Goal: Task Accomplishment & Management: Complete application form

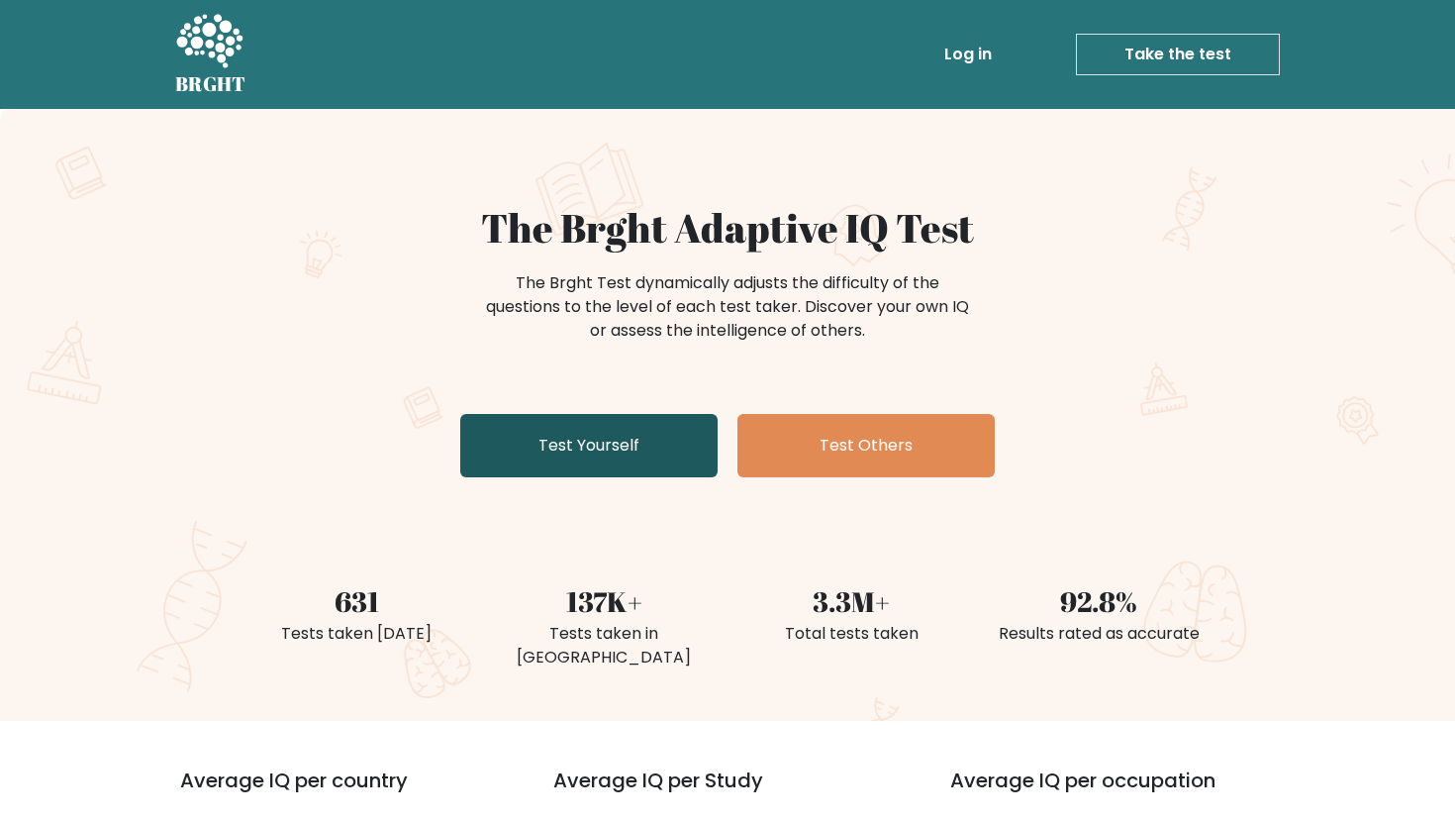
click at [606, 438] on link "Test Yourself" at bounding box center [588, 445] width 257 height 63
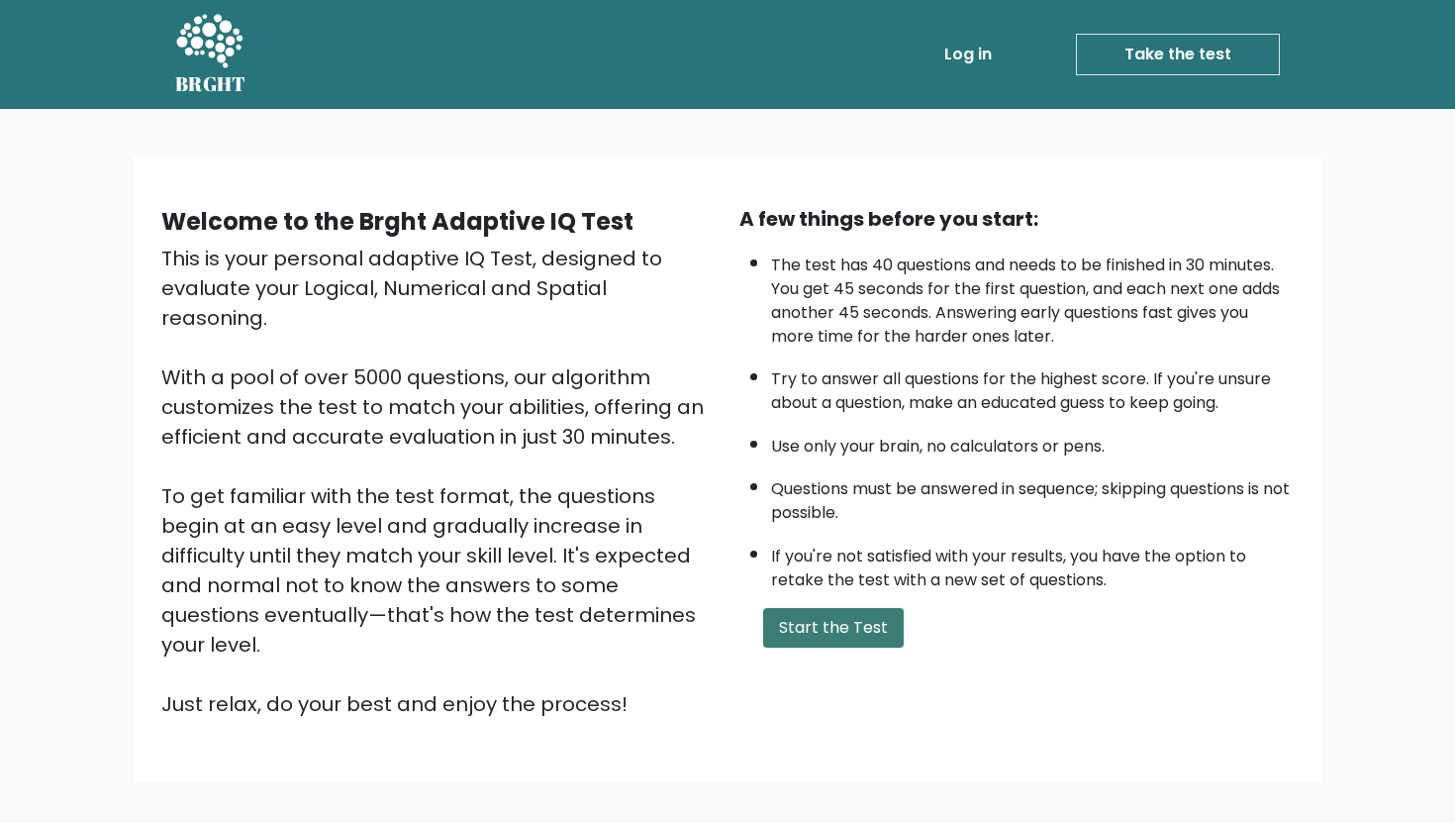
click at [832, 629] on button "Start the Test" at bounding box center [833, 628] width 141 height 40
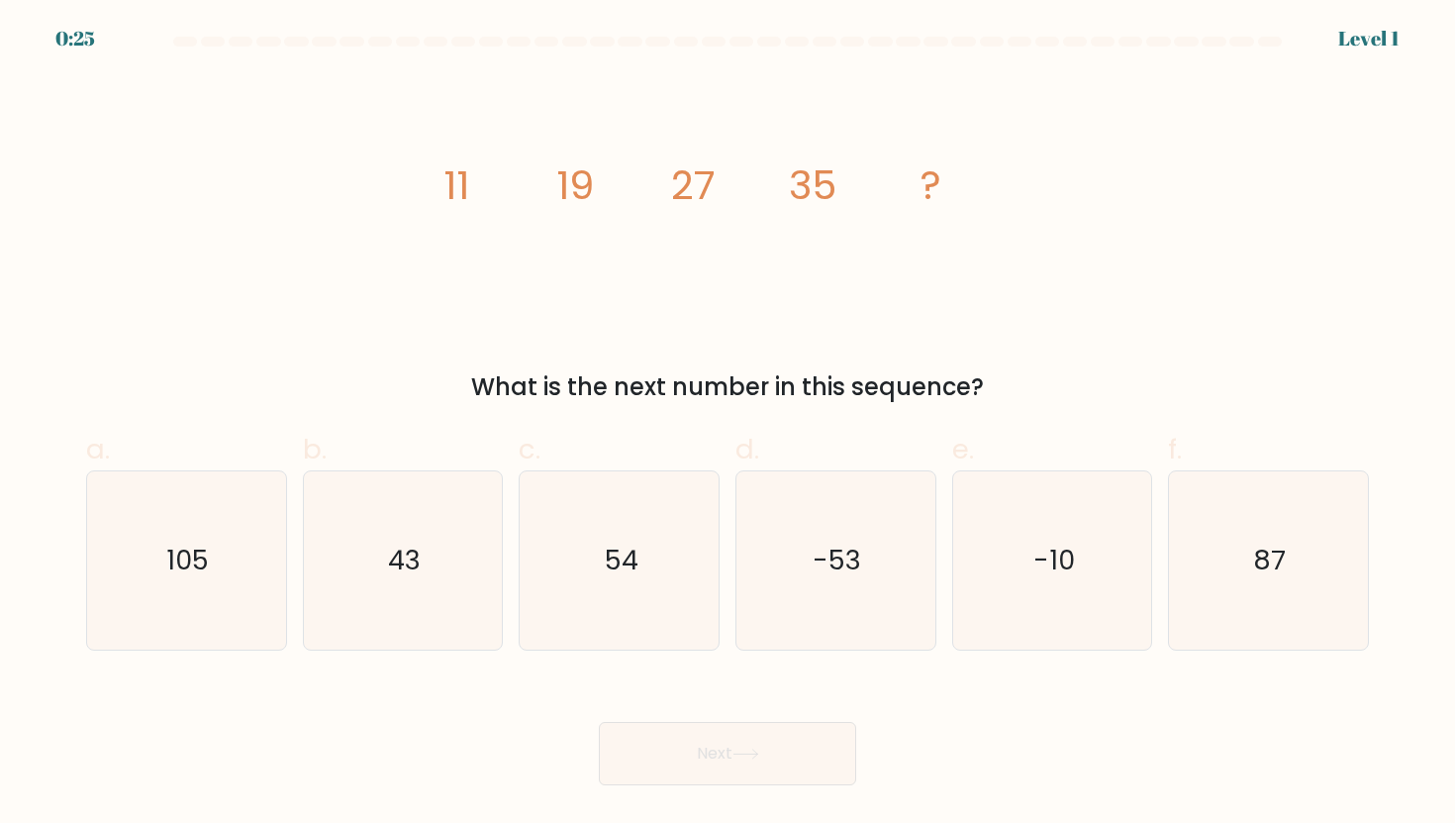
click at [843, 385] on div "What is the next number in this sequence?" at bounding box center [727, 387] width 1259 height 36
click at [459, 560] on icon "43" at bounding box center [403, 560] width 178 height 178
click at [727, 425] on input "b. 43" at bounding box center [727, 418] width 1 height 13
radio input "true"
click at [669, 764] on button "Next" at bounding box center [727, 753] width 257 height 63
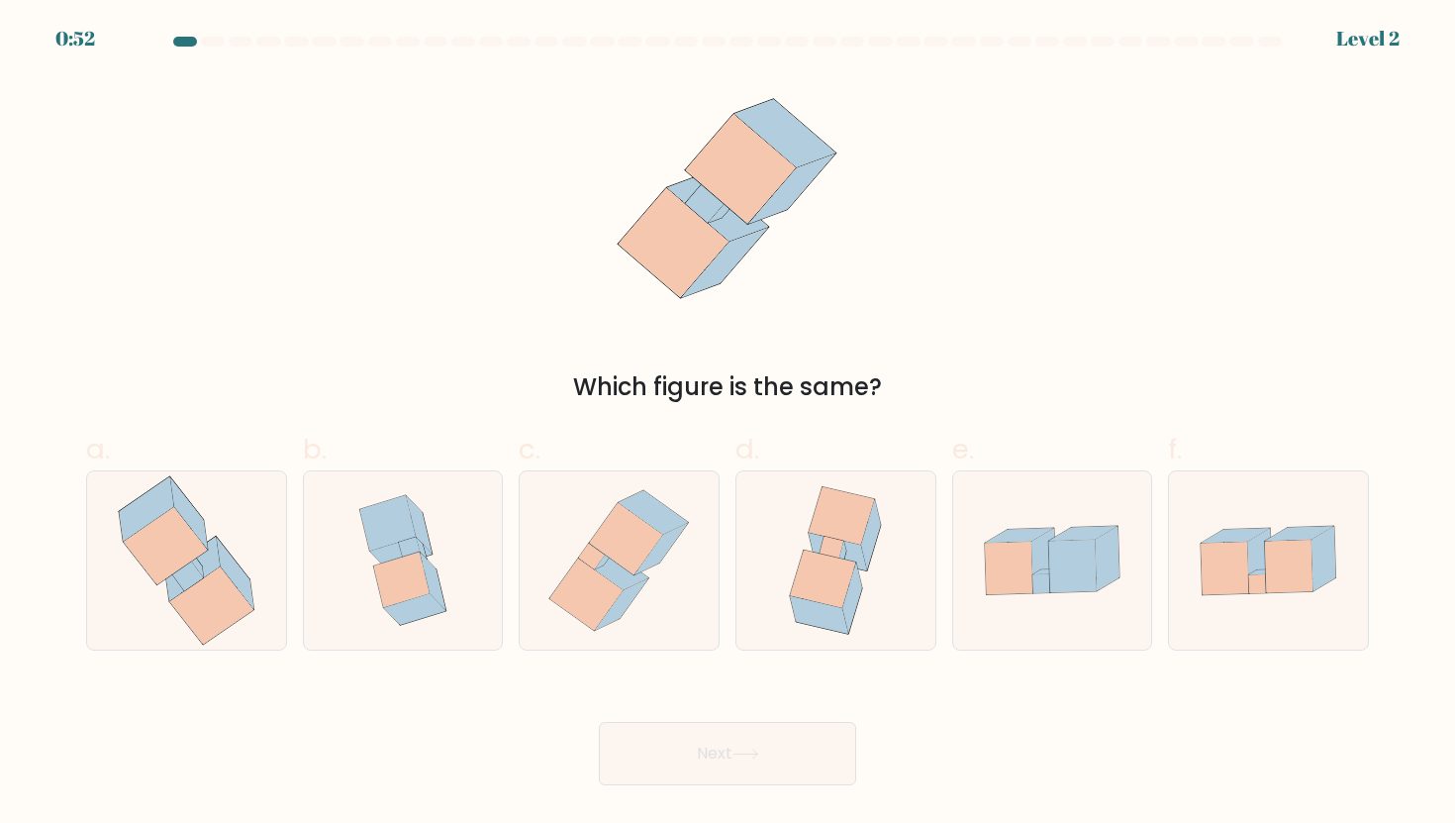
click at [920, 370] on div "Which figure is the same?" at bounding box center [727, 387] width 1259 height 36
click at [119, 568] on icon at bounding box center [186, 560] width 169 height 178
click at [727, 425] on input "a." at bounding box center [727, 418] width 1 height 13
radio input "true"
click at [249, 524] on icon at bounding box center [186, 560] width 167 height 176
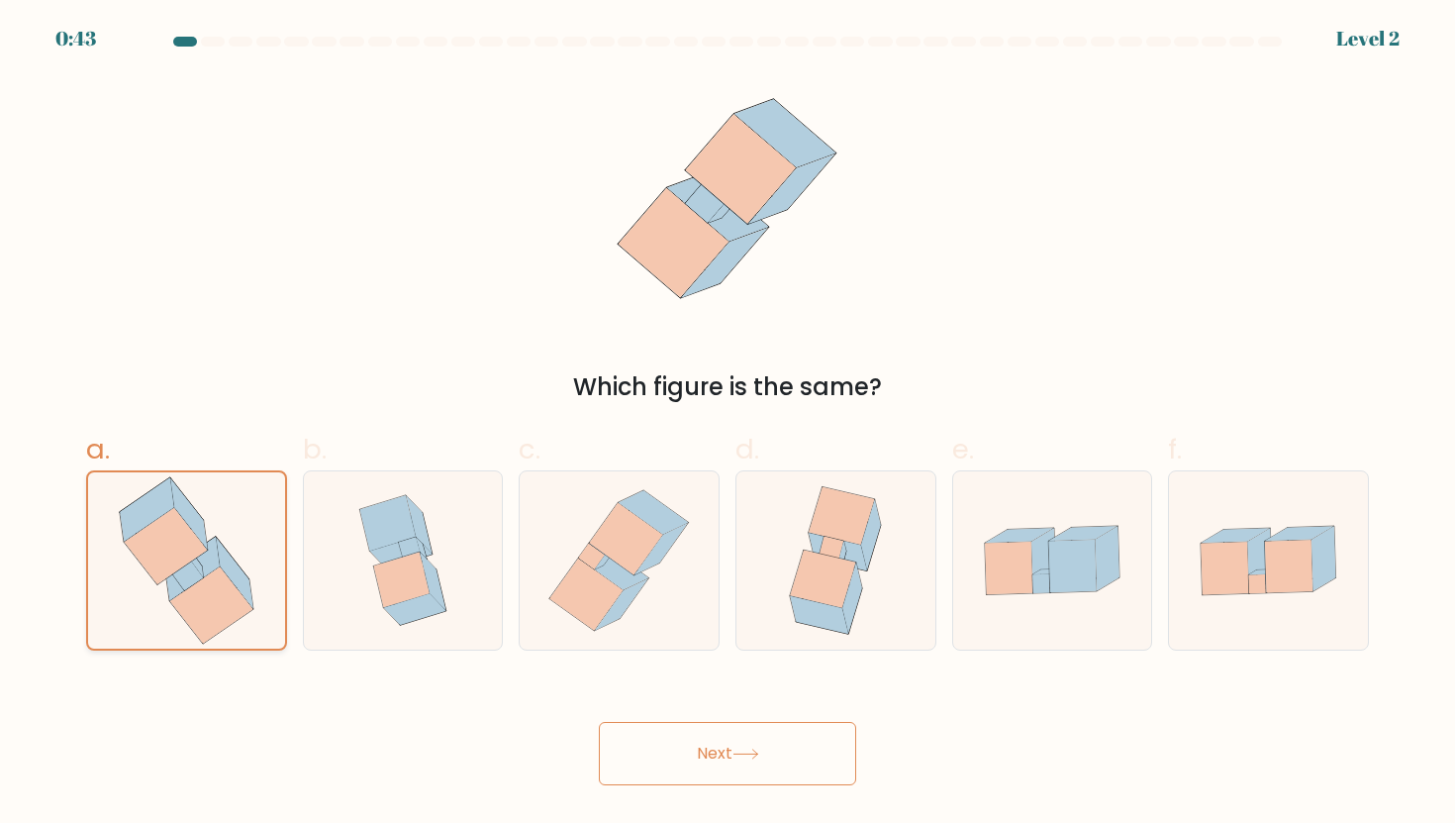
click at [727, 425] on input "a." at bounding box center [727, 418] width 1 height 13
click at [735, 764] on button "Next" at bounding box center [727, 753] width 257 height 63
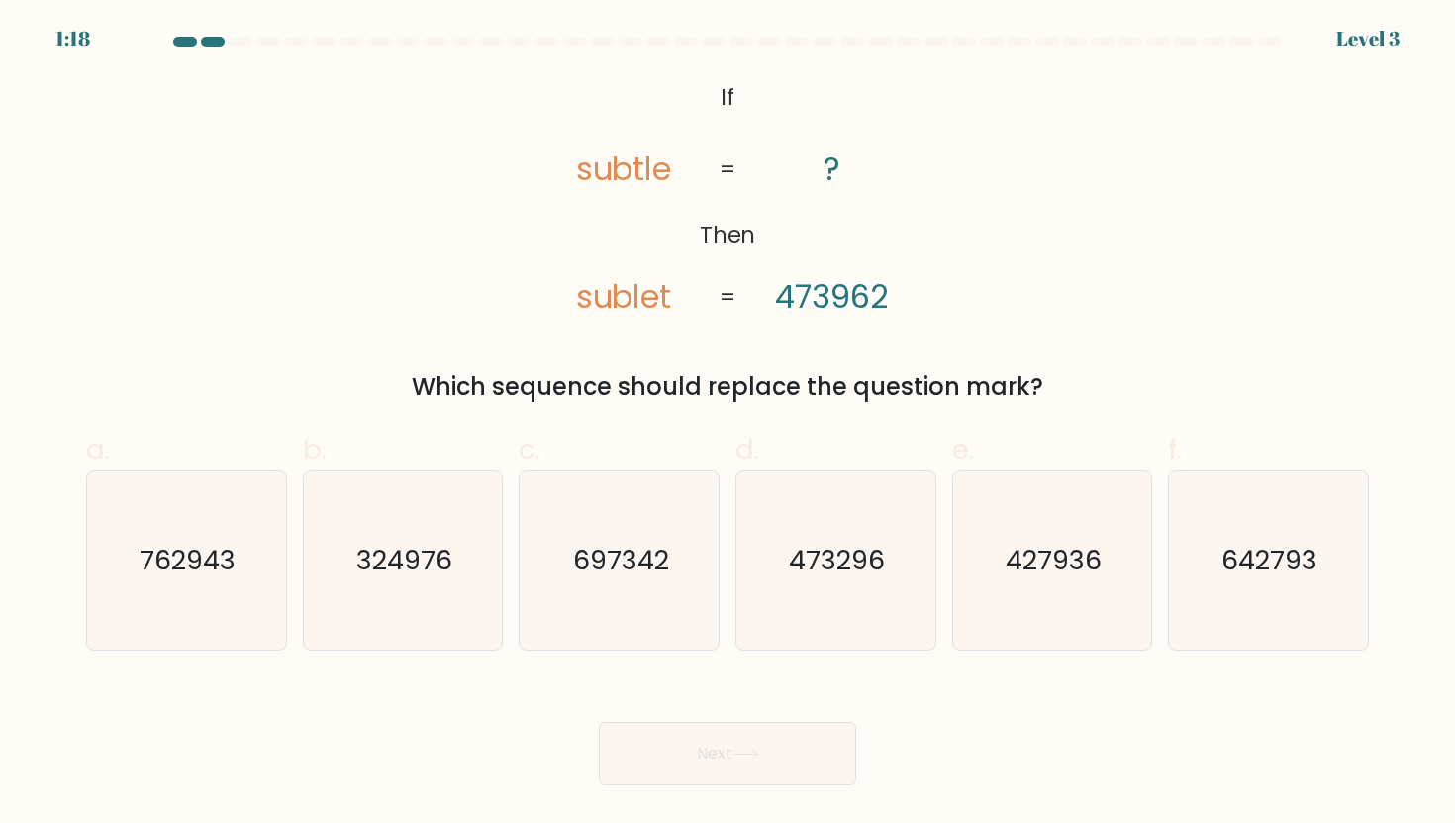
click at [640, 299] on tspan "sublet" at bounding box center [623, 297] width 96 height 45
click at [850, 598] on icon "473296" at bounding box center [835, 560] width 178 height 178
click at [728, 425] on input "d. 473296" at bounding box center [727, 418] width 1 height 13
radio input "true"
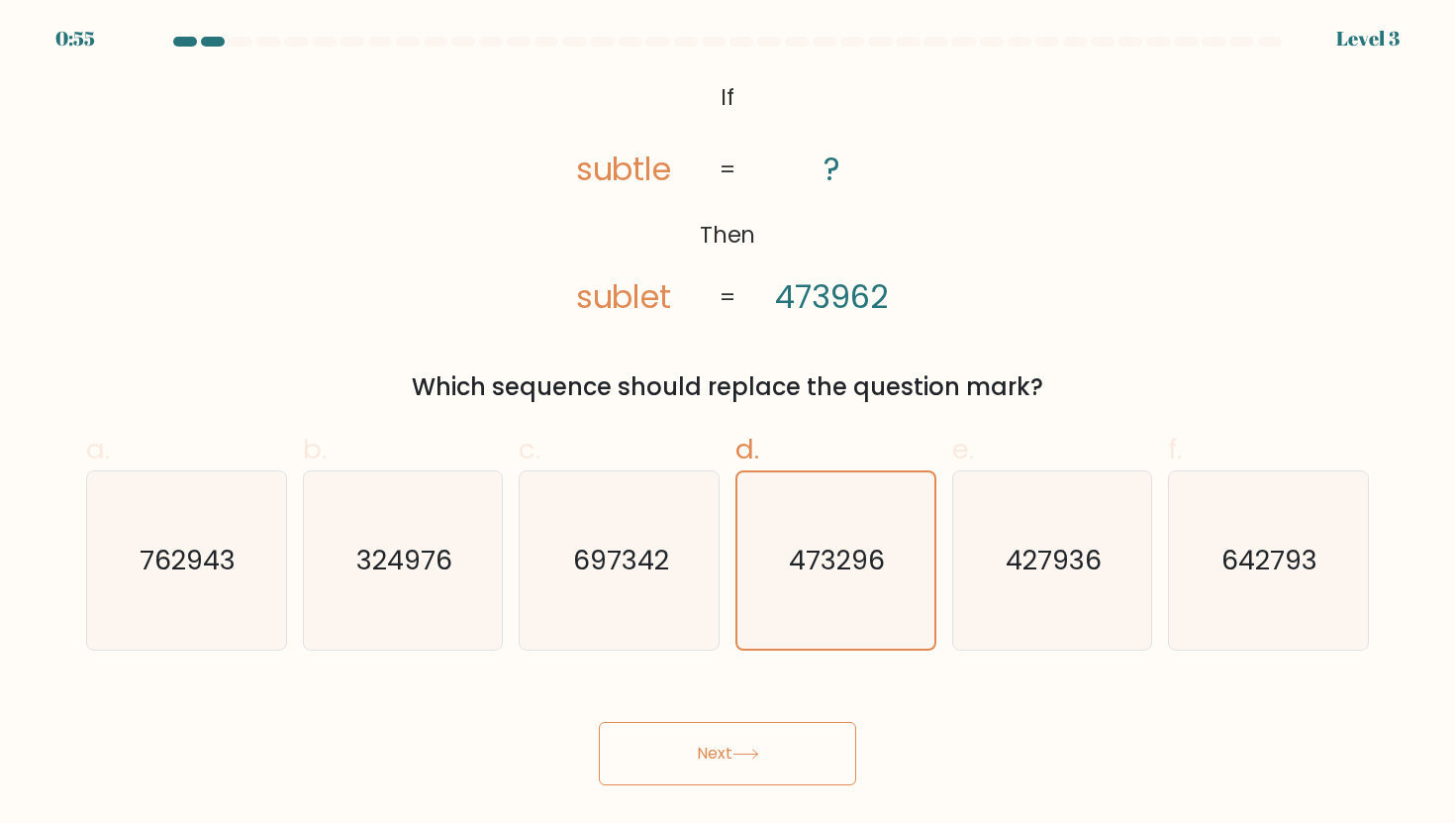
click at [747, 759] on icon at bounding box center [745, 753] width 27 height 11
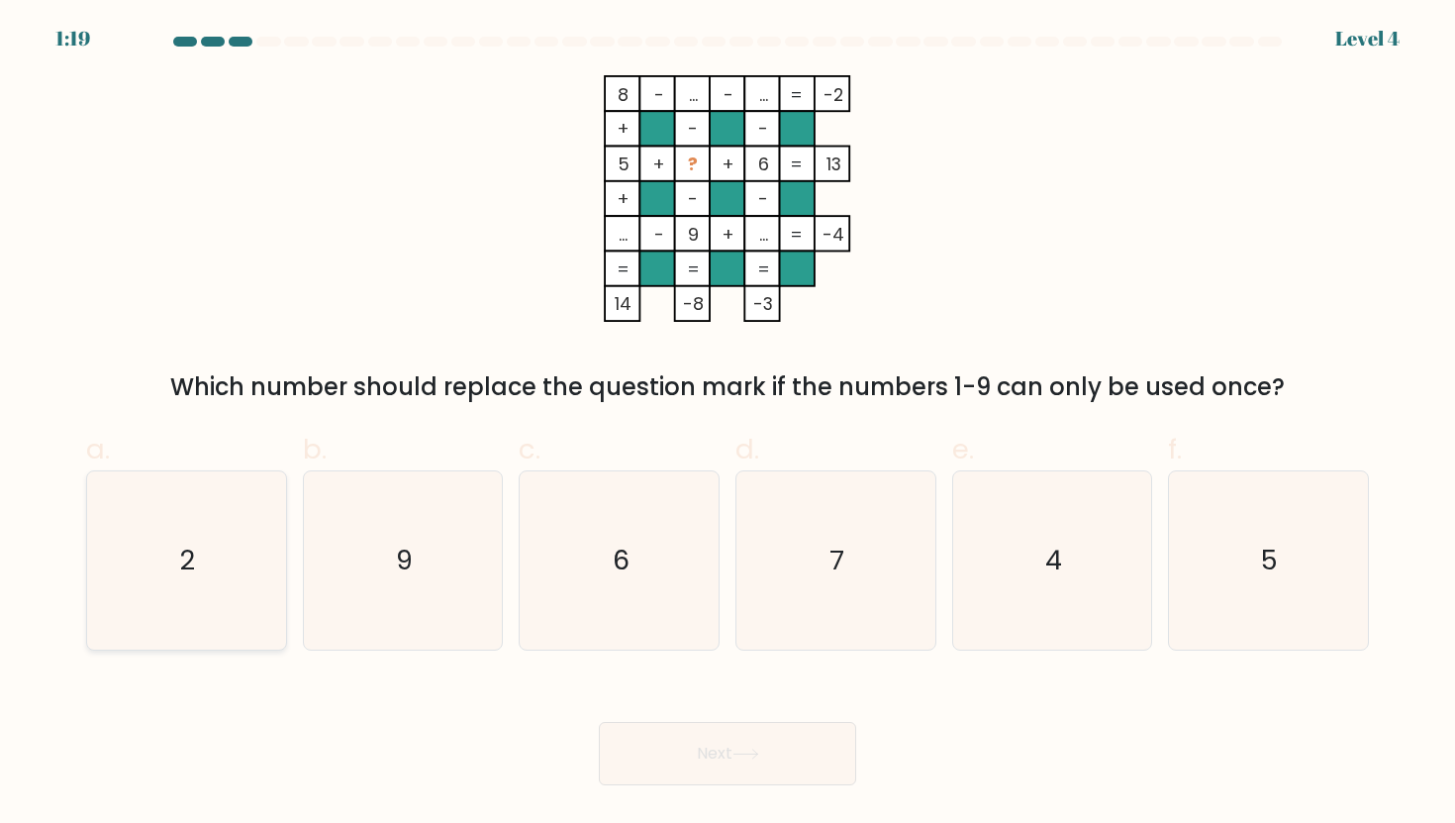
click at [234, 513] on icon "2" at bounding box center [186, 560] width 178 height 178
click at [727, 425] on input "a. 2" at bounding box center [727, 418] width 1 height 13
radio input "true"
click at [681, 759] on button "Next" at bounding box center [727, 753] width 257 height 63
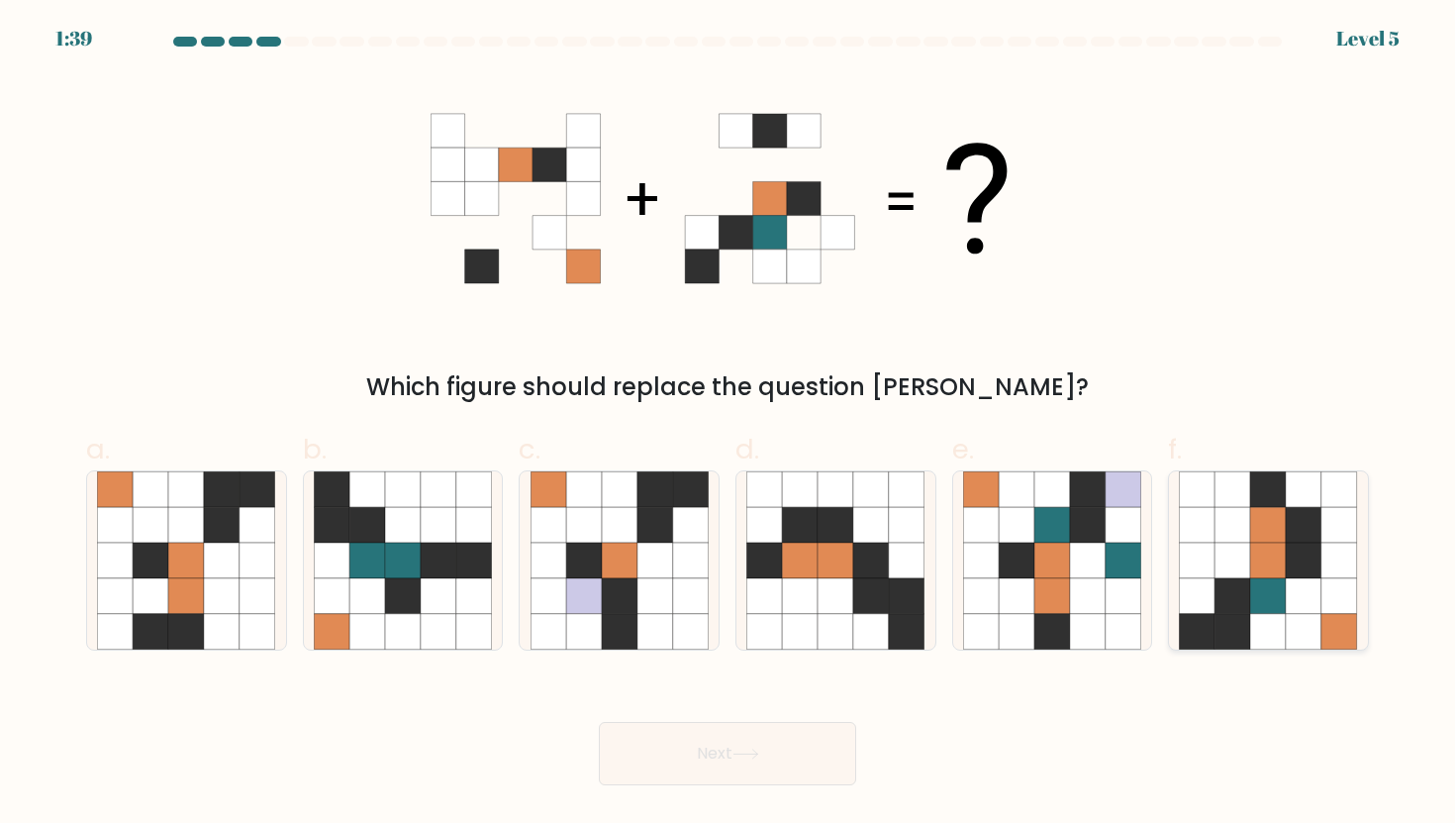
click at [1249, 533] on icon at bounding box center [1233, 525] width 36 height 36
click at [728, 425] on input "f." at bounding box center [727, 418] width 1 height 13
radio input "true"
click at [733, 778] on button "Next" at bounding box center [727, 753] width 257 height 63
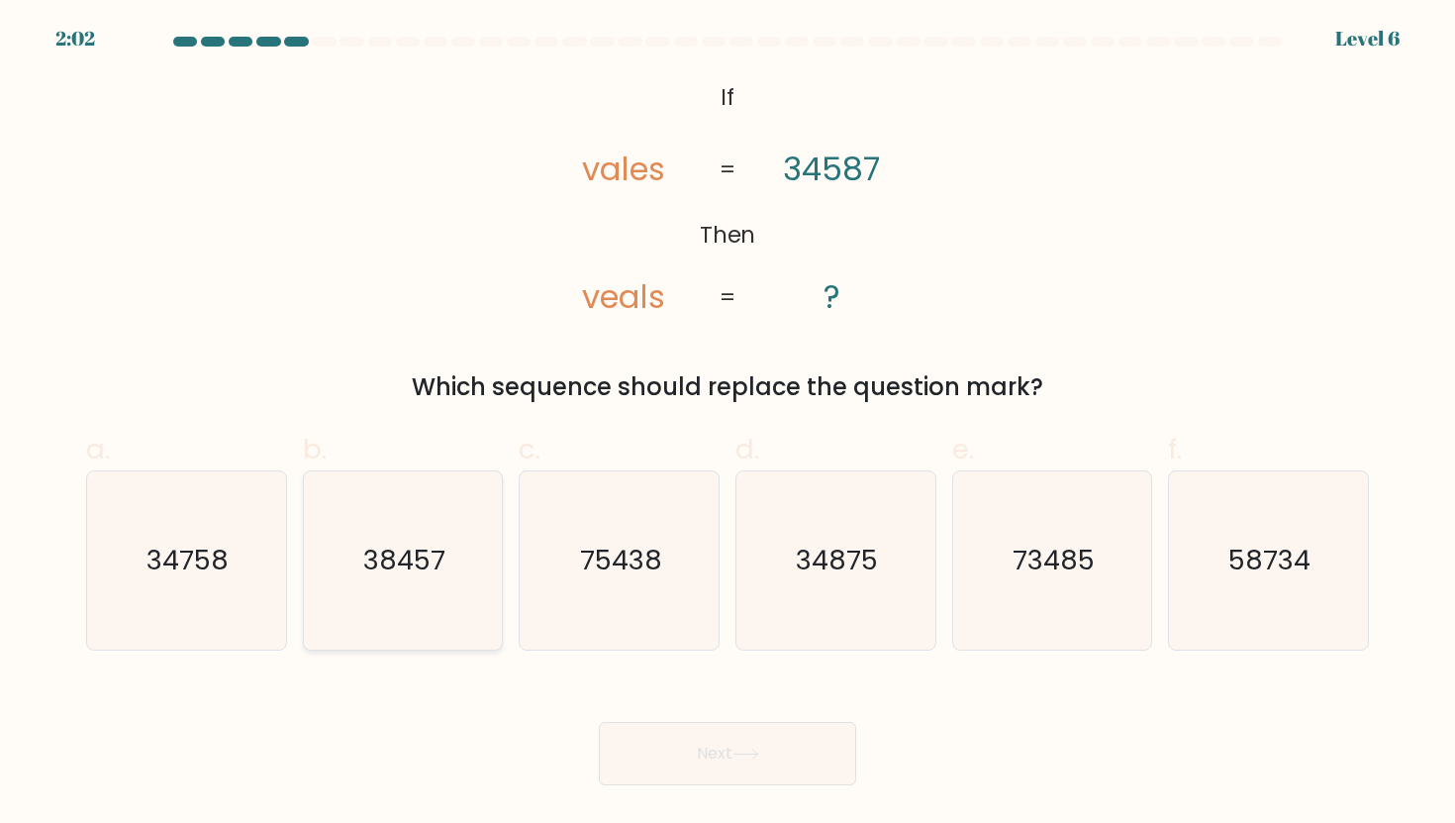
click at [424, 525] on icon "38457" at bounding box center [403, 560] width 178 height 178
click at [727, 425] on input "b. 38457" at bounding box center [727, 418] width 1 height 13
radio input "true"
click at [759, 759] on icon at bounding box center [745, 753] width 27 height 11
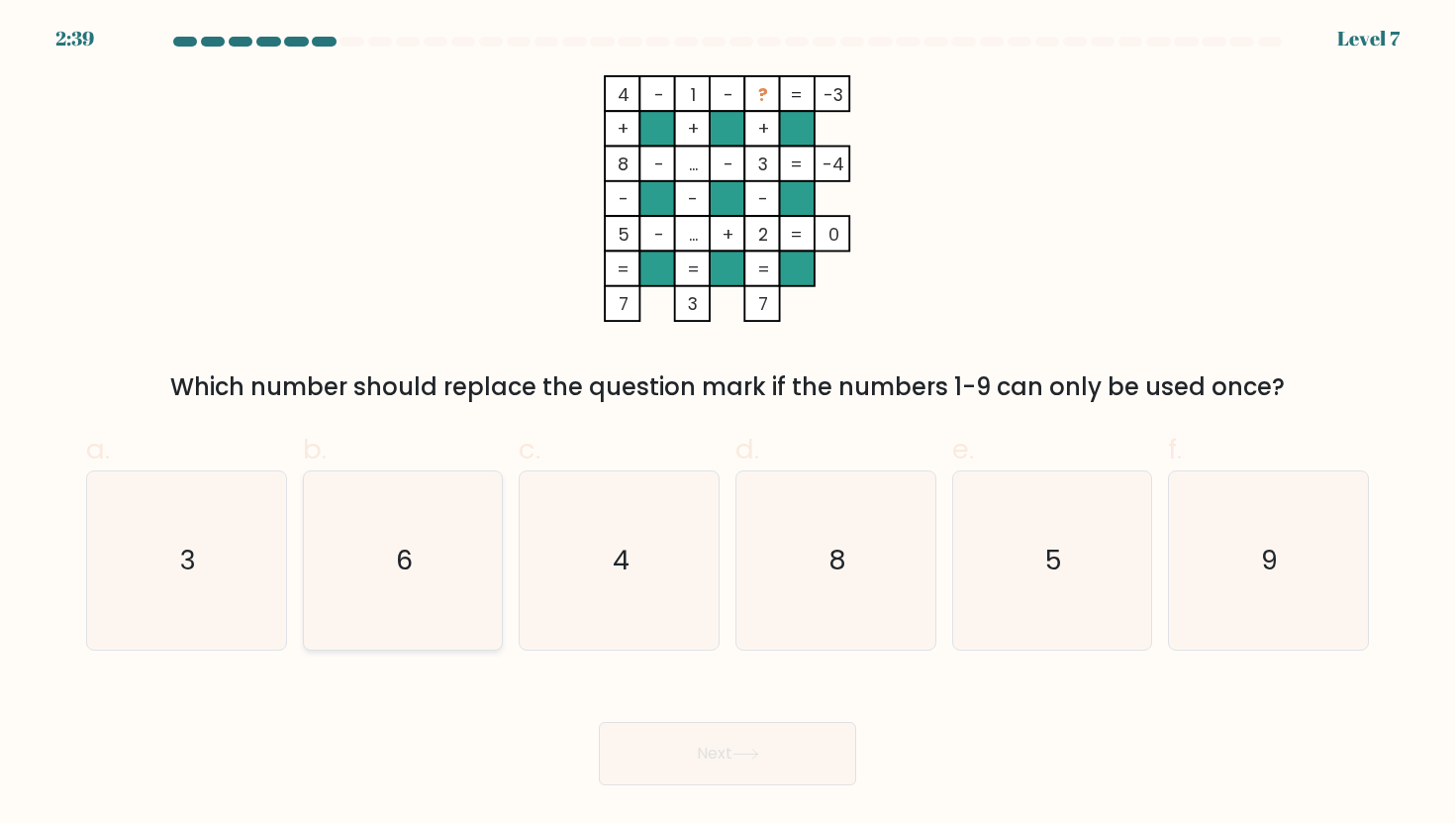
click at [357, 506] on icon "6" at bounding box center [403, 560] width 178 height 178
click at [727, 425] on input "b. 6" at bounding box center [727, 418] width 1 height 13
radio input "true"
click at [832, 765] on button "Next" at bounding box center [727, 753] width 257 height 63
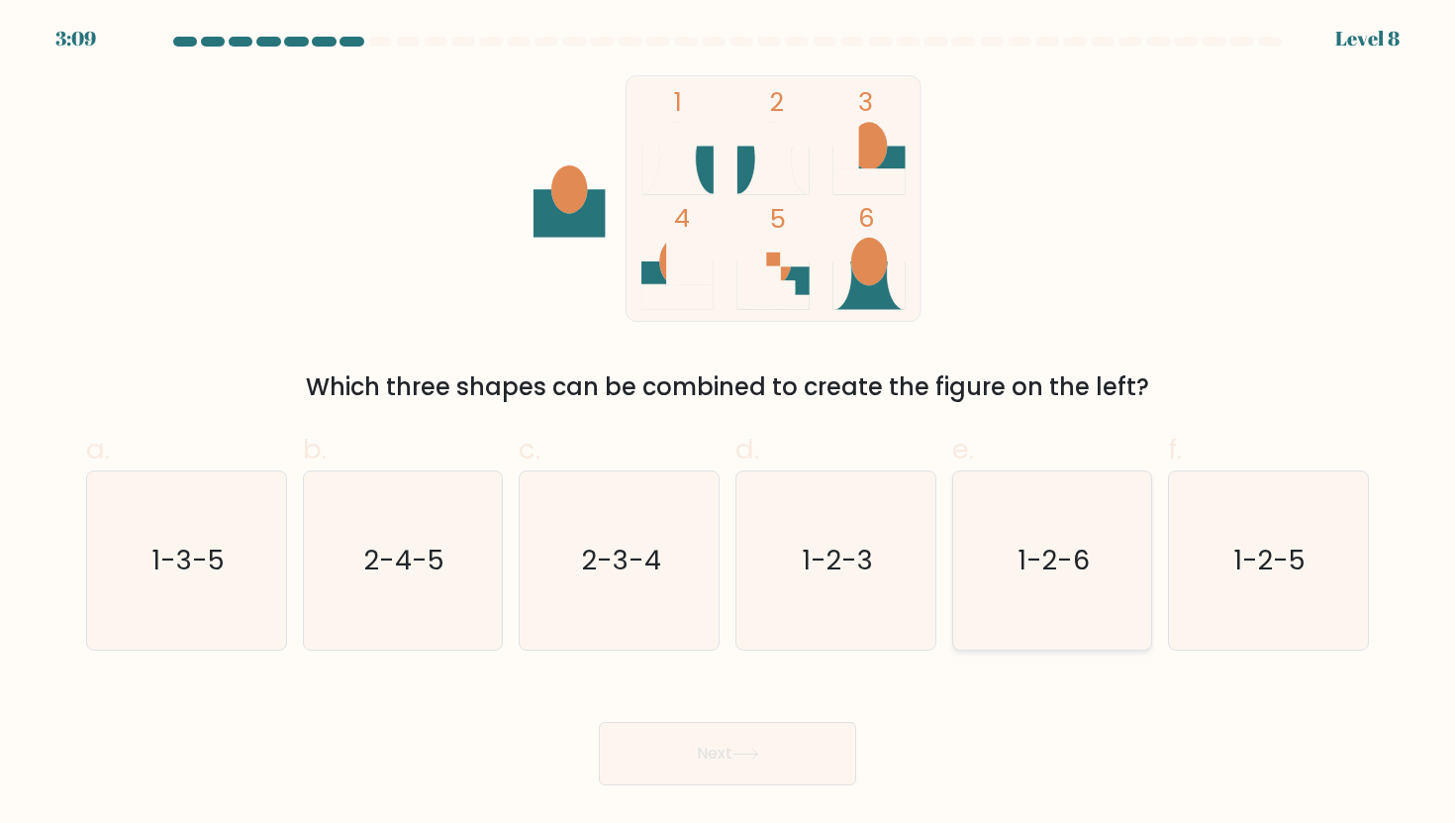
click at [1028, 526] on icon "1-2-6" at bounding box center [1052, 560] width 178 height 178
click at [728, 425] on input "e. 1-2-6" at bounding box center [727, 418] width 1 height 13
radio input "true"
click at [1108, 522] on icon "1-2-6" at bounding box center [1052, 560] width 176 height 176
click at [728, 425] on input "e. 1-2-6" at bounding box center [727, 418] width 1 height 13
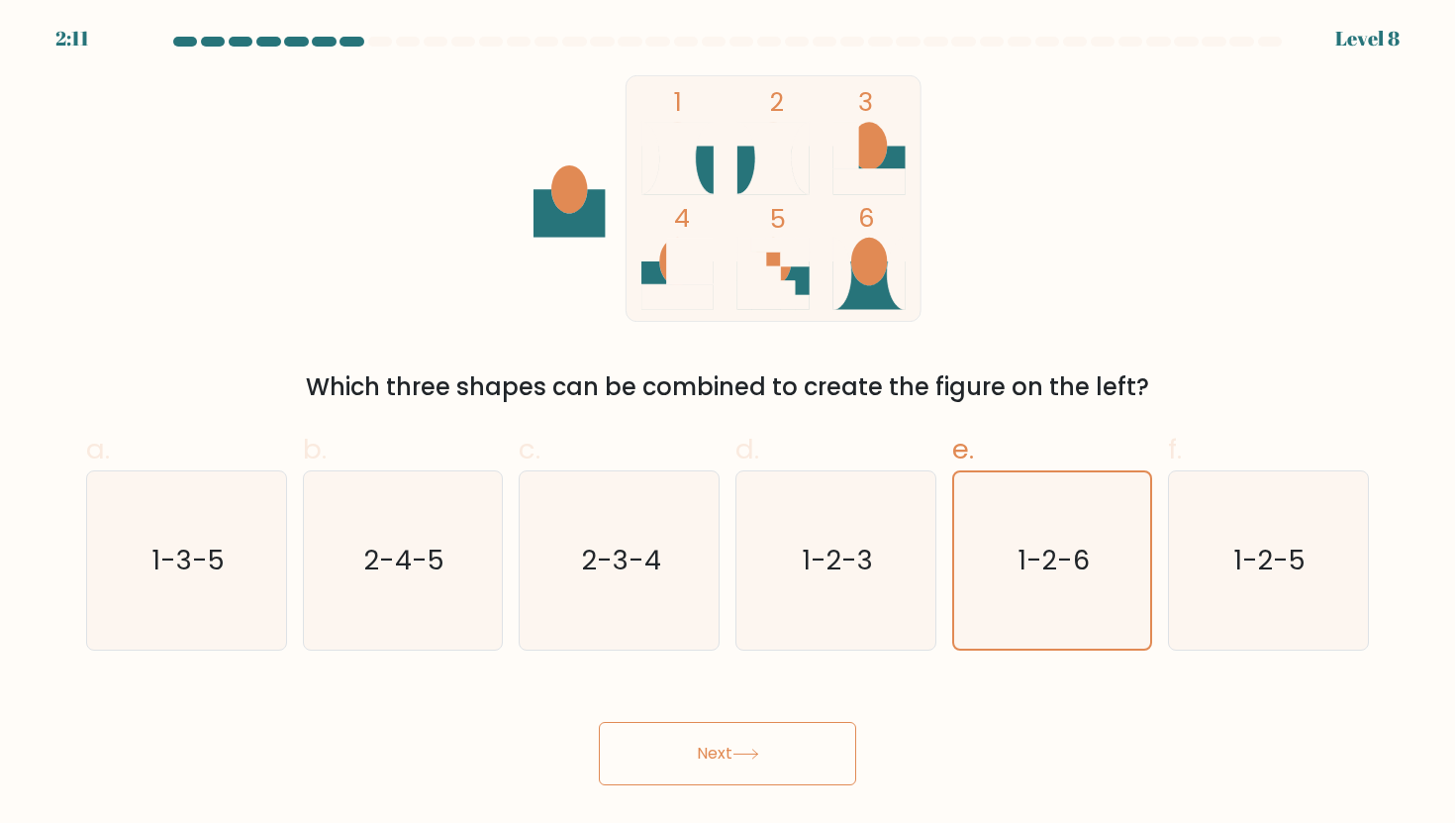
click at [760, 734] on button "Next" at bounding box center [727, 753] width 257 height 63
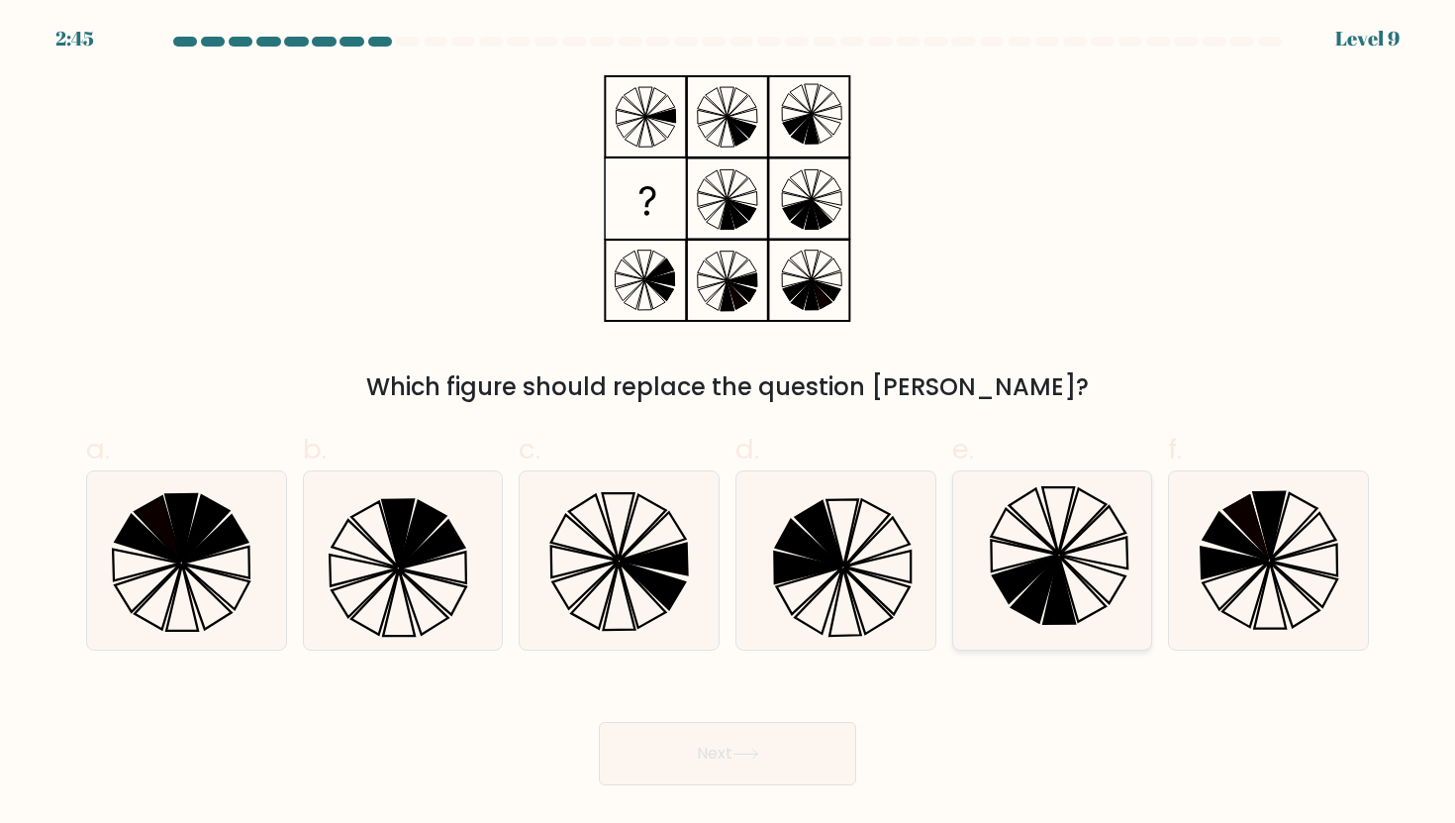
click at [1063, 565] on icon at bounding box center [1052, 560] width 178 height 178
click at [728, 425] on input "e." at bounding box center [727, 418] width 1 height 13
radio input "true"
click at [638, 536] on icon at bounding box center [643, 526] width 48 height 65
click at [727, 425] on input "c." at bounding box center [727, 418] width 1 height 13
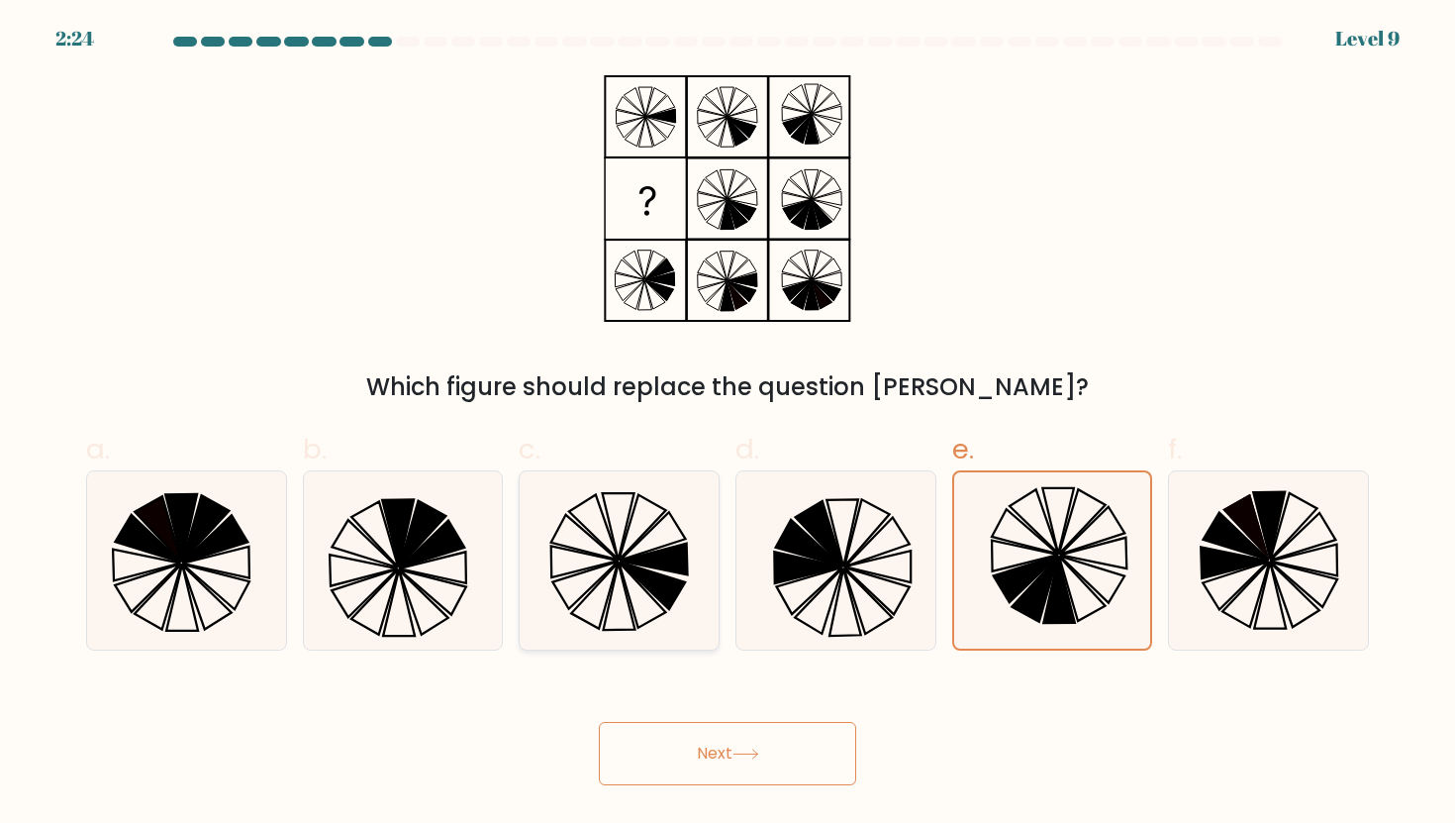
radio input "true"
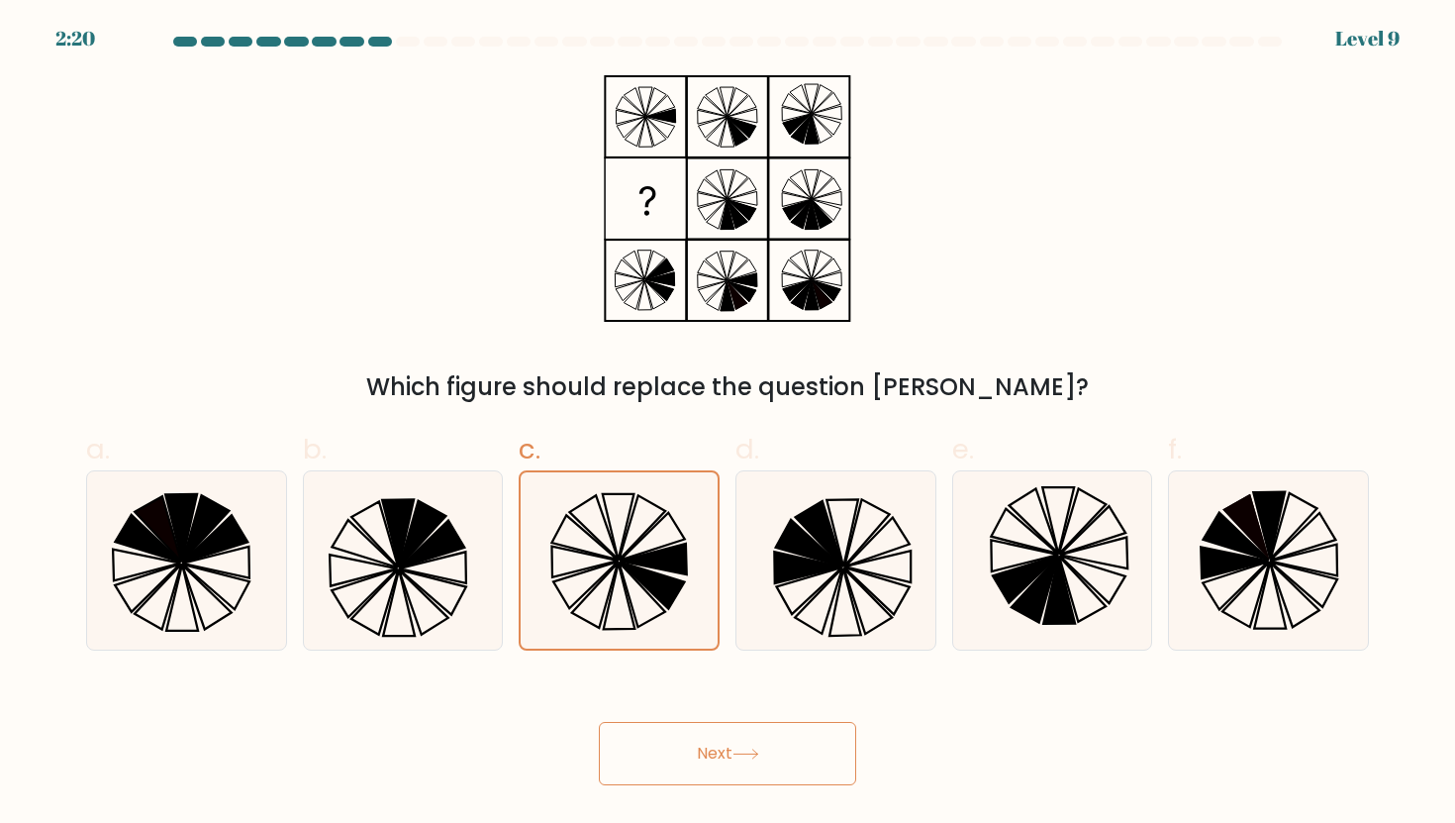
click at [735, 733] on button "Next" at bounding box center [727, 753] width 257 height 63
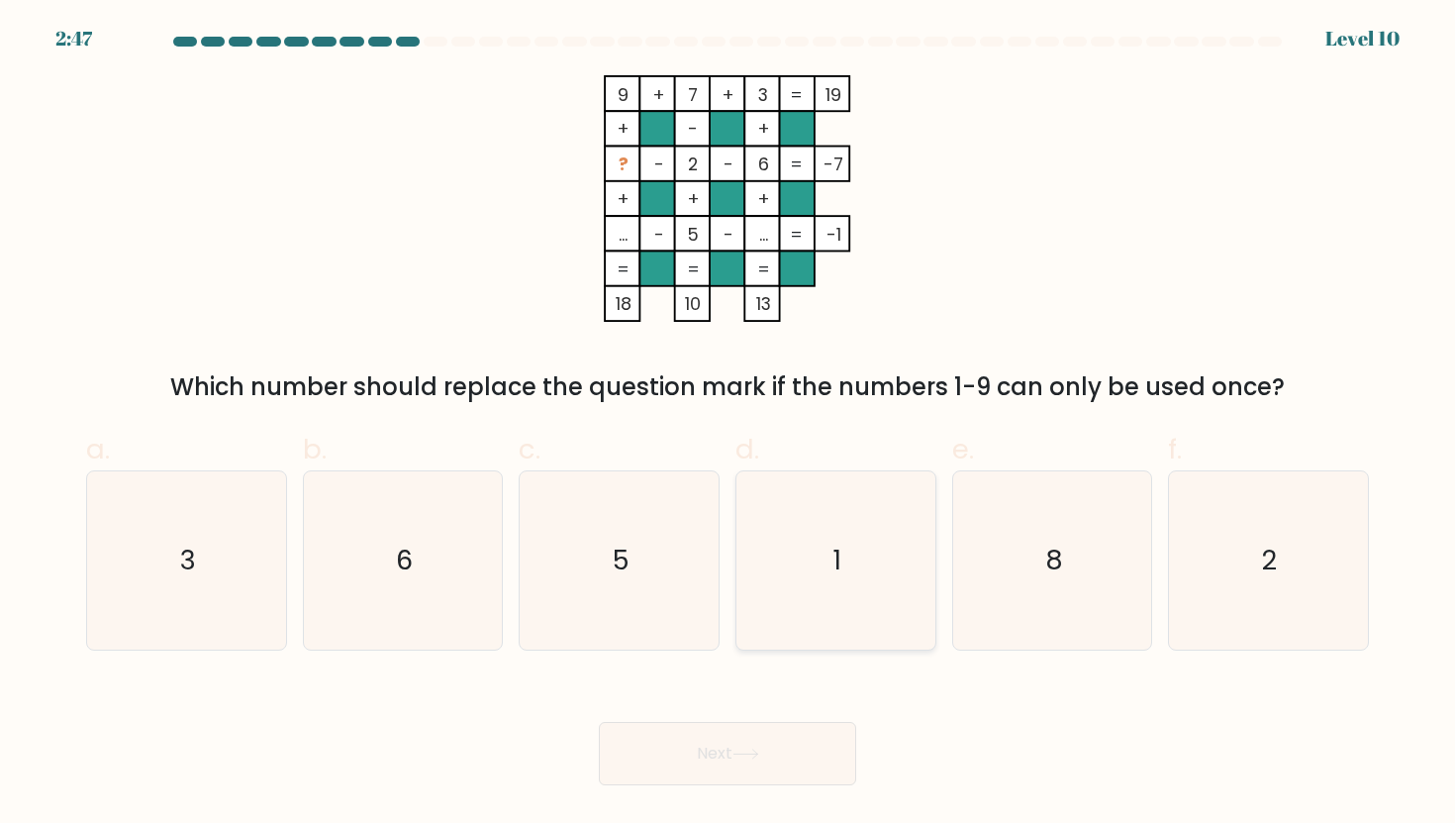
click at [767, 511] on icon "1" at bounding box center [835, 560] width 178 height 178
click at [728, 425] on input "d. 1" at bounding box center [727, 418] width 1 height 13
radio input "true"
click at [781, 748] on button "Next" at bounding box center [727, 753] width 257 height 63
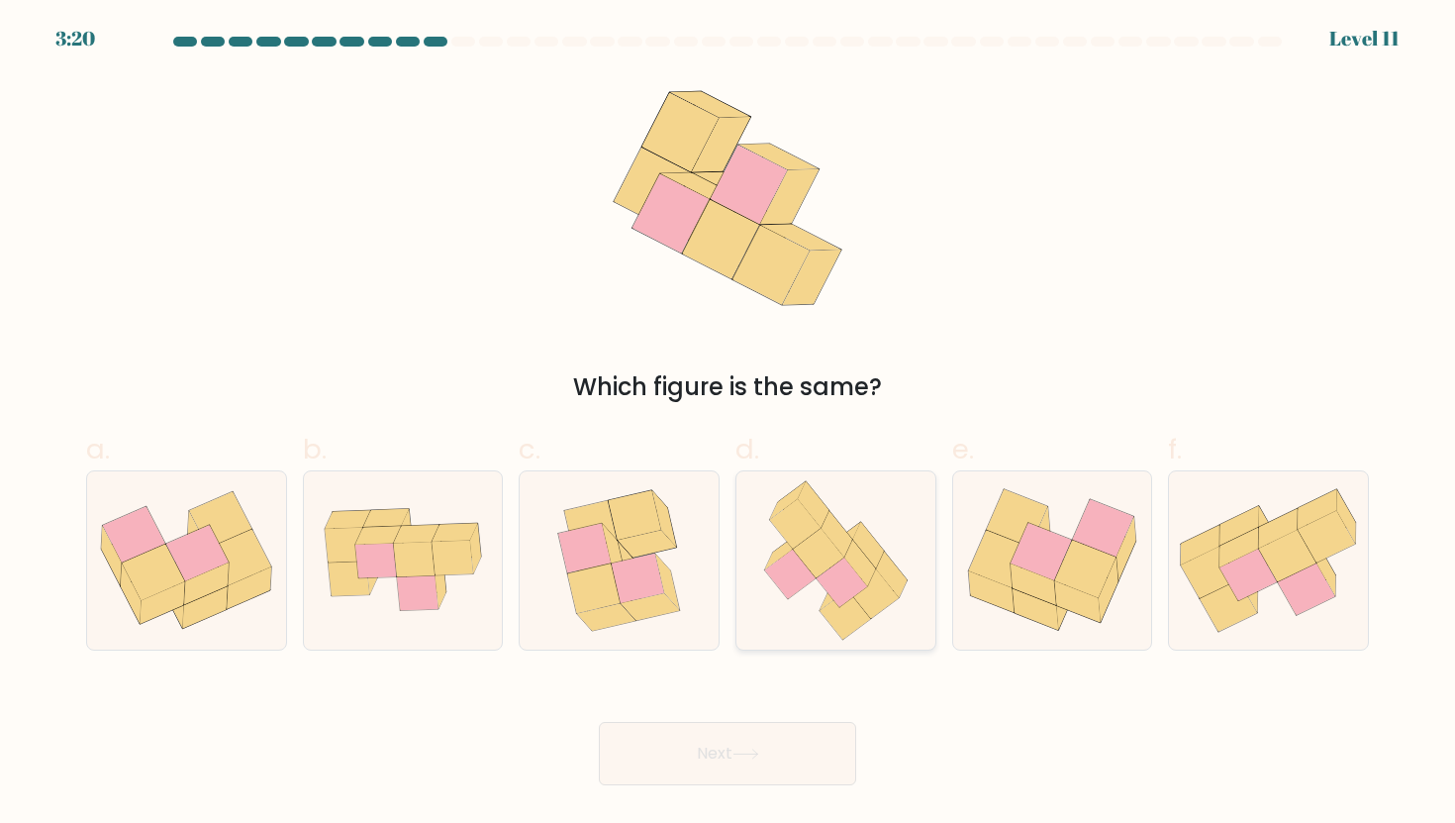
click at [856, 601] on icon at bounding box center [872, 593] width 51 height 50
click at [728, 425] on input "d." at bounding box center [727, 418] width 1 height 13
radio input "true"
click at [1251, 538] on icon at bounding box center [1238, 547] width 39 height 40
click at [728, 425] on input "f." at bounding box center [727, 418] width 1 height 13
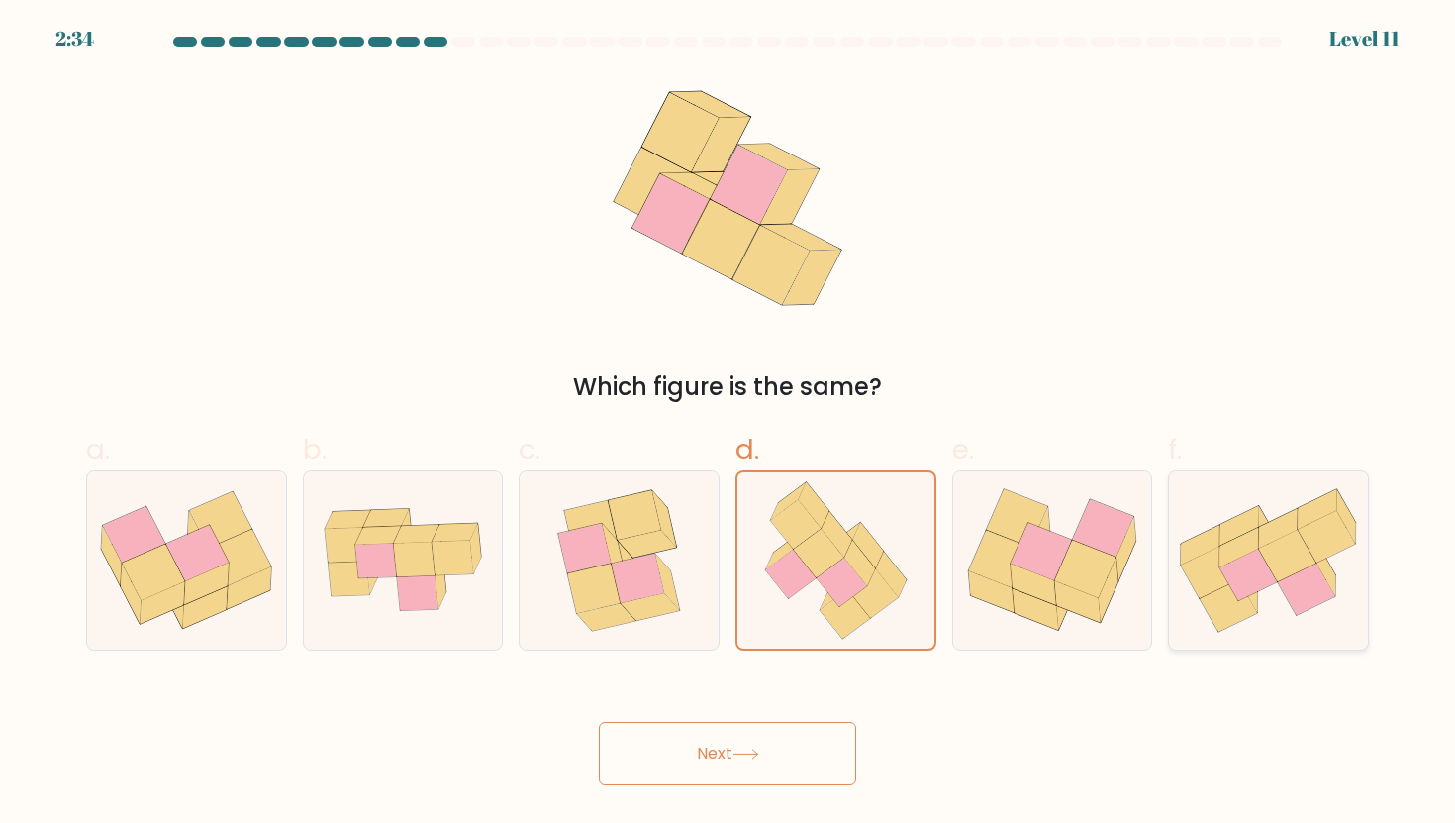
radio input "true"
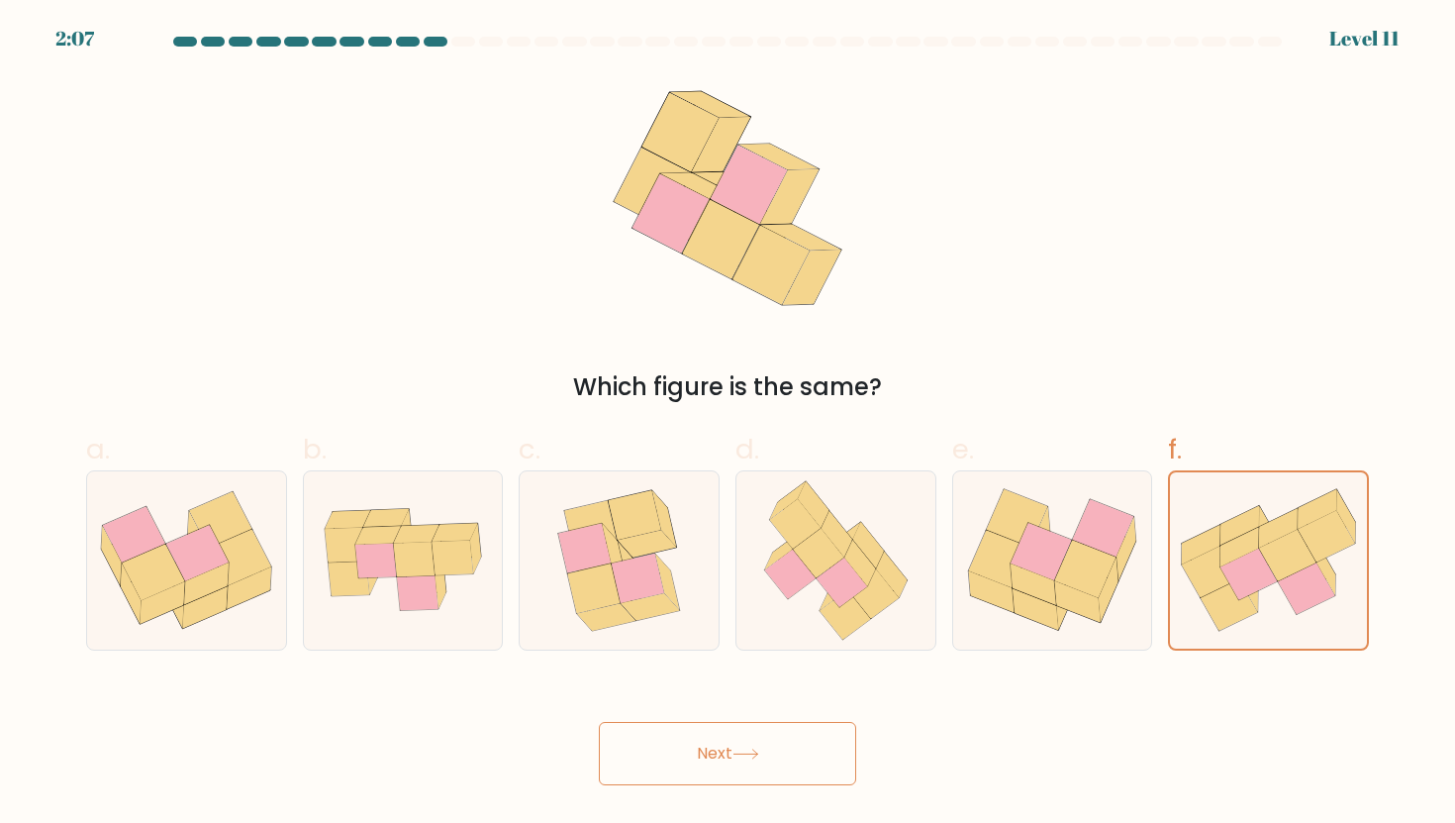
click at [788, 726] on button "Next" at bounding box center [727, 753] width 257 height 63
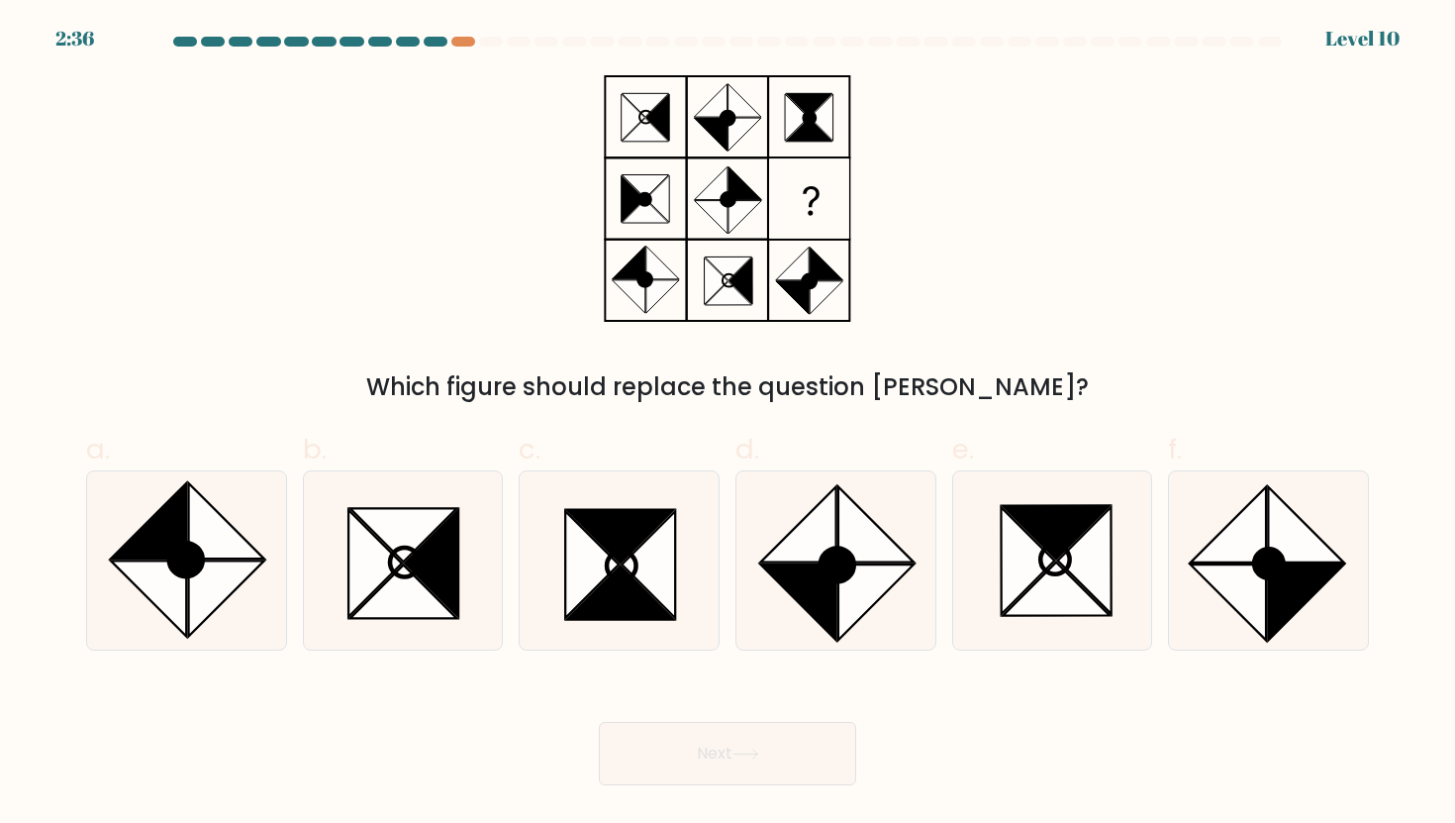
click at [624, 160] on icon at bounding box center [727, 198] width 247 height 246
click at [807, 271] on icon at bounding box center [792, 263] width 33 height 33
click at [456, 493] on icon at bounding box center [403, 560] width 178 height 178
click at [727, 425] on input "b." at bounding box center [727, 418] width 1 height 13
radio input "true"
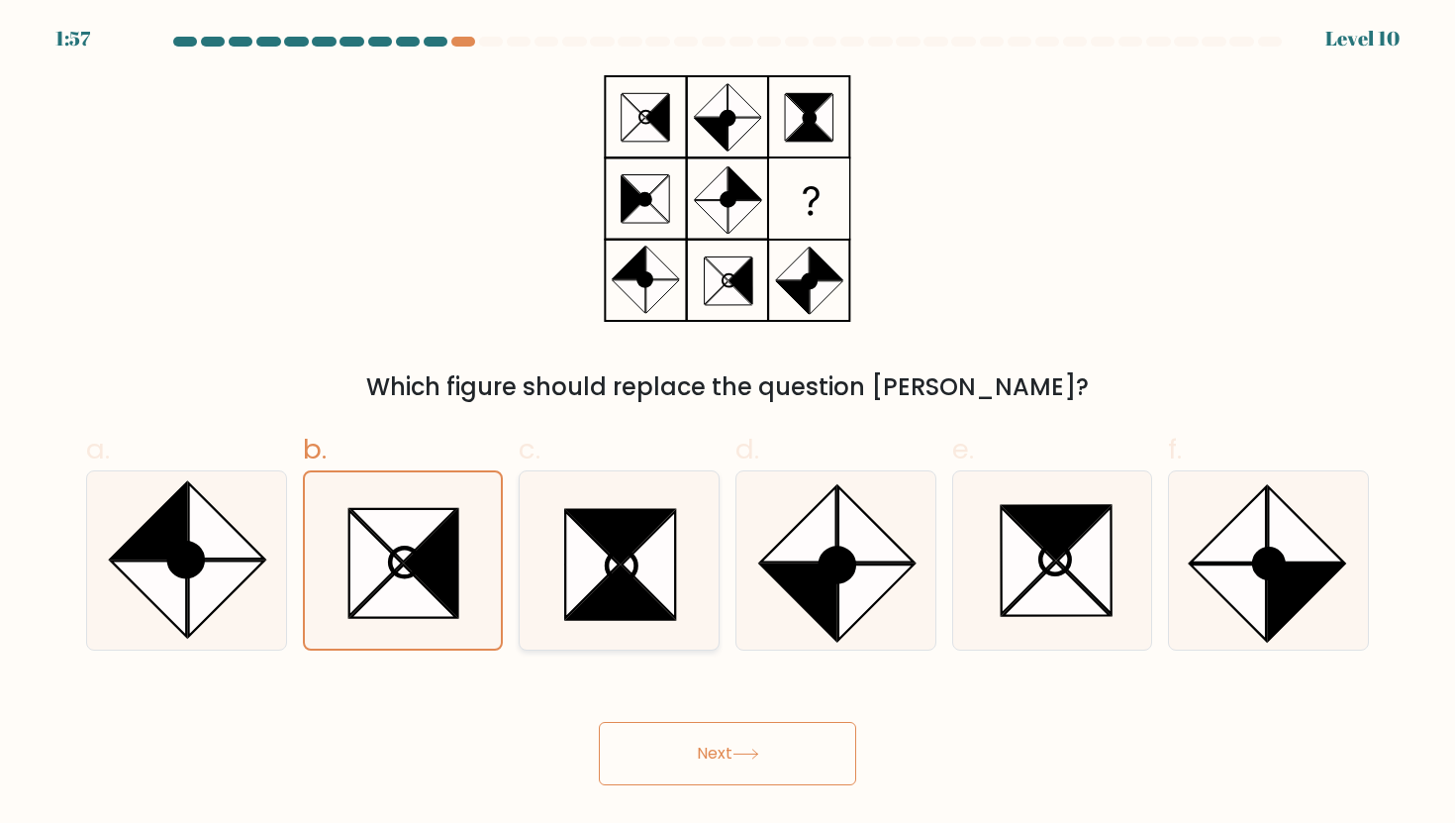
click at [638, 539] on icon at bounding box center [619, 535] width 107 height 53
click at [727, 425] on input "c." at bounding box center [727, 418] width 1 height 13
radio input "true"
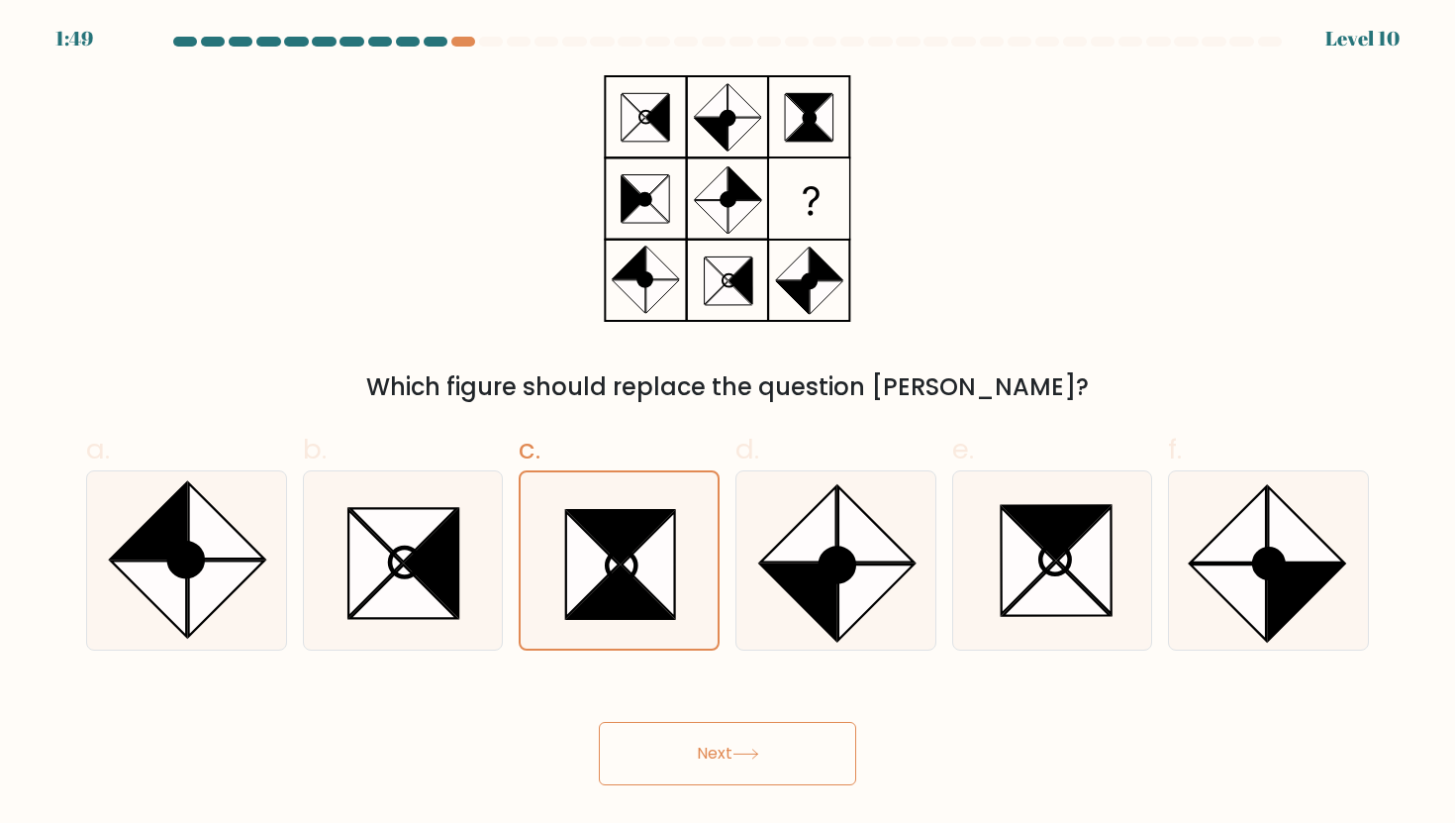
click at [795, 752] on button "Next" at bounding box center [727, 753] width 257 height 63
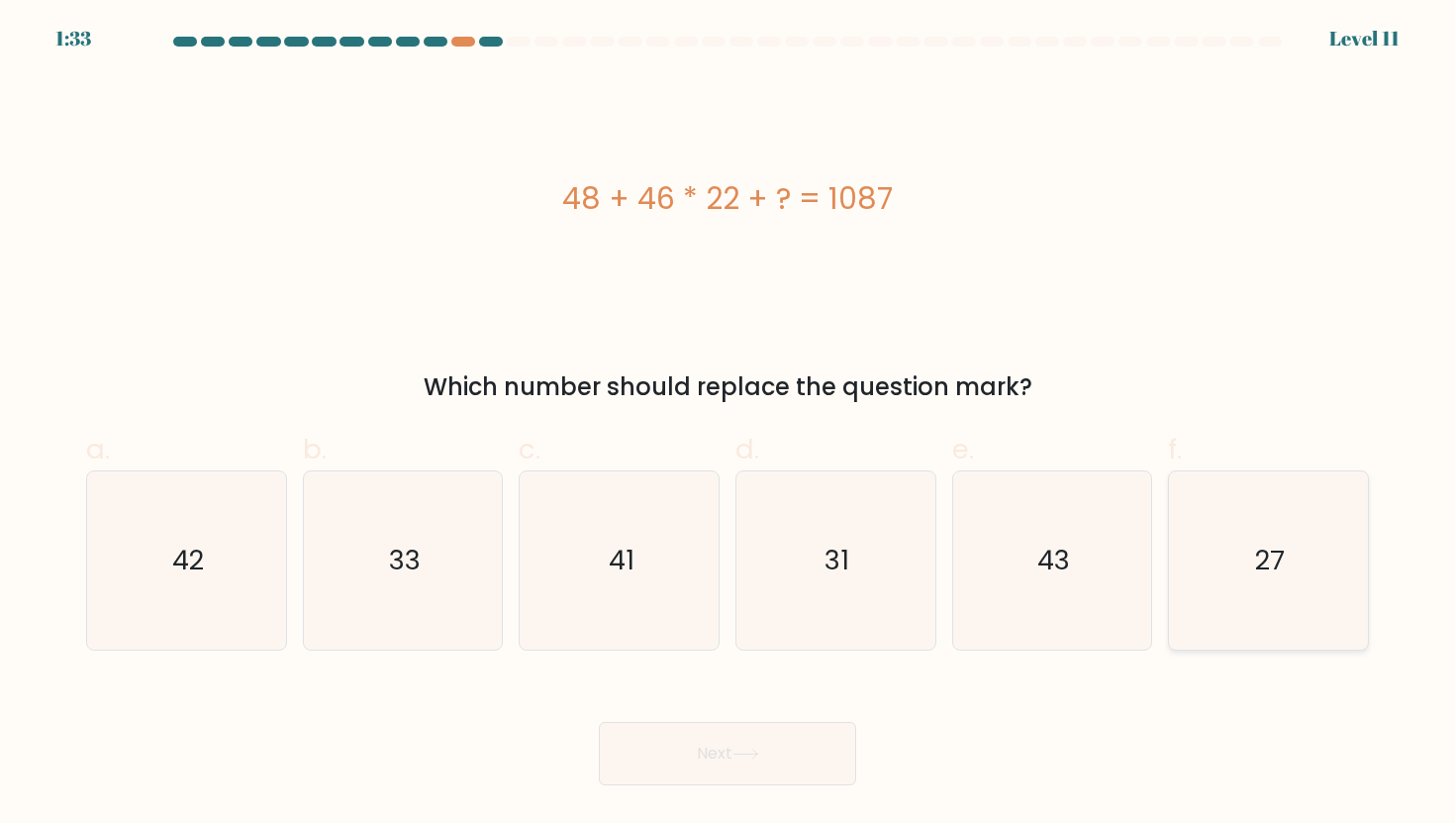
click at [1259, 471] on icon "27" at bounding box center [1268, 560] width 178 height 178
click at [728, 425] on input "f. 27" at bounding box center [727, 418] width 1 height 13
radio input "true"
click at [717, 747] on button "Next" at bounding box center [727, 753] width 257 height 63
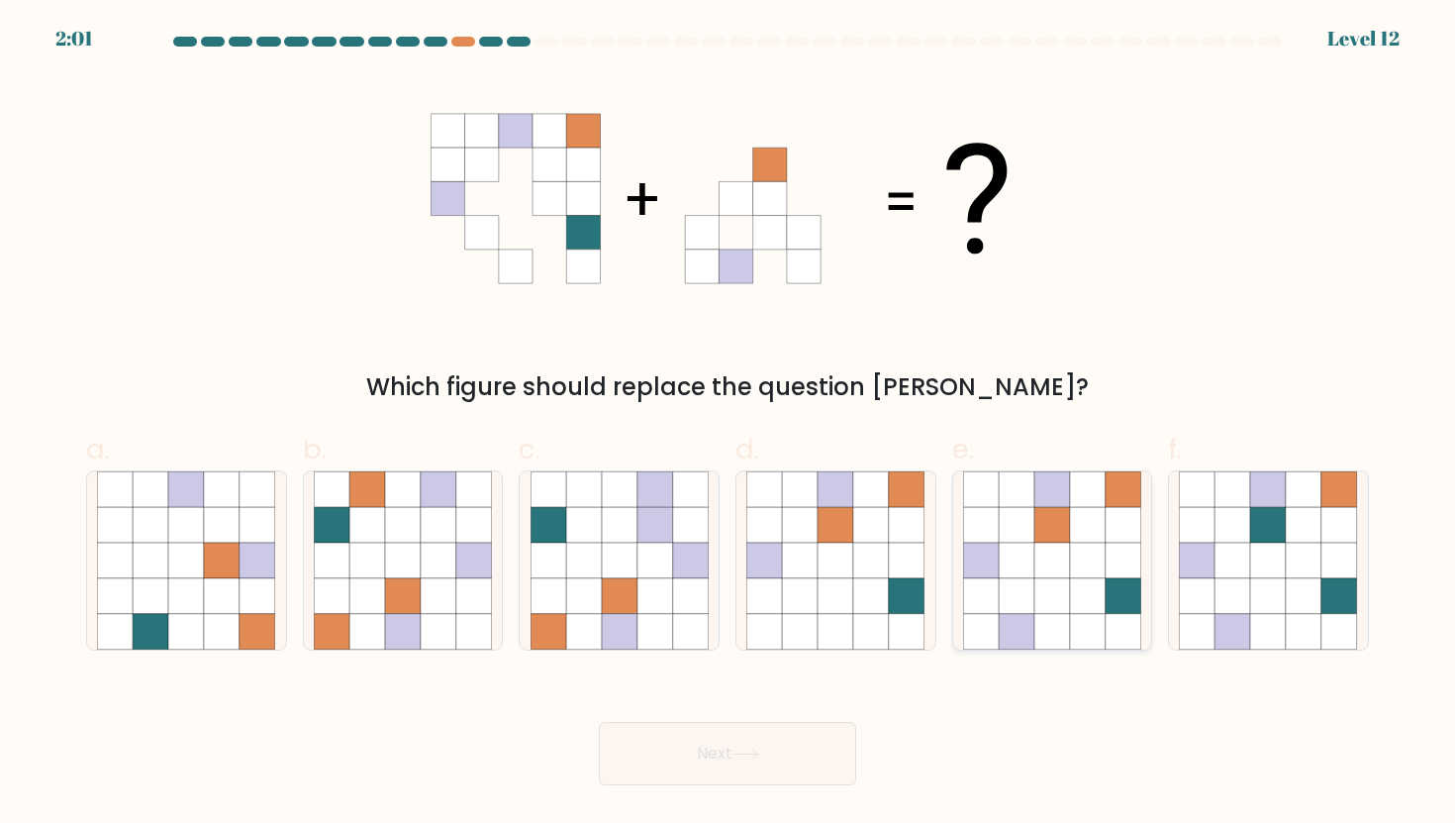
click at [1020, 567] on icon at bounding box center [1017, 560] width 36 height 36
click at [728, 425] on input "e." at bounding box center [727, 418] width 1 height 13
radio input "true"
click at [808, 726] on button "Next" at bounding box center [727, 753] width 257 height 63
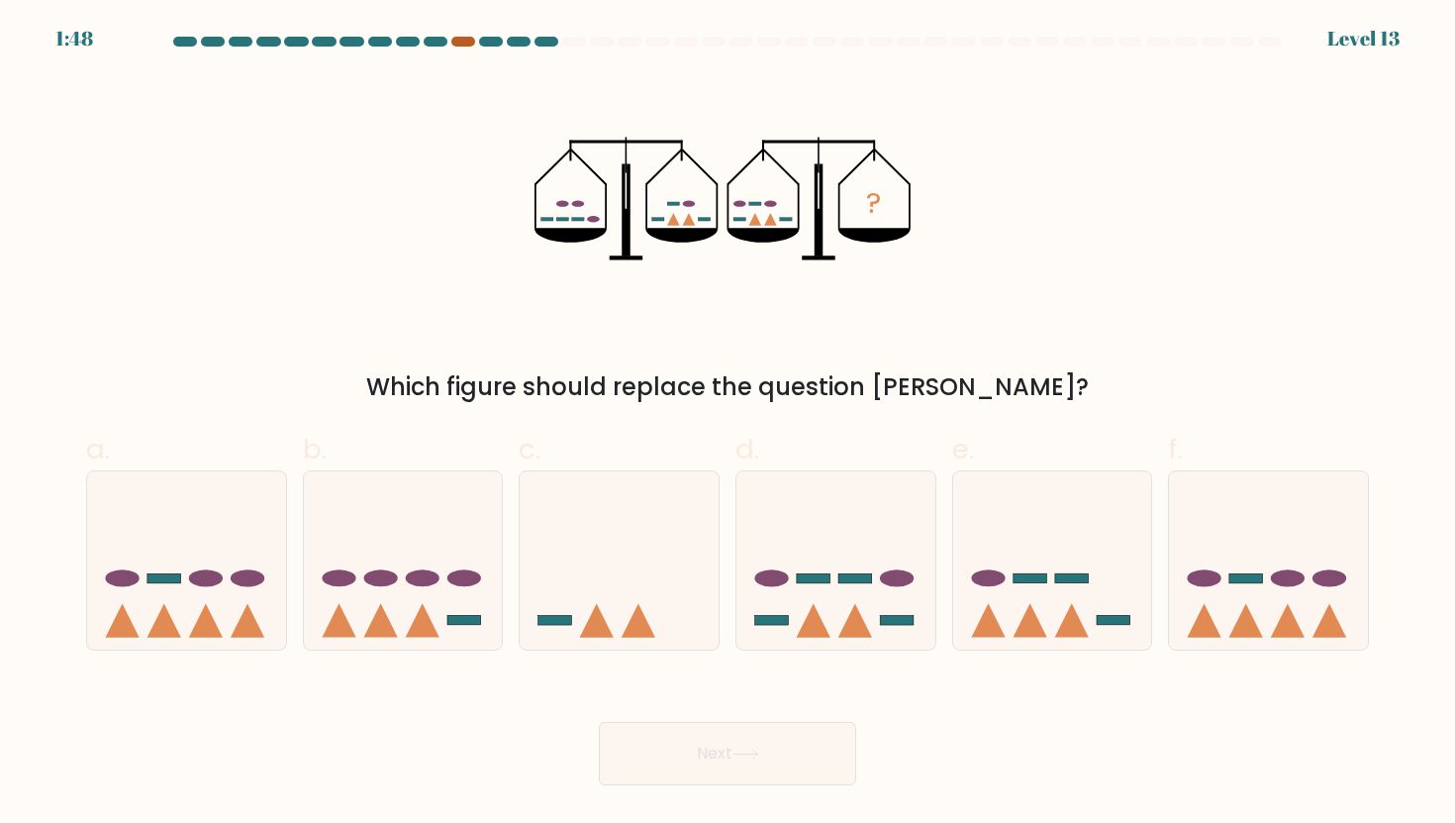
drag, startPoint x: 463, startPoint y: 40, endPoint x: 488, endPoint y: 48, distance: 26.0
click at [463, 40] on div at bounding box center [463, 42] width 24 height 10
click at [488, 43] on div at bounding box center [491, 42] width 24 height 10
click at [485, 43] on div at bounding box center [491, 42] width 24 height 10
click at [602, 474] on div at bounding box center [619, 560] width 201 height 180
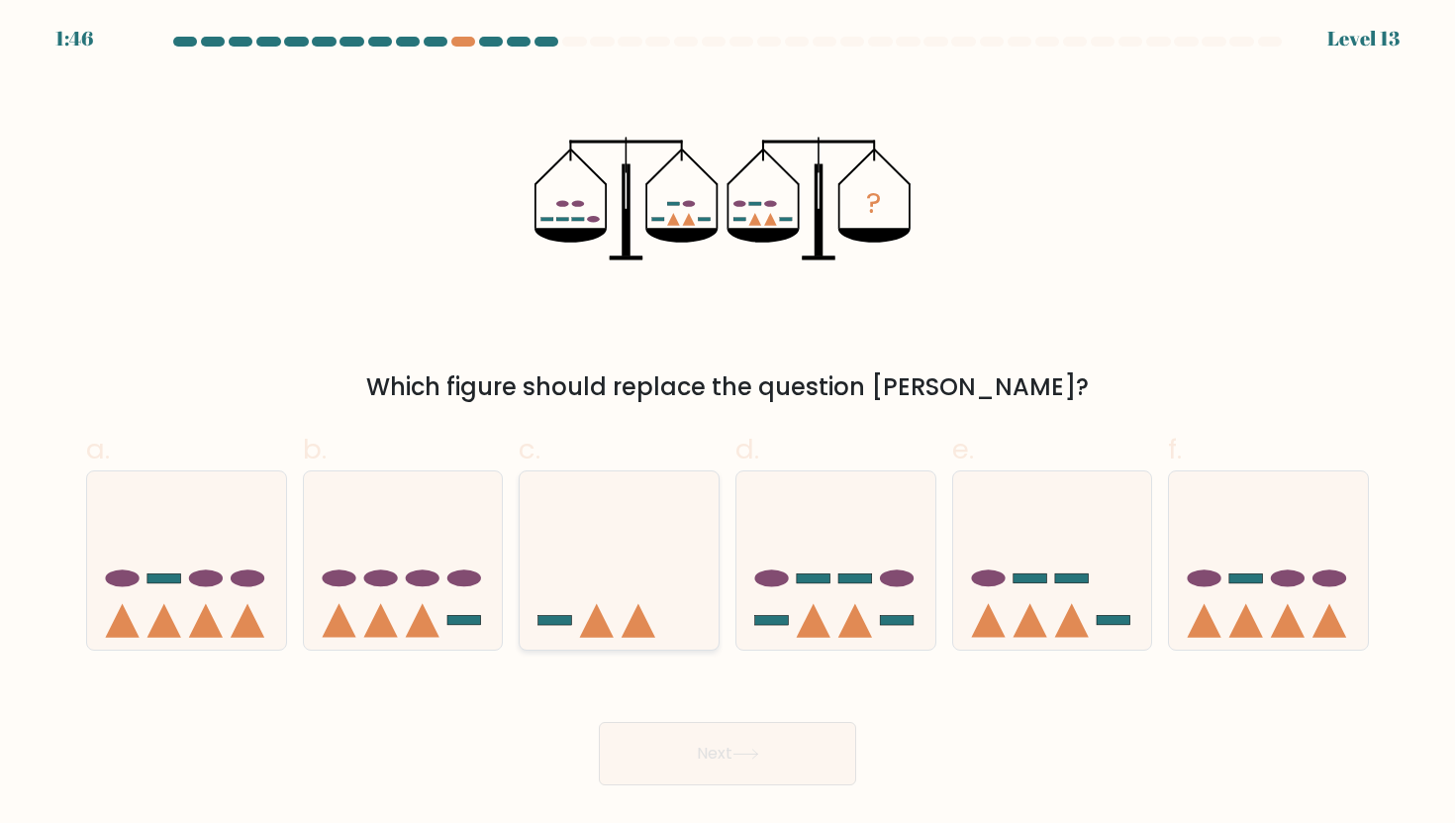
click at [727, 425] on input "c." at bounding box center [727, 418] width 1 height 13
radio input "true"
click at [789, 545] on icon at bounding box center [835, 560] width 199 height 164
click at [728, 425] on input "d." at bounding box center [727, 418] width 1 height 13
radio input "true"
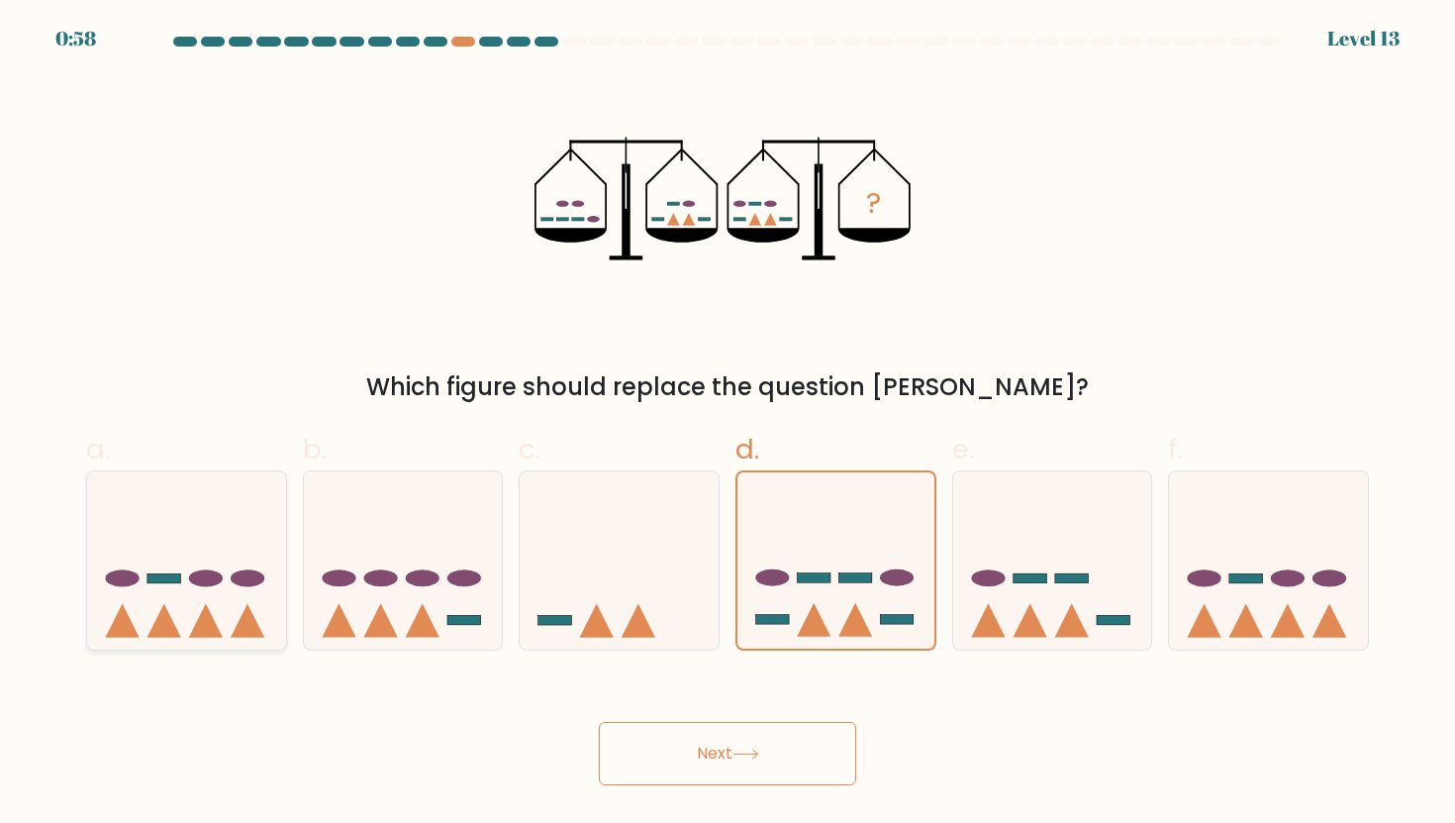
click at [184, 612] on icon at bounding box center [186, 560] width 199 height 164
click at [727, 425] on input "a." at bounding box center [727, 418] width 1 height 13
radio input "true"
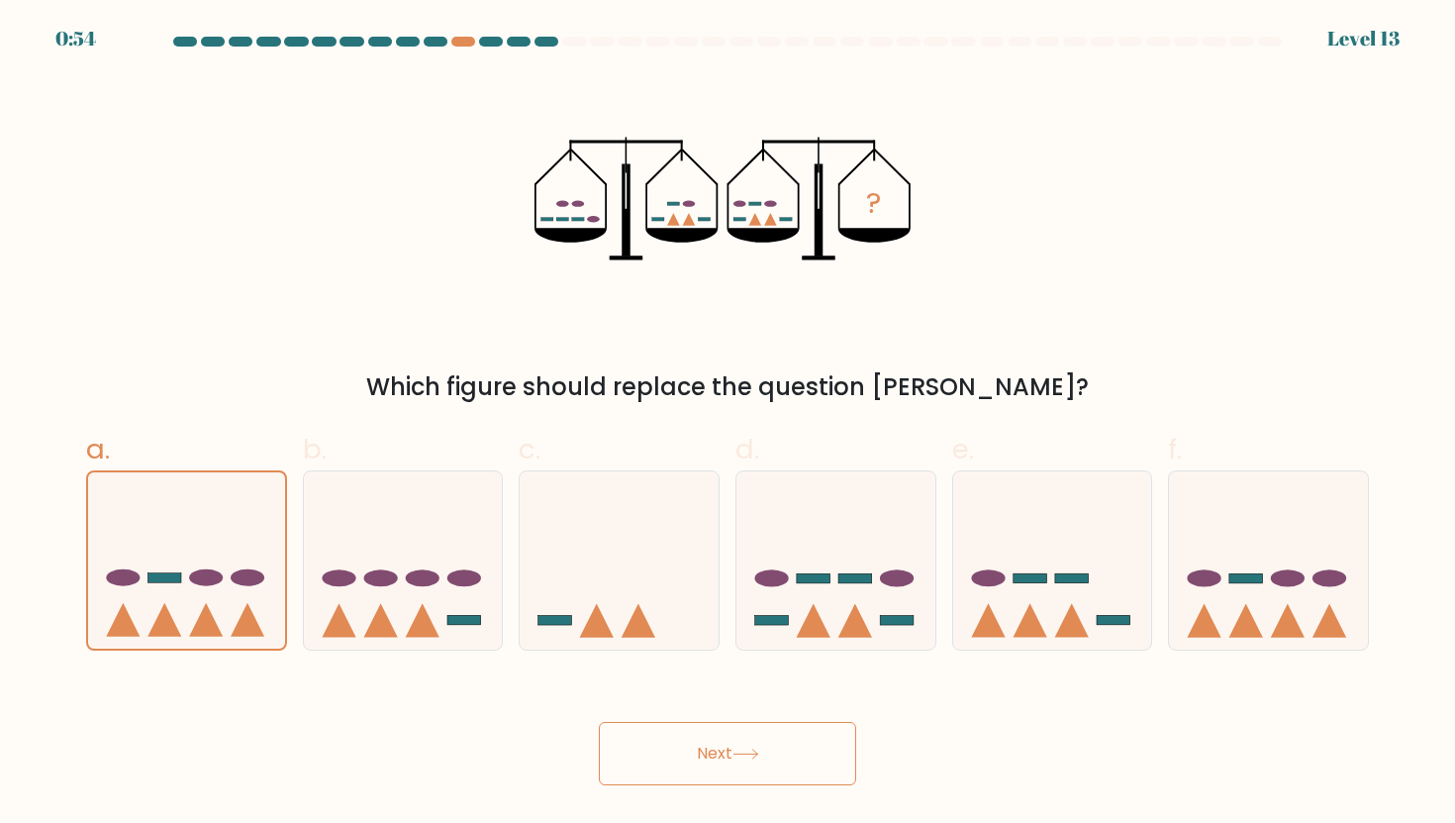
click at [718, 748] on button "Next" at bounding box center [727, 753] width 257 height 63
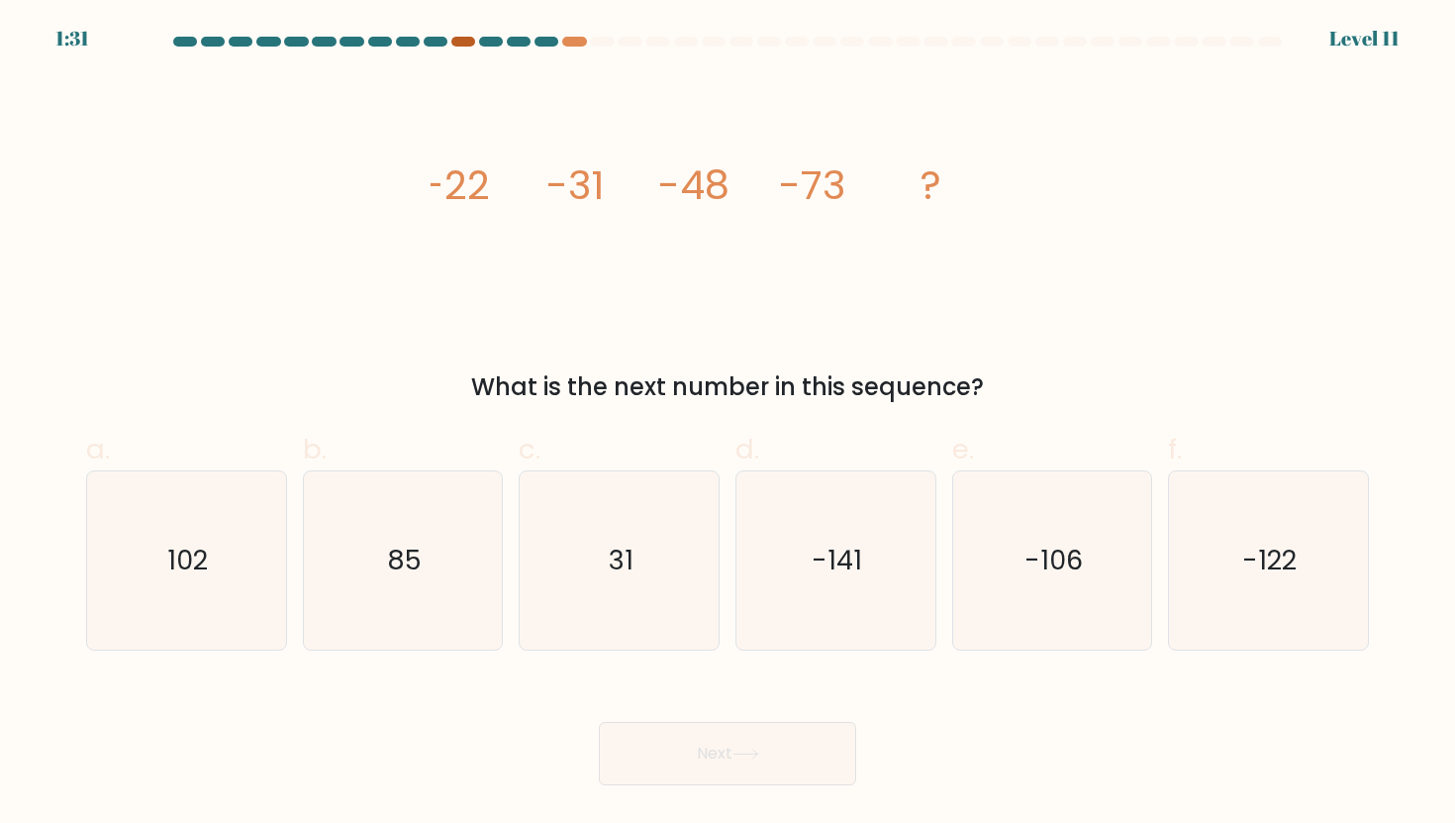
click at [460, 42] on div at bounding box center [463, 42] width 24 height 10
click at [565, 38] on div at bounding box center [574, 42] width 24 height 10
click at [1107, 527] on icon "-106" at bounding box center [1052, 560] width 178 height 178
click at [728, 425] on input "e. -106" at bounding box center [727, 418] width 1 height 13
radio input "true"
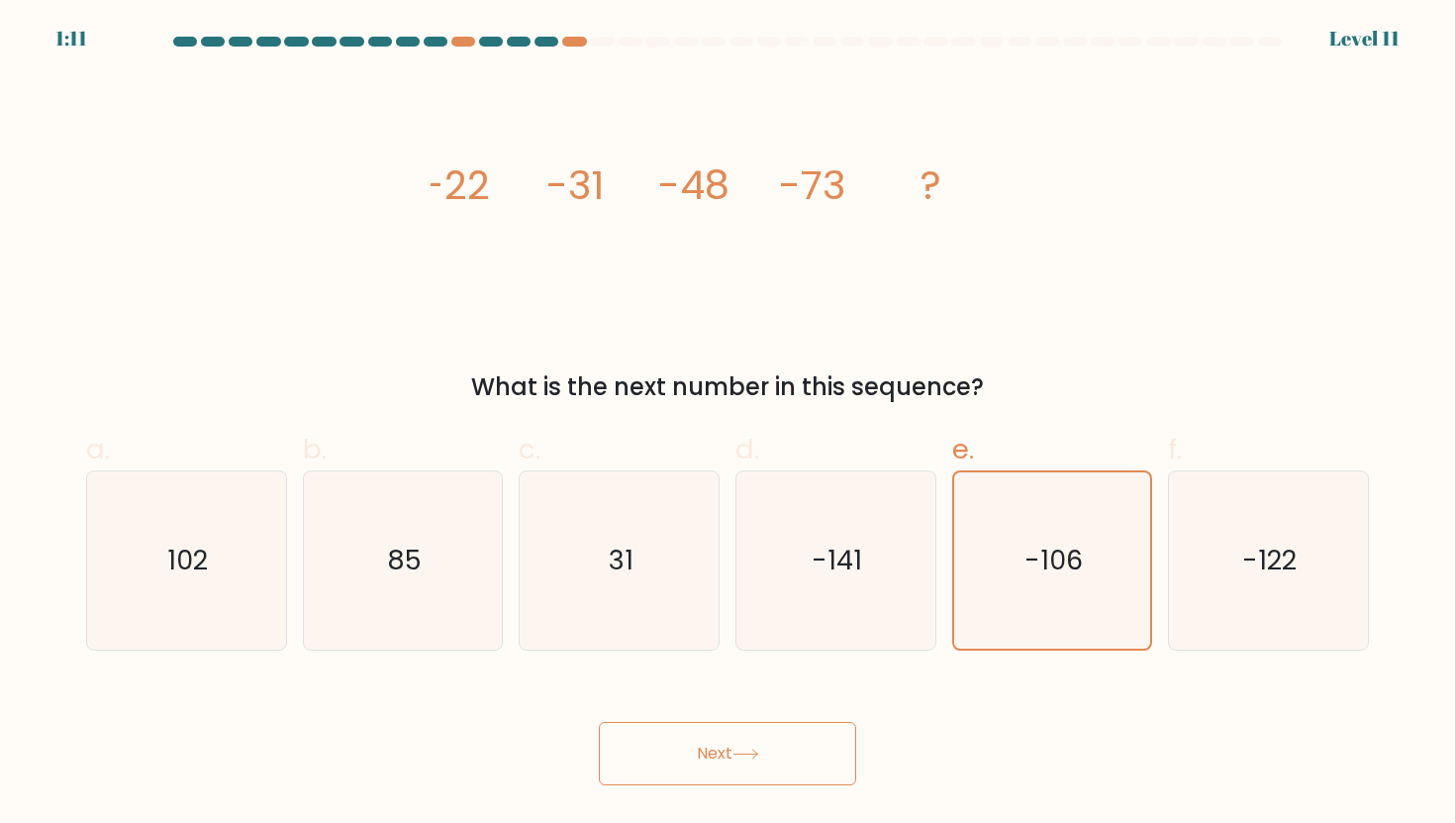
click at [823, 765] on button "Next" at bounding box center [727, 753] width 257 height 63
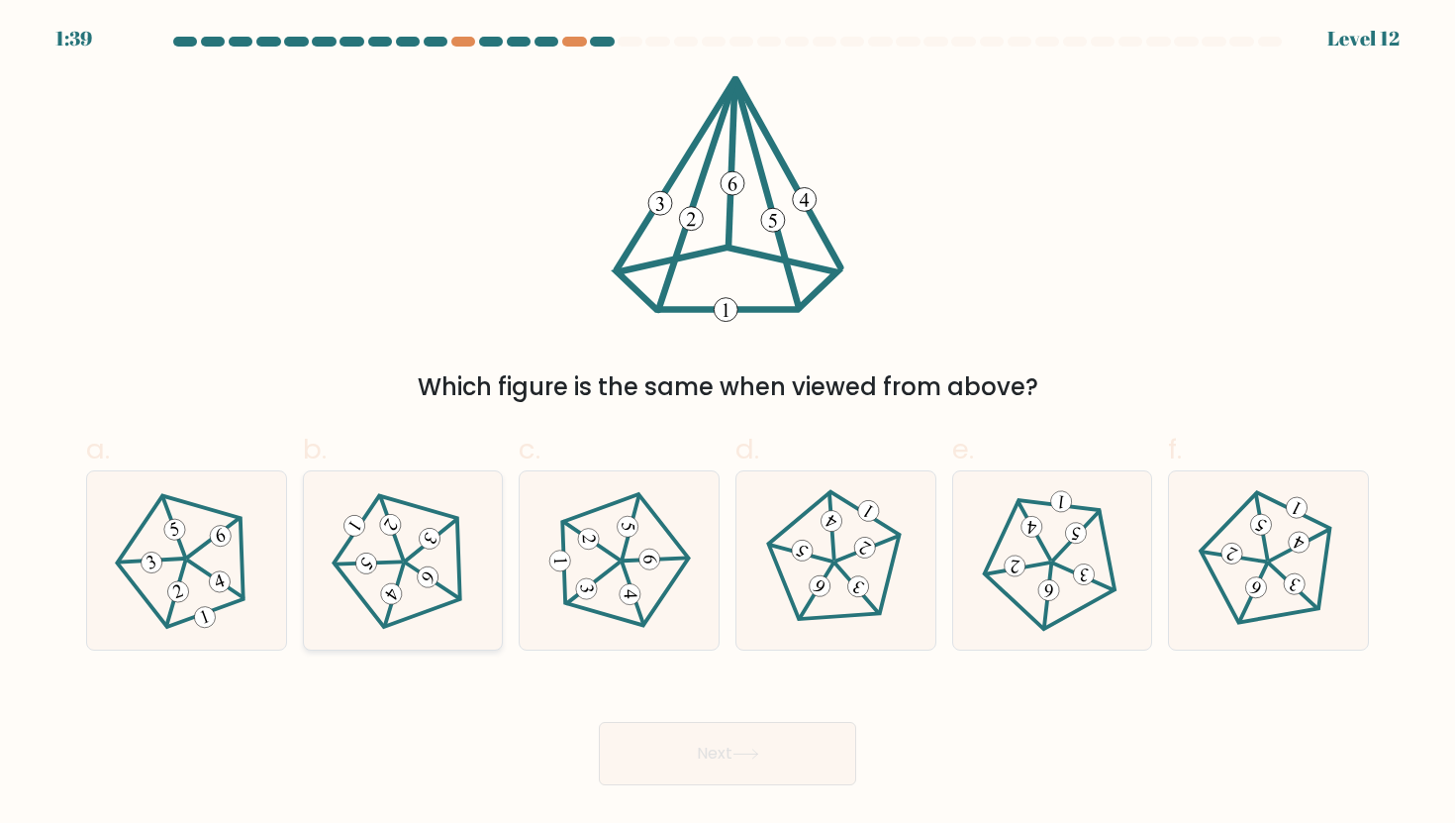
click at [380, 536] on icon at bounding box center [403, 560] width 143 height 143
click at [727, 425] on input "b." at bounding box center [727, 418] width 1 height 13
radio input "true"
click at [704, 734] on button "Next" at bounding box center [727, 753] width 257 height 63
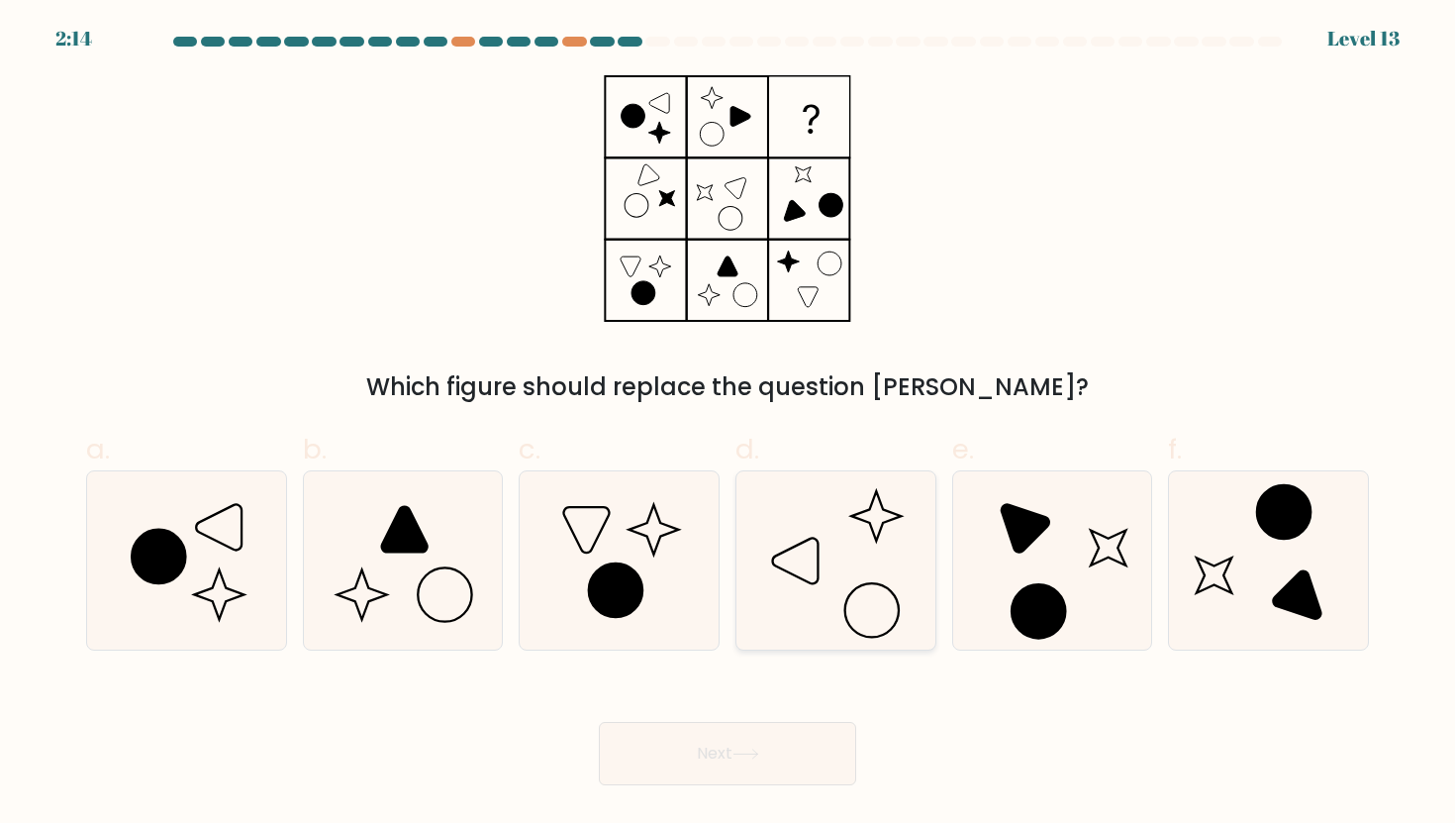
click at [823, 604] on icon at bounding box center [835, 560] width 178 height 178
click at [728, 425] on input "d." at bounding box center [727, 418] width 1 height 13
radio input "true"
click at [797, 752] on button "Next" at bounding box center [727, 753] width 257 height 63
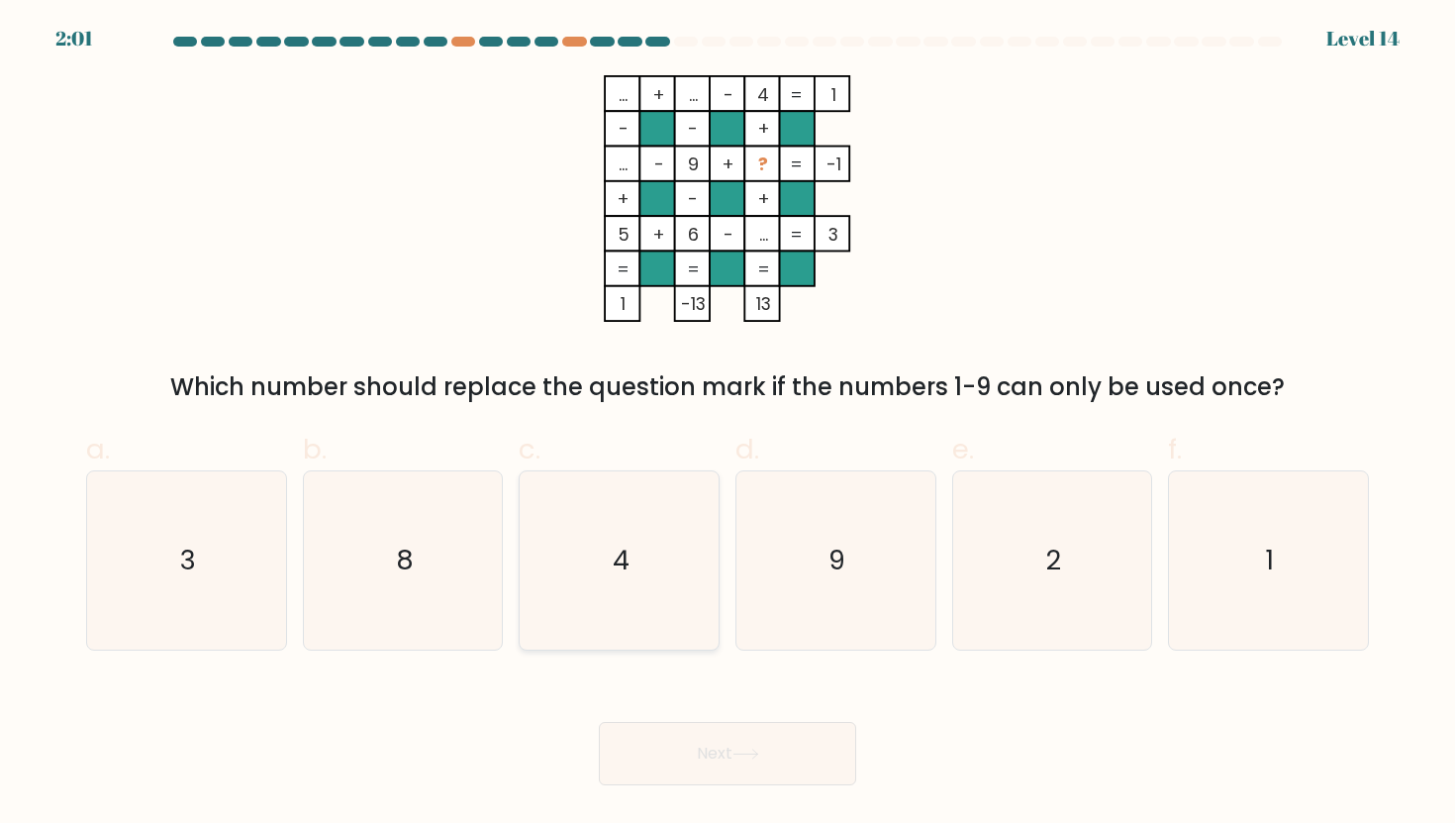
click at [682, 505] on icon "4" at bounding box center [620, 560] width 178 height 178
click at [727, 425] on input "c. 4" at bounding box center [727, 418] width 1 height 13
radio input "true"
click at [748, 755] on icon at bounding box center [745, 753] width 27 height 11
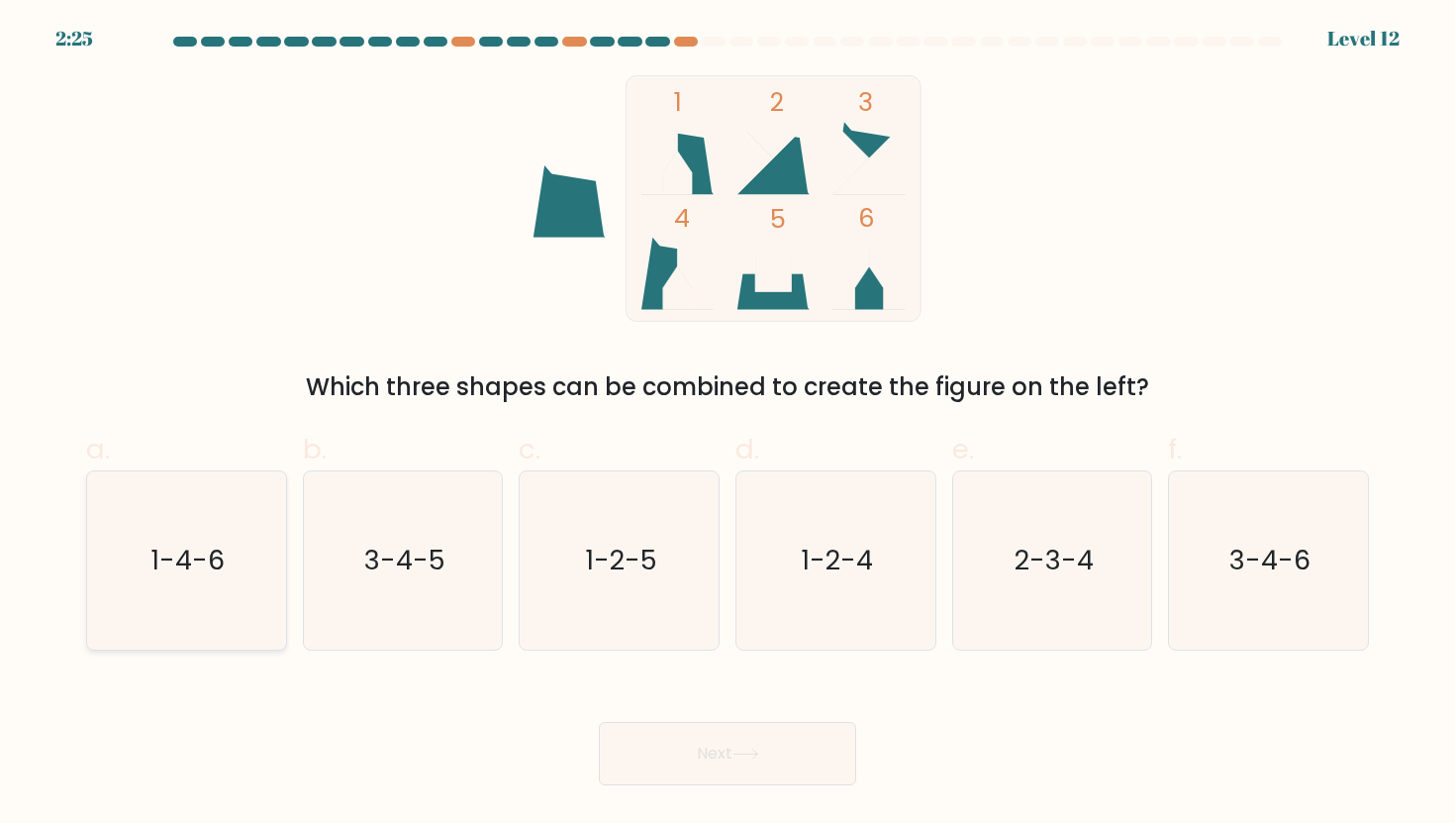
click at [241, 474] on icon "1-4-6" at bounding box center [186, 560] width 178 height 178
click at [727, 425] on input "a. 1-4-6" at bounding box center [727, 418] width 1 height 13
radio input "true"
click at [666, 744] on button "Next" at bounding box center [727, 753] width 257 height 63
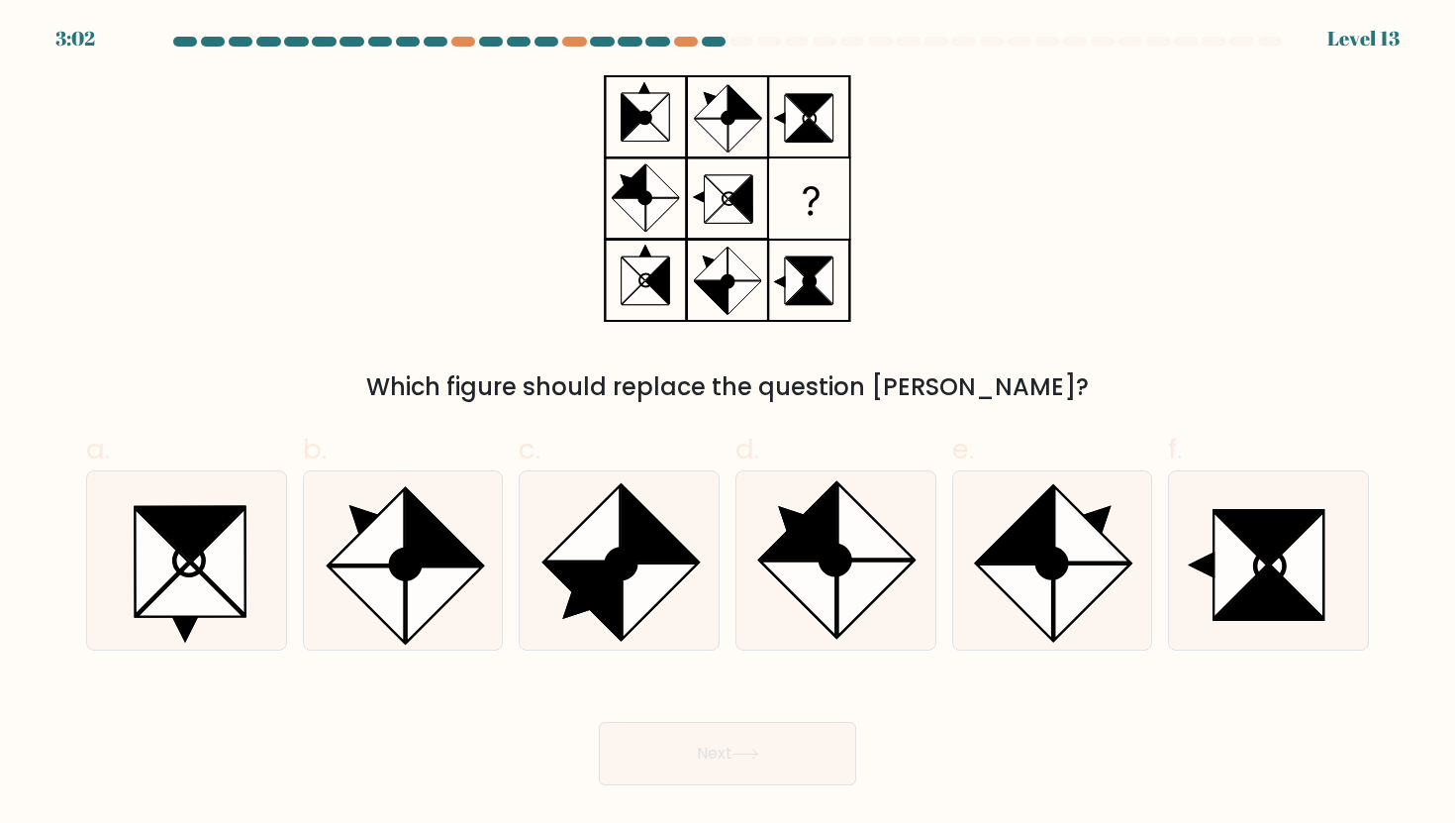
click at [456, 34] on div "3:02 Level 13" at bounding box center [727, 26] width 1455 height 53
click at [463, 42] on div at bounding box center [463, 42] width 24 height 10
click at [473, 112] on div "Which figure should replace the question mark?" at bounding box center [727, 240] width 1307 height 330
click at [664, 555] on icon at bounding box center [659, 522] width 75 height 75
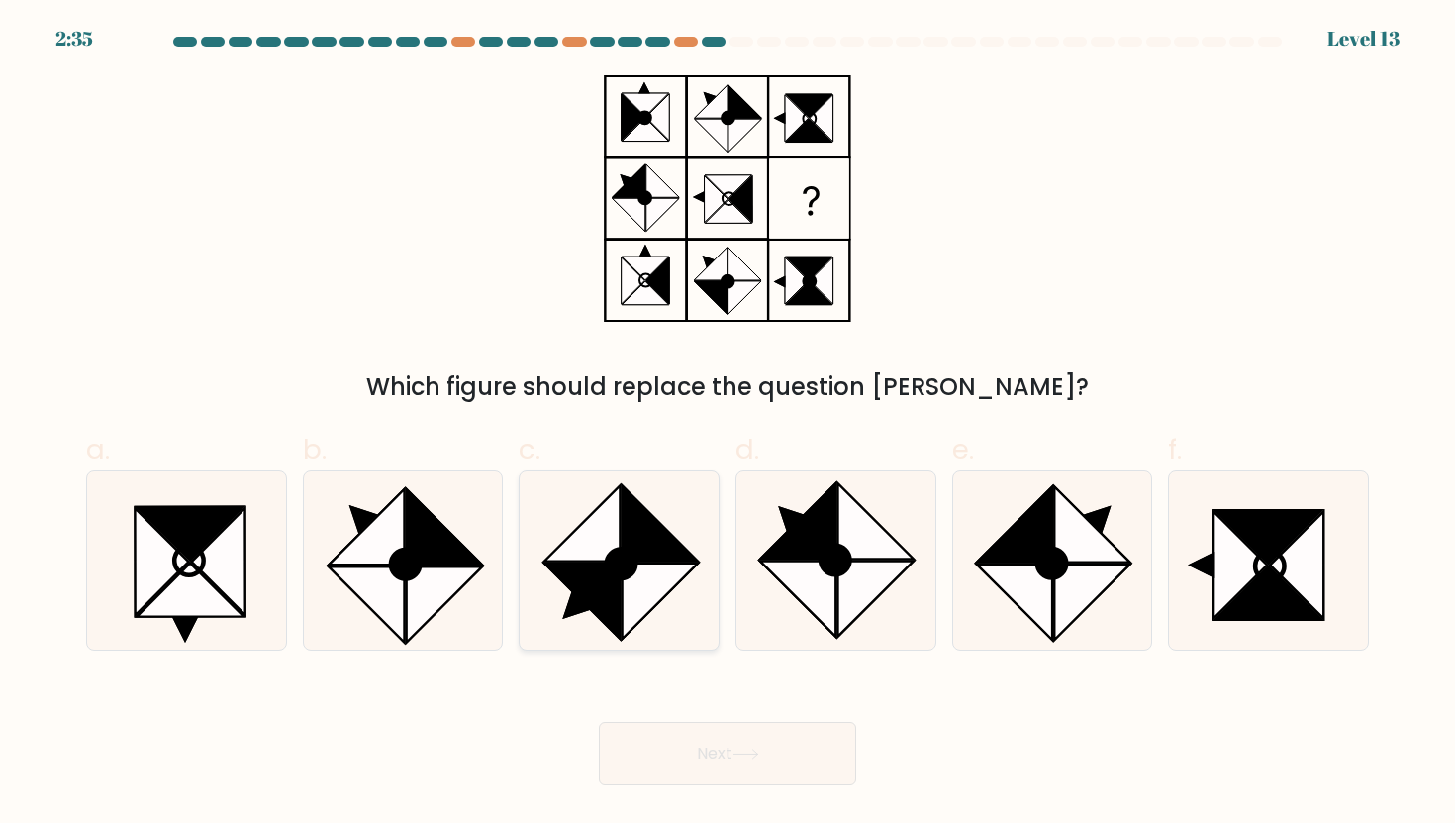
click at [727, 425] on input "c." at bounding box center [727, 418] width 1 height 13
radio input "true"
click at [787, 744] on button "Next" at bounding box center [727, 753] width 257 height 63
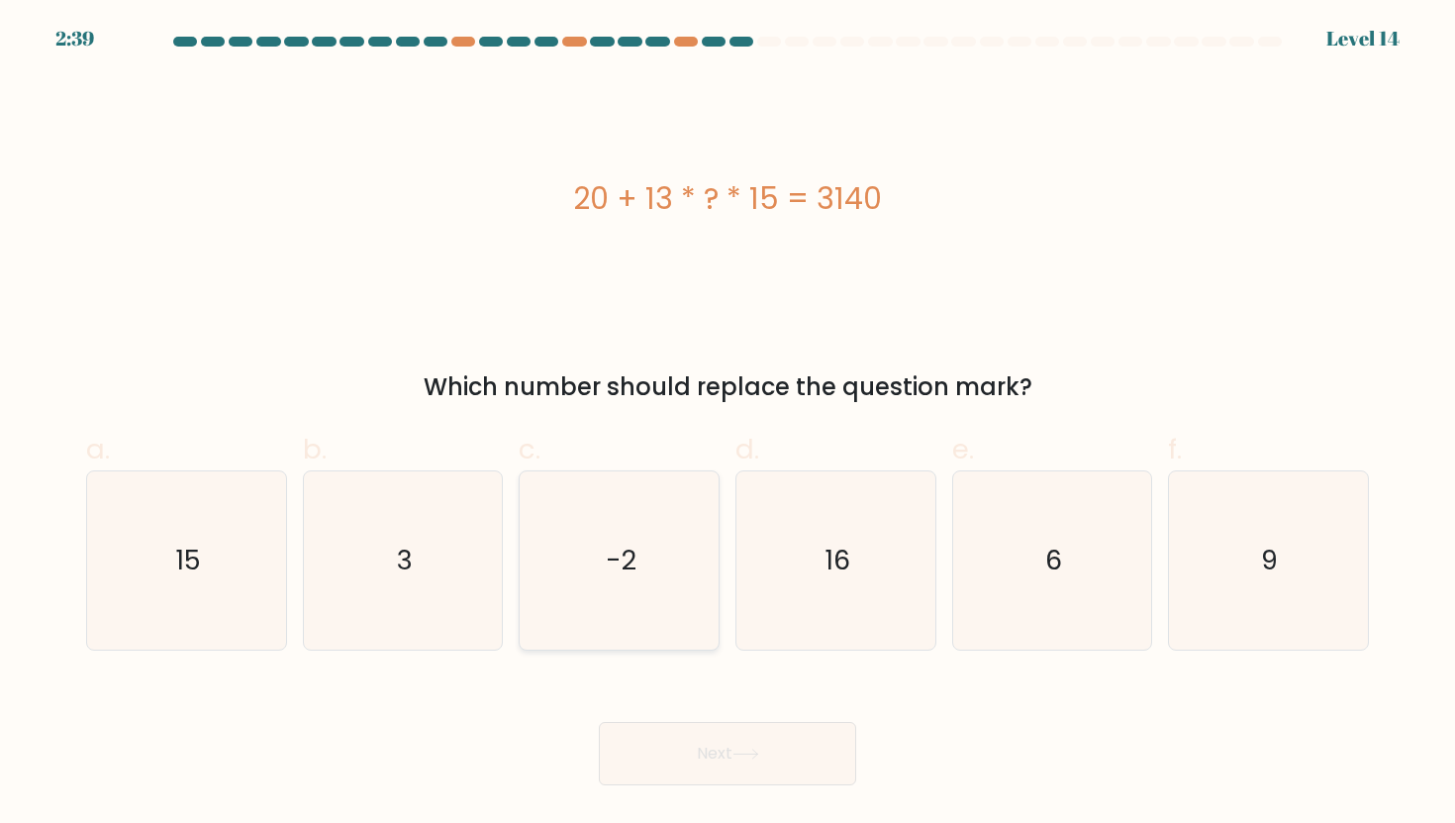
click at [661, 564] on icon "-2" at bounding box center [620, 560] width 178 height 178
click at [727, 425] on input "c. -2" at bounding box center [727, 418] width 1 height 13
radio input "true"
click at [710, 739] on button "Next" at bounding box center [727, 753] width 257 height 63
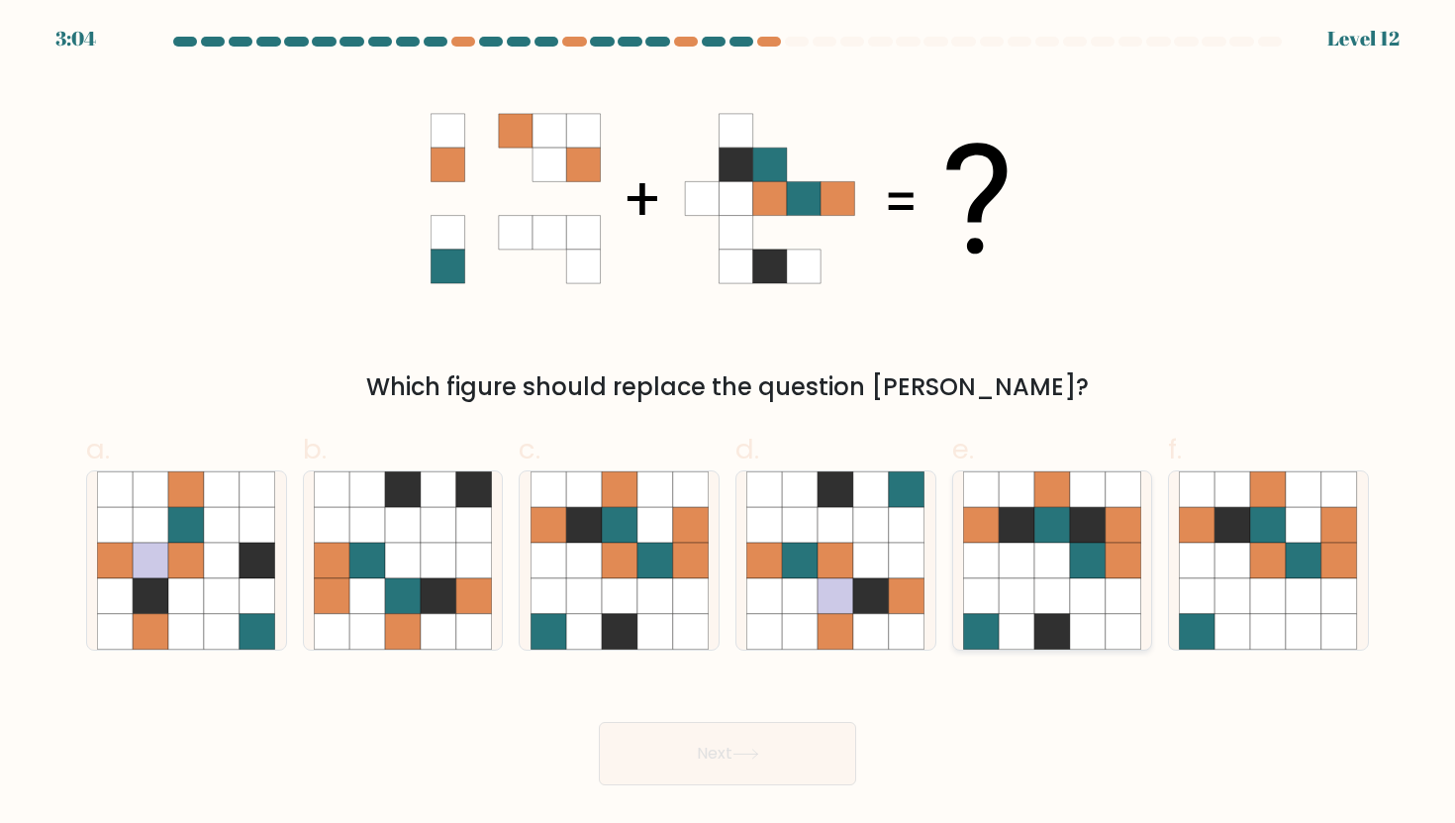
click at [1009, 588] on icon at bounding box center [1017, 596] width 36 height 36
click at [728, 425] on input "e." at bounding box center [727, 418] width 1 height 13
radio input "true"
click at [693, 516] on icon at bounding box center [690, 525] width 36 height 36
click at [727, 425] on input "c." at bounding box center [727, 418] width 1 height 13
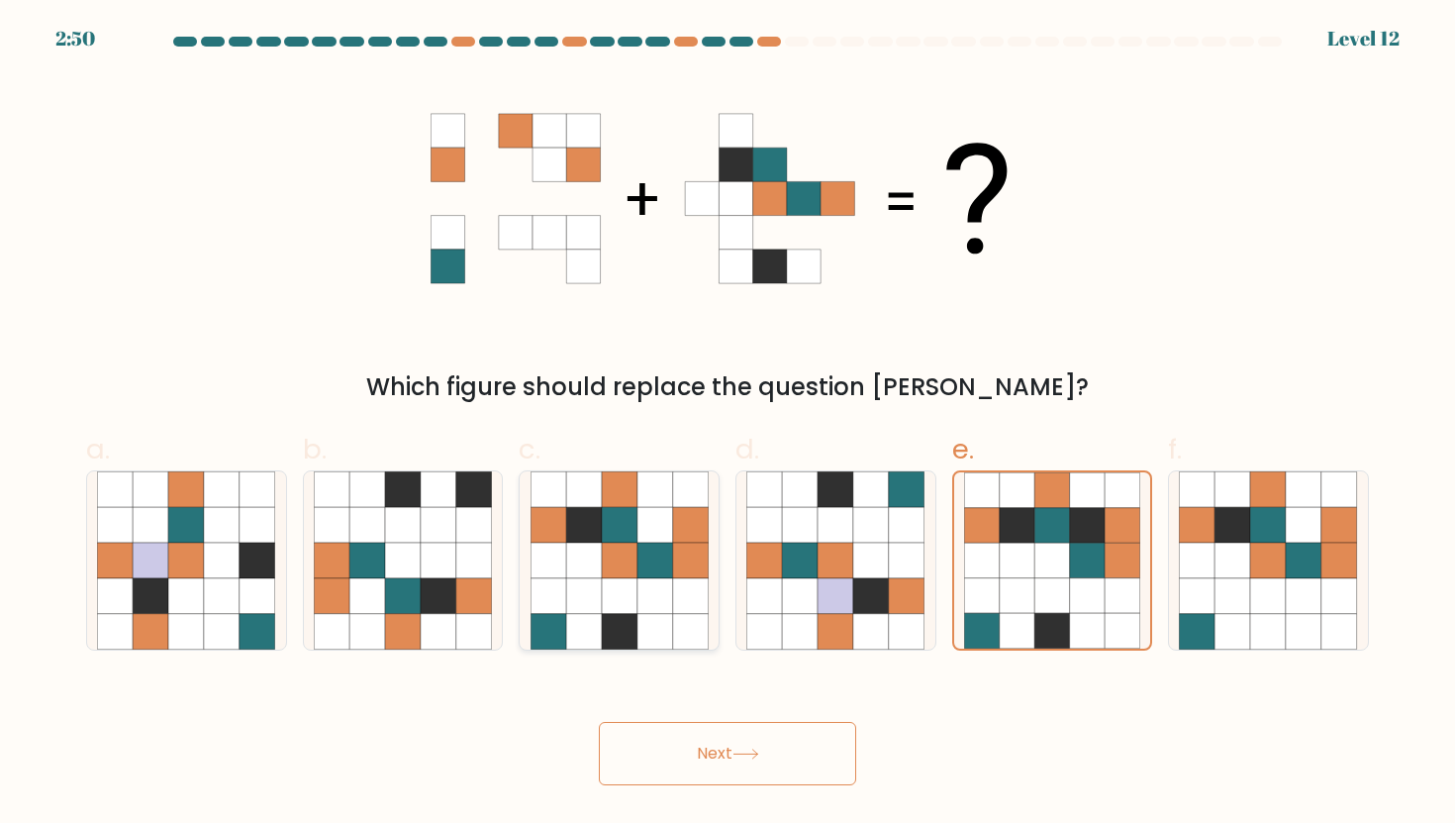
radio input "true"
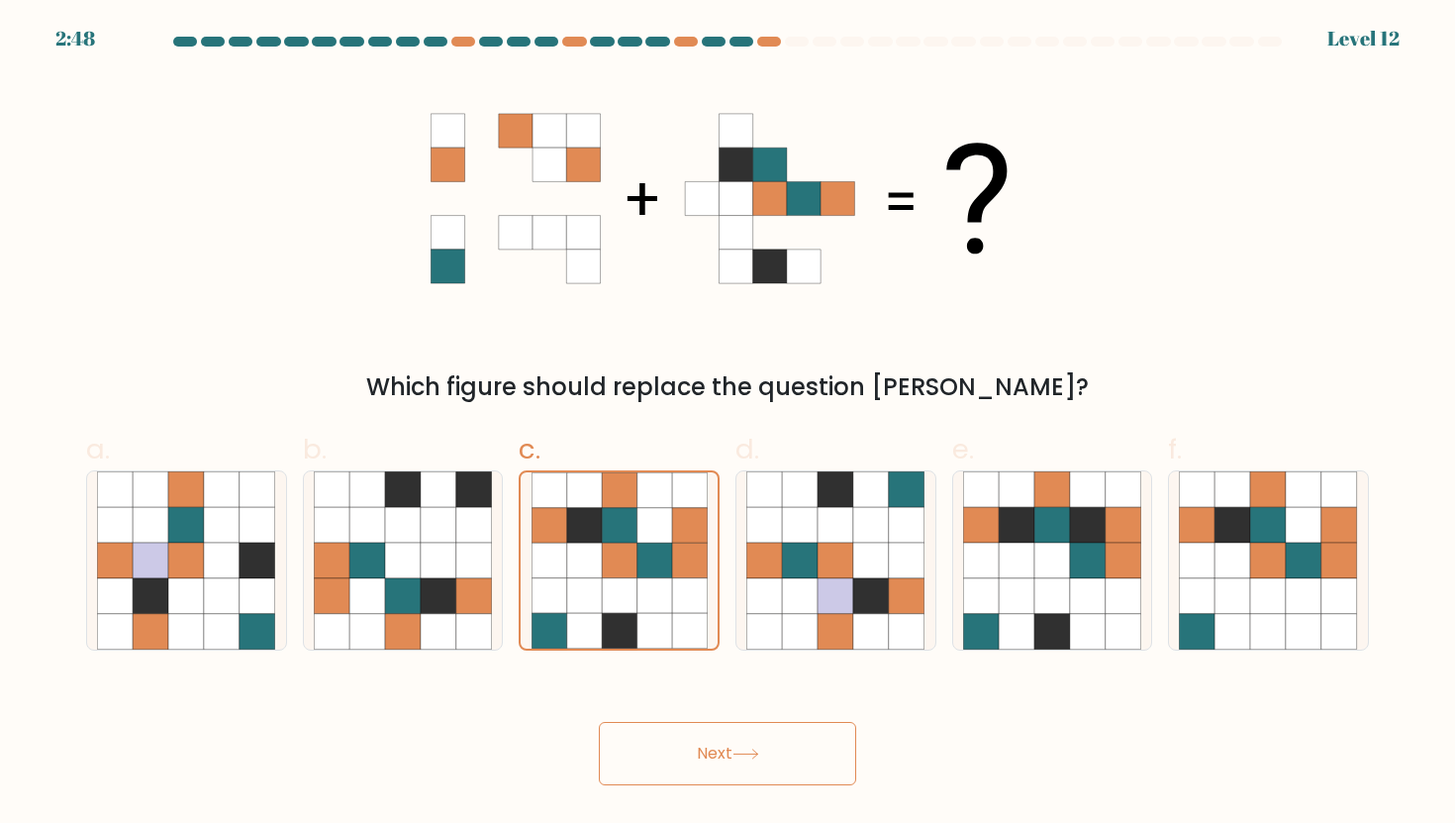
click at [767, 759] on button "Next" at bounding box center [727, 753] width 257 height 63
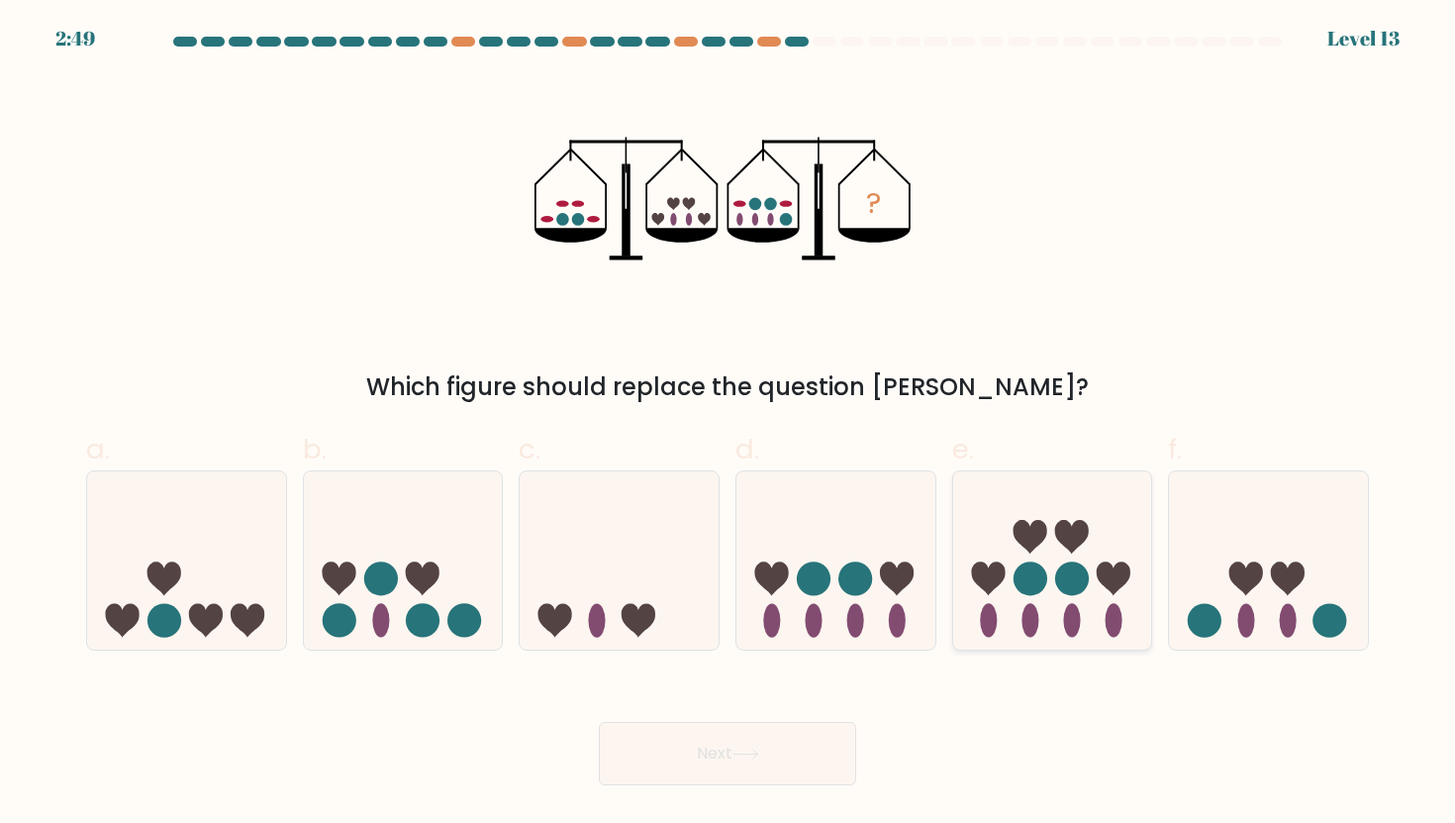
click at [1055, 605] on icon at bounding box center [1052, 560] width 199 height 164
click at [728, 425] on input "e." at bounding box center [727, 418] width 1 height 13
radio input "true"
click at [766, 754] on button "Next" at bounding box center [727, 753] width 257 height 63
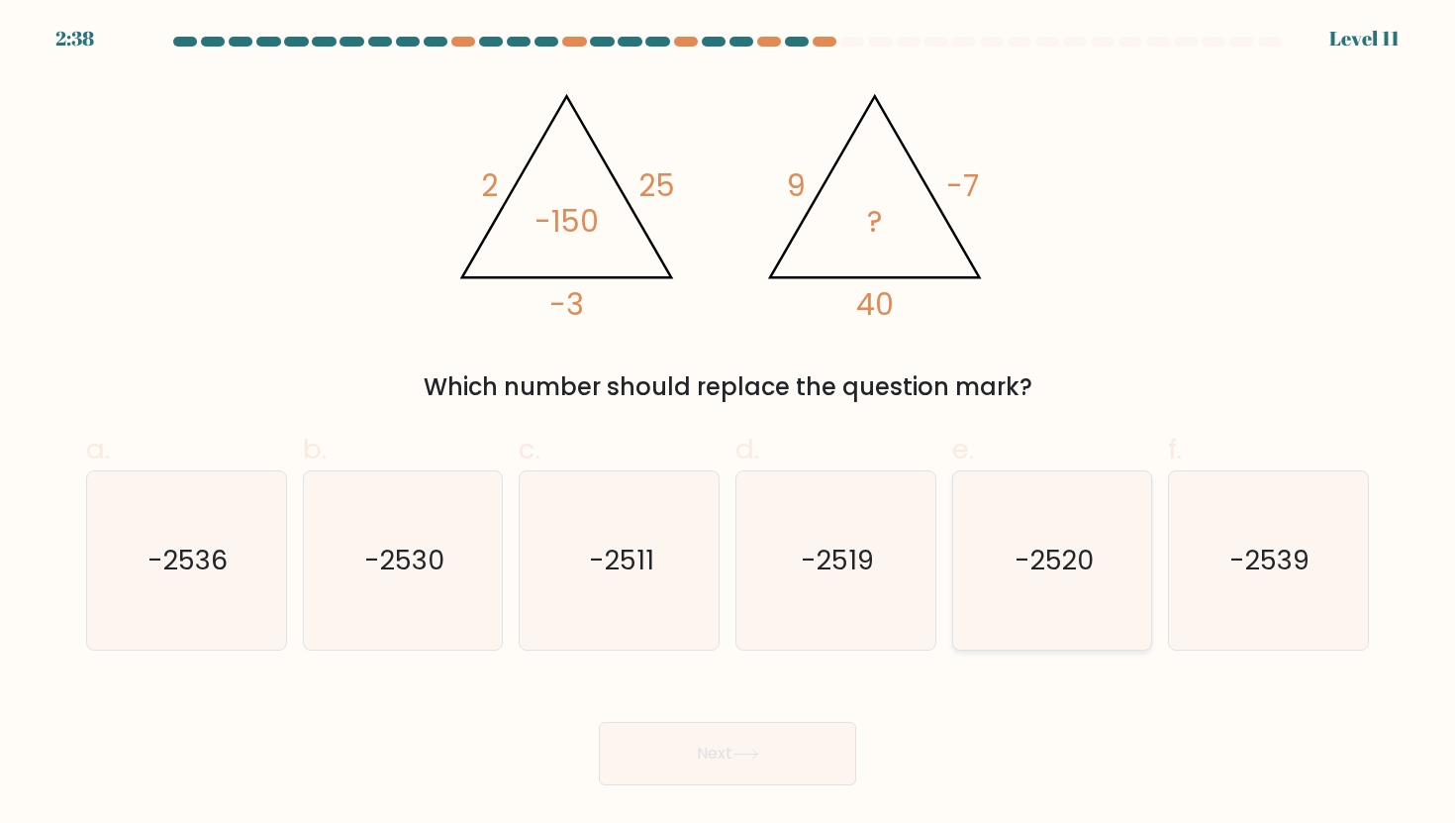
click at [1058, 534] on icon "-2520" at bounding box center [1052, 560] width 178 height 178
click at [728, 425] on input "e. -2520" at bounding box center [727, 418] width 1 height 13
radio input "true"
click at [764, 771] on button "Next" at bounding box center [727, 753] width 257 height 63
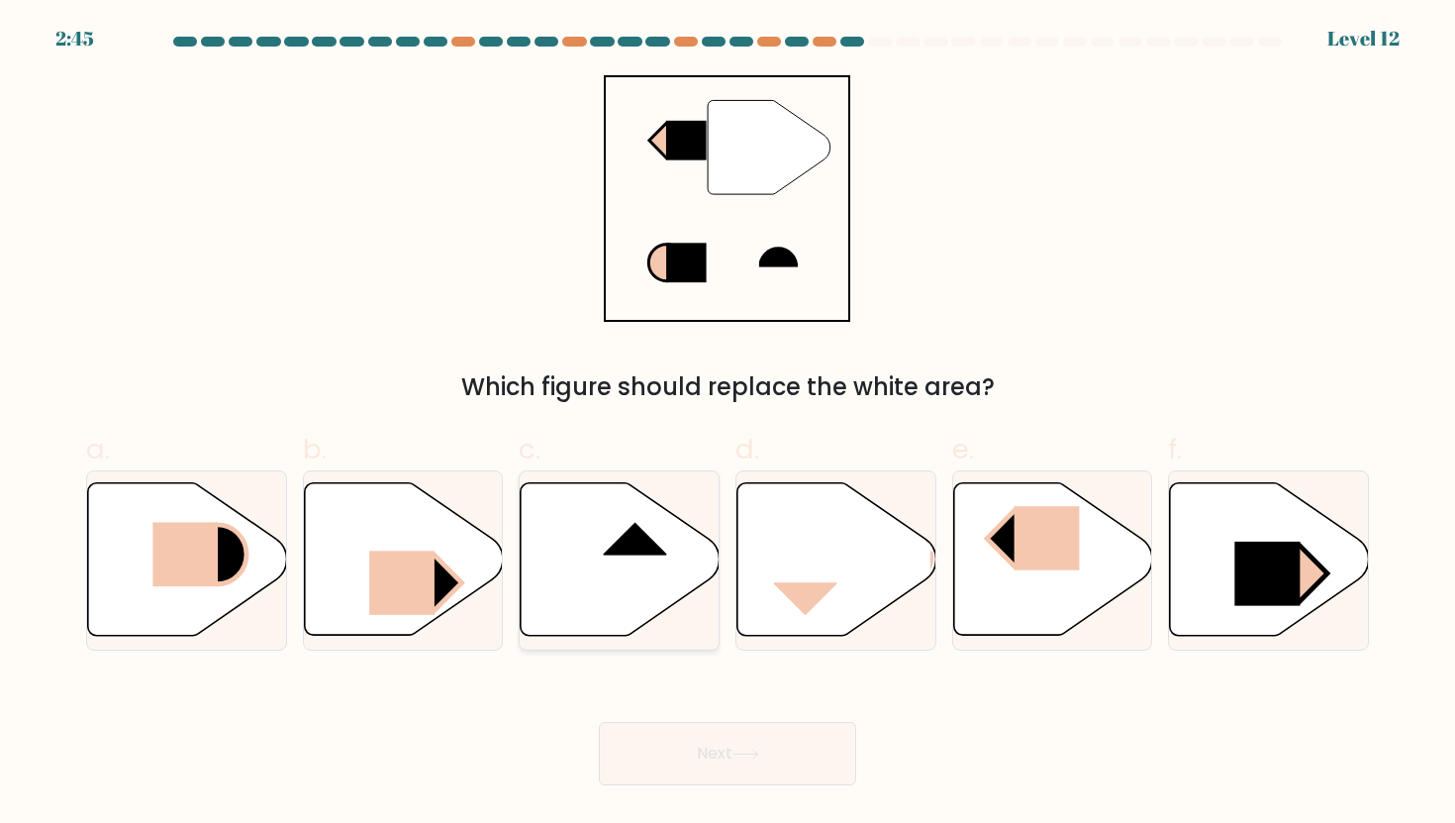
click at [610, 538] on rect at bounding box center [635, 522] width 64 height 66
click at [727, 425] on input "c." at bounding box center [727, 418] width 1 height 13
radio input "true"
click at [682, 763] on button "Next" at bounding box center [727, 753] width 257 height 63
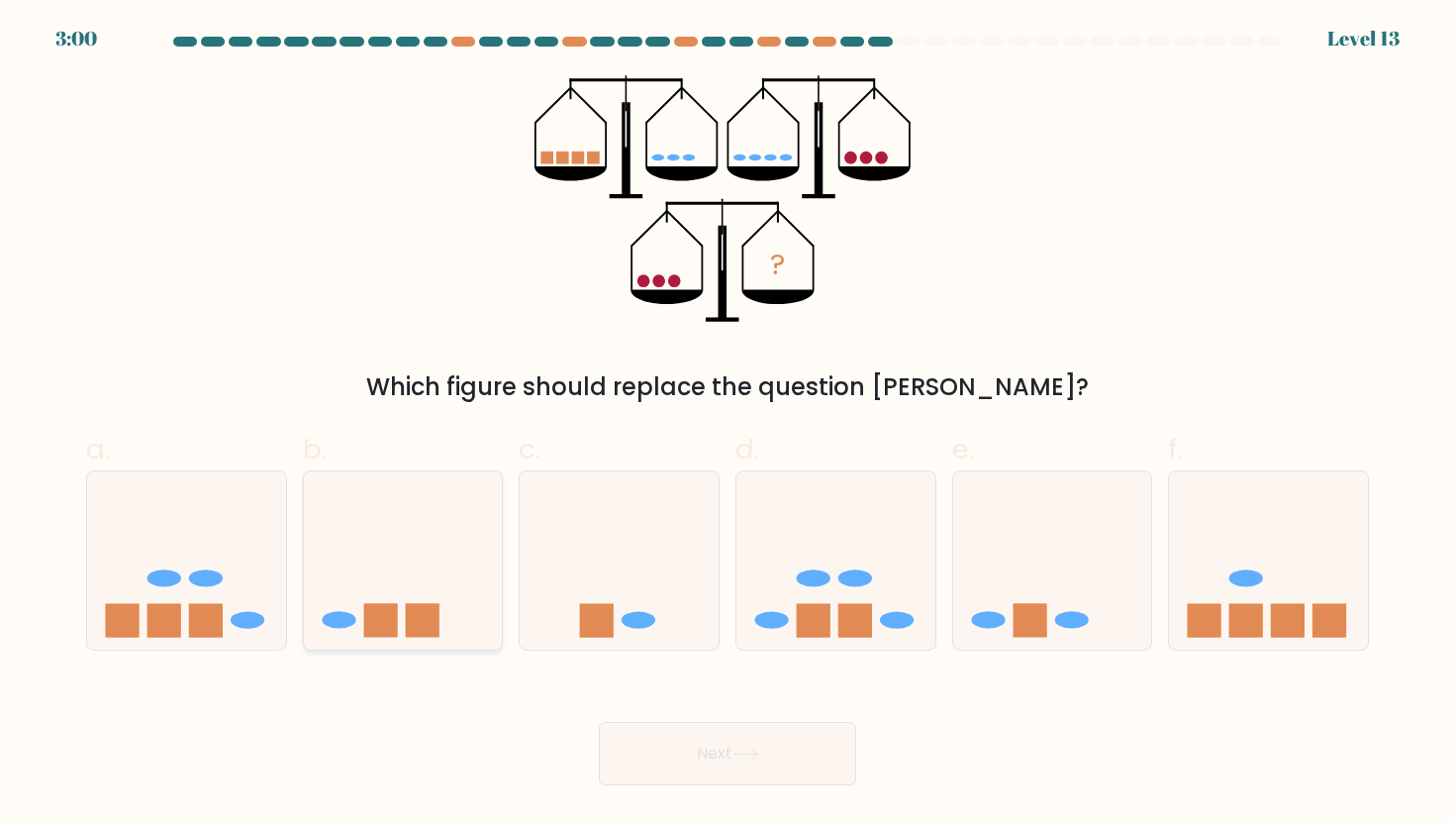
click at [437, 488] on icon at bounding box center [403, 560] width 199 height 164
click at [727, 425] on input "b." at bounding box center [727, 418] width 1 height 13
radio input "true"
click at [729, 737] on button "Next" at bounding box center [727, 753] width 257 height 63
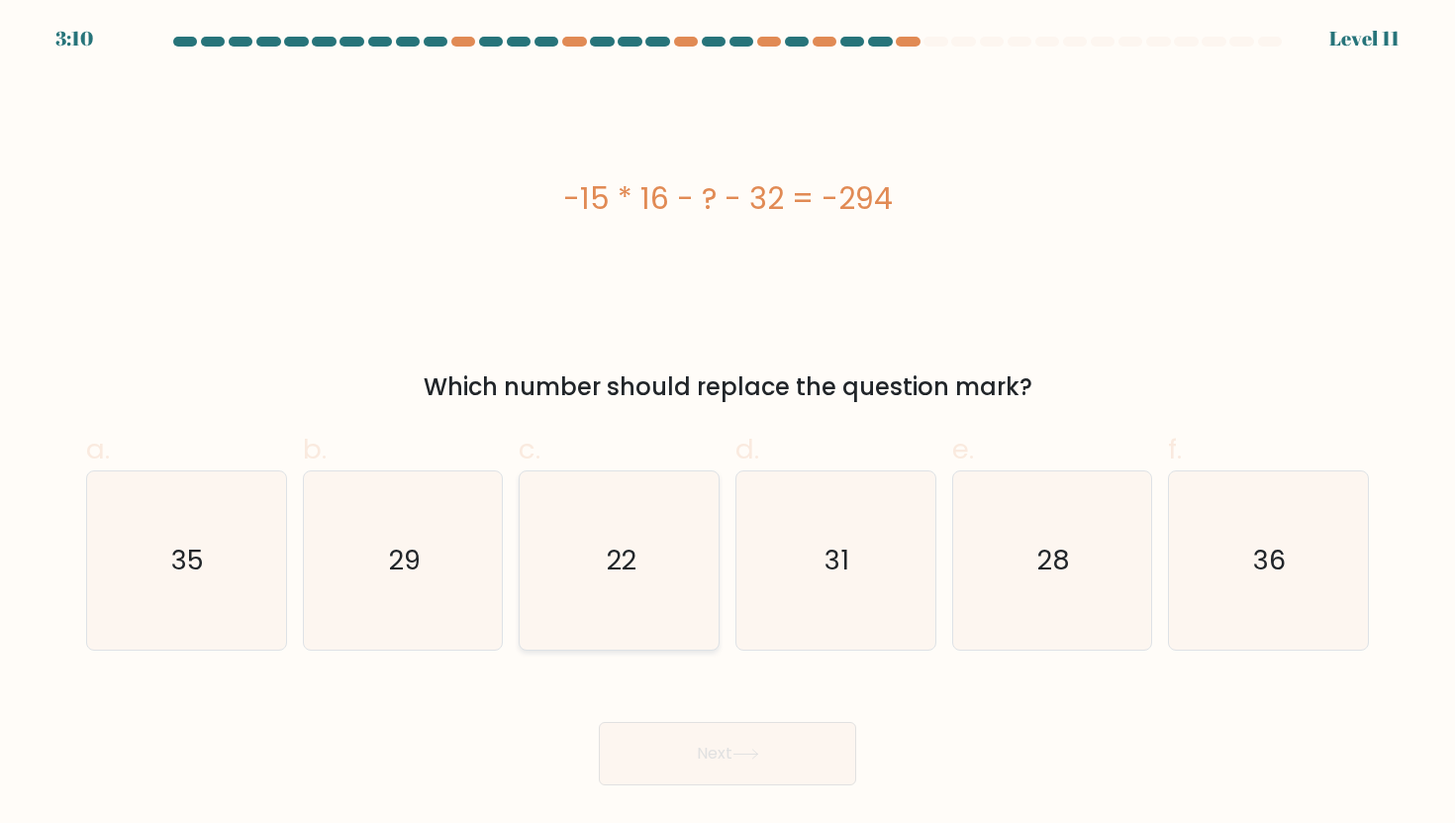
click at [636, 553] on icon "22" at bounding box center [620, 560] width 178 height 178
click at [727, 425] on input "c. 22" at bounding box center [727, 418] width 1 height 13
radio input "true"
click at [699, 754] on button "Next" at bounding box center [727, 753] width 257 height 63
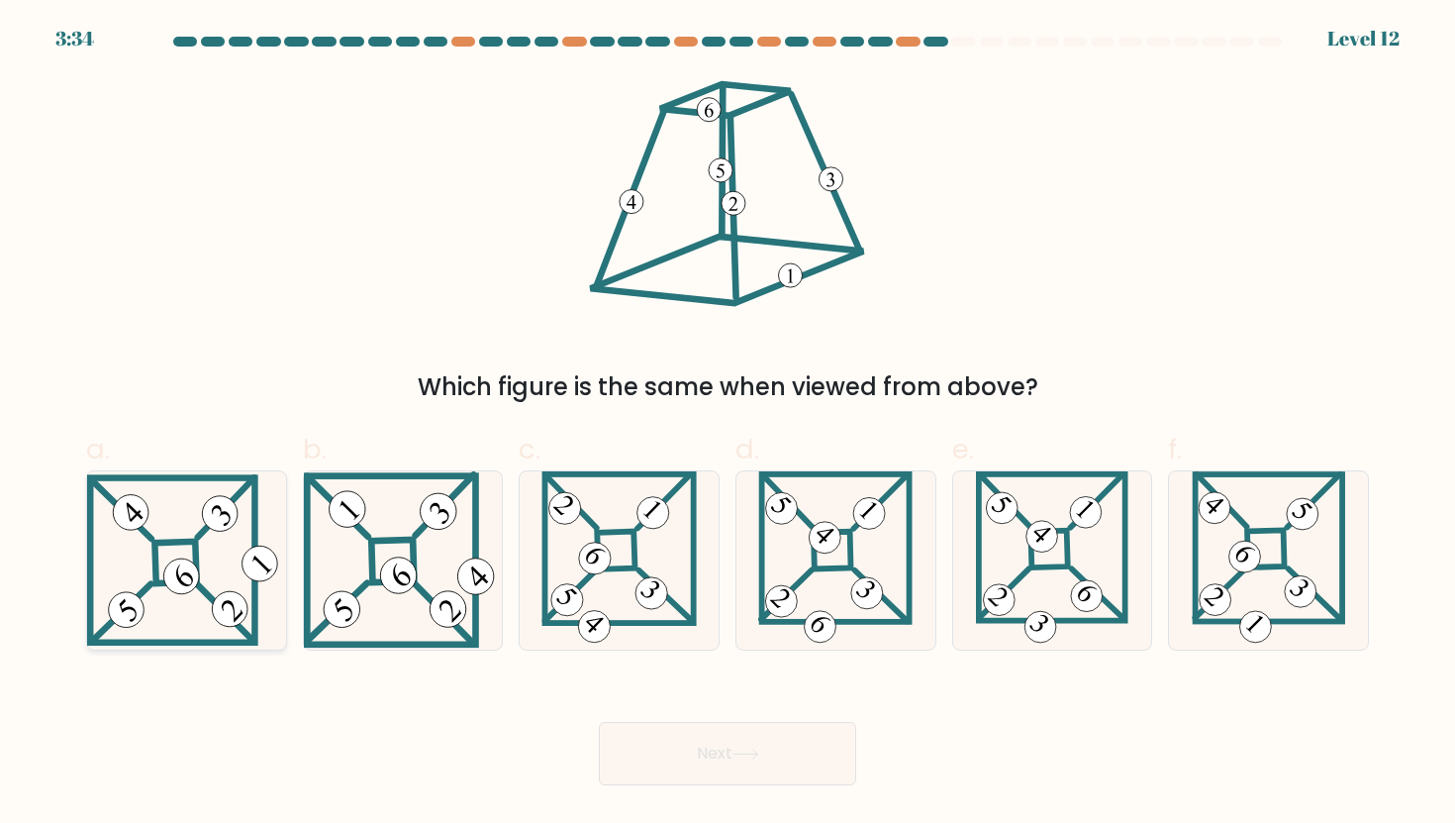
click at [236, 593] on 837 at bounding box center [229, 608] width 49 height 49
click at [727, 425] on input "a." at bounding box center [727, 418] width 1 height 13
radio input "true"
click at [1197, 553] on 118 at bounding box center [1269, 547] width 147 height 147
click at [728, 425] on input "f." at bounding box center [727, 418] width 1 height 13
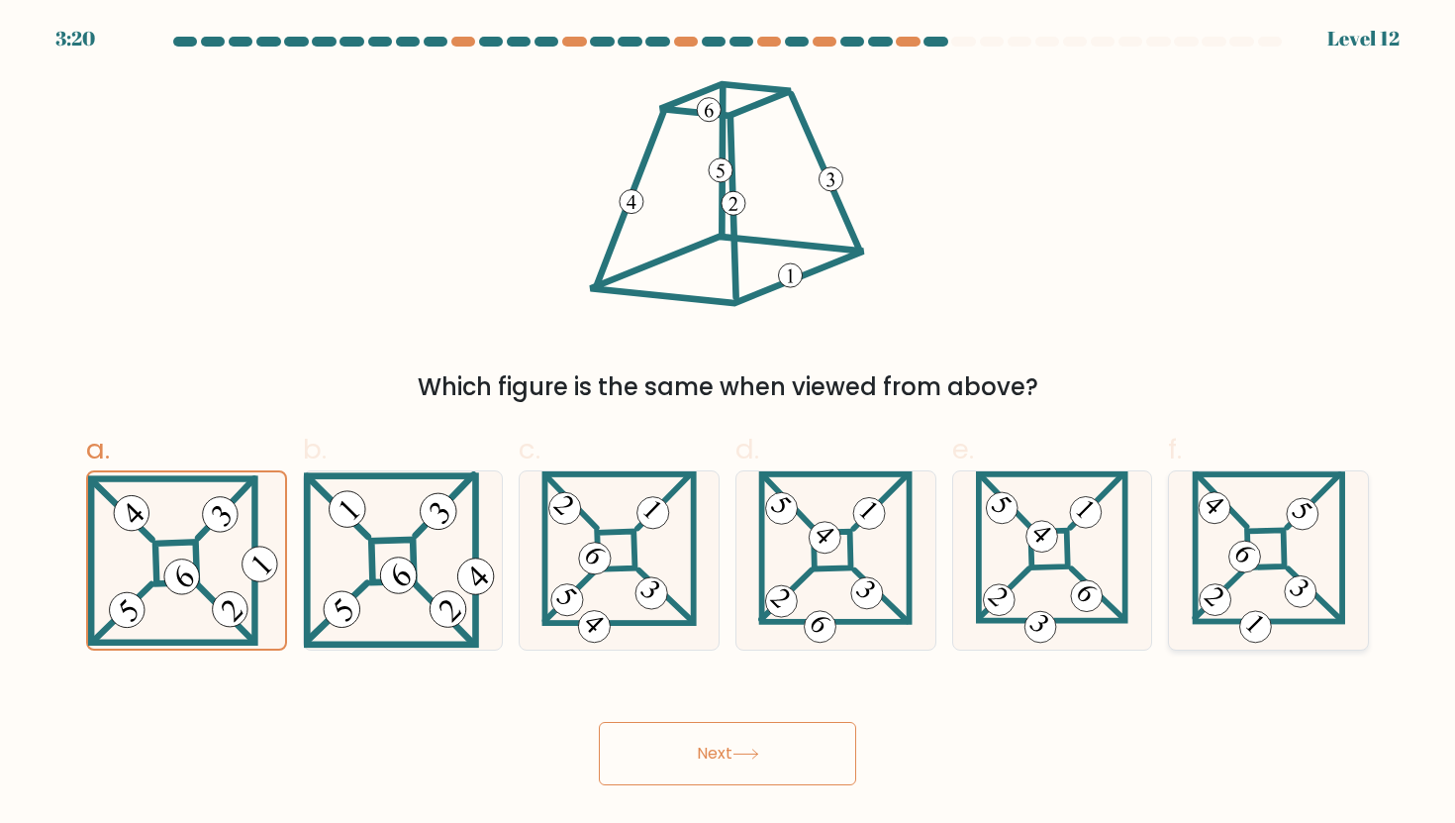
radio input "true"
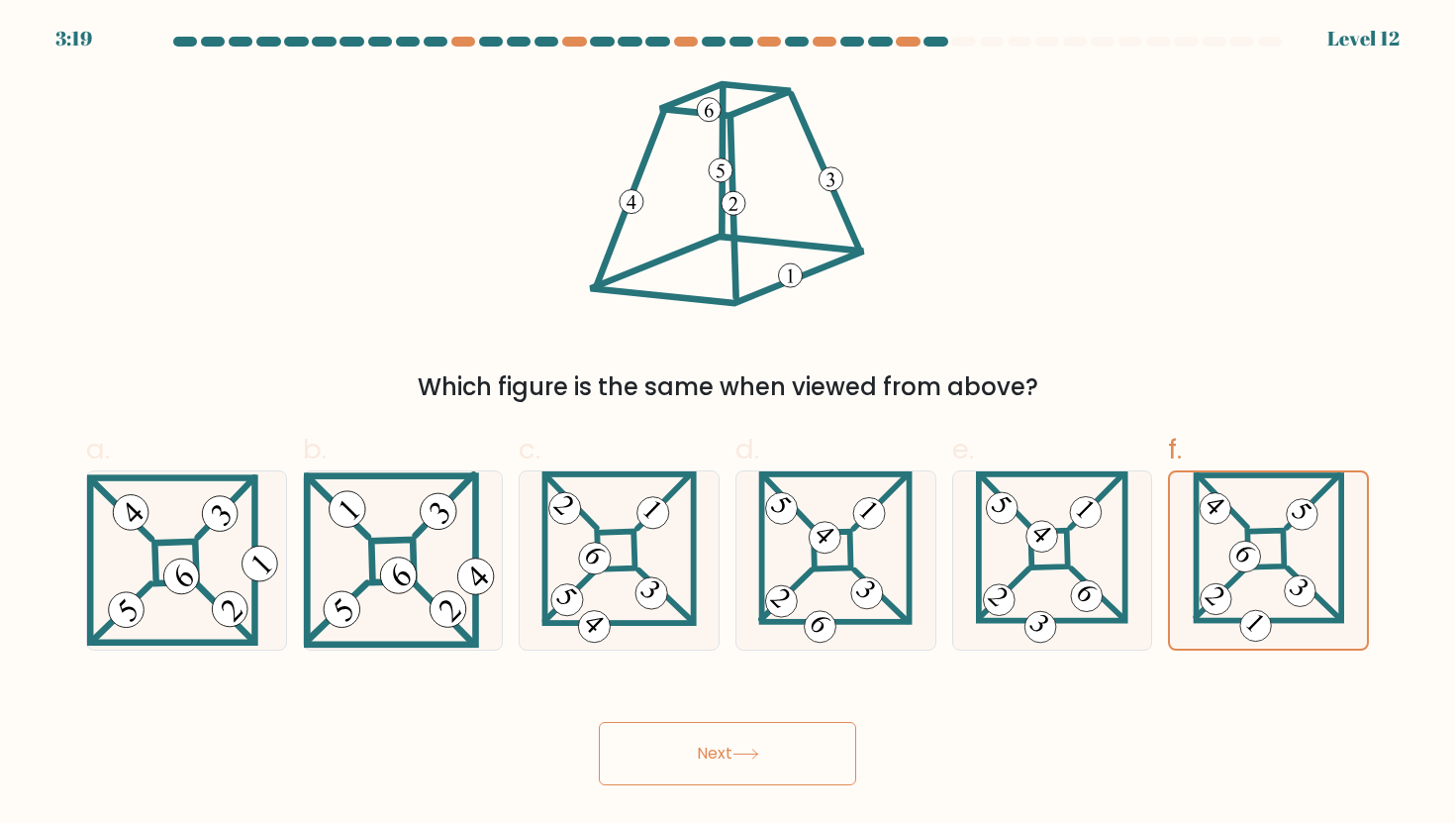
click at [739, 749] on icon at bounding box center [745, 753] width 27 height 11
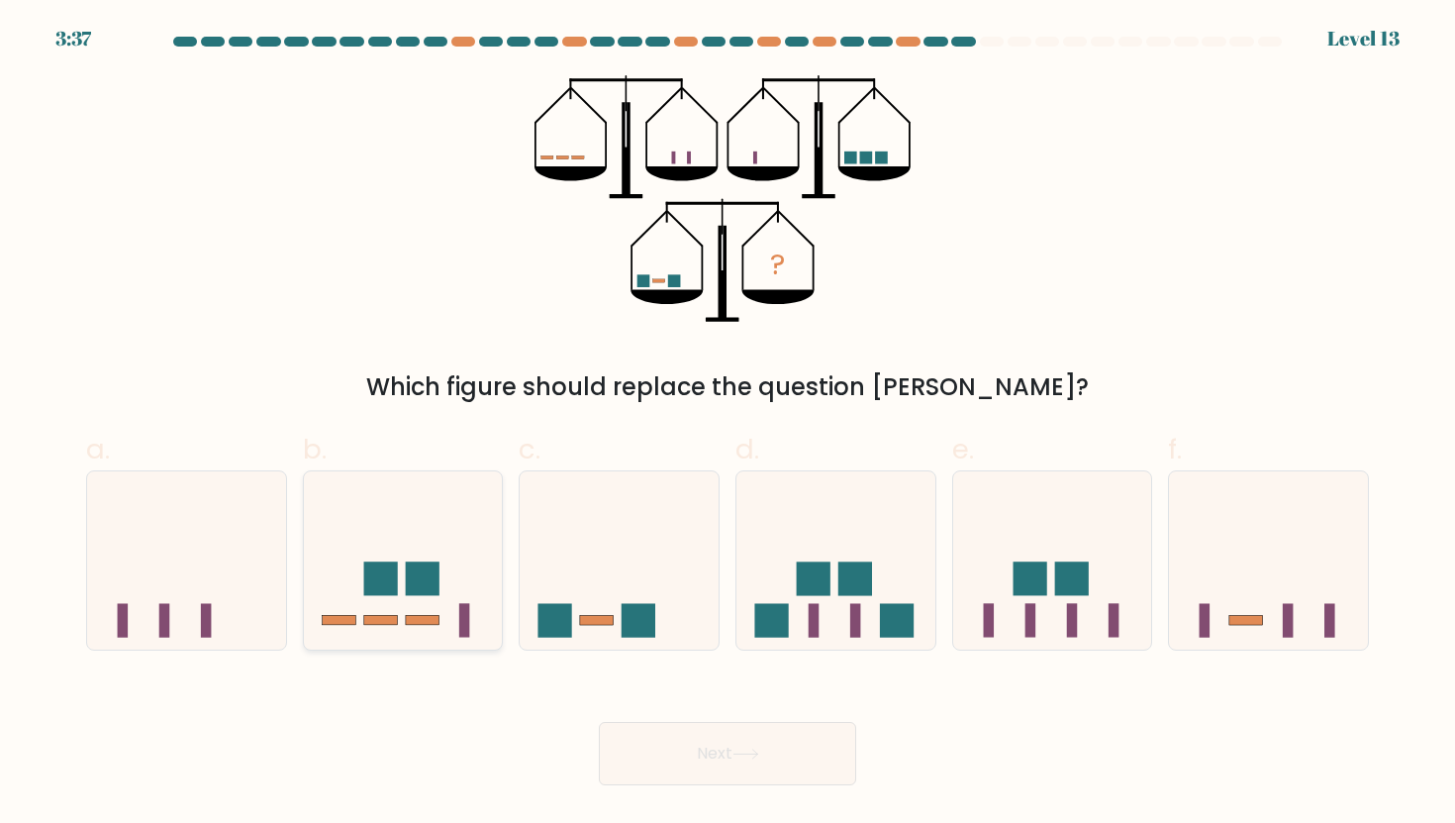
click at [469, 559] on icon at bounding box center [403, 560] width 199 height 164
click at [727, 425] on input "b." at bounding box center [727, 418] width 1 height 13
radio input "true"
click at [803, 754] on button "Next" at bounding box center [727, 753] width 257 height 63
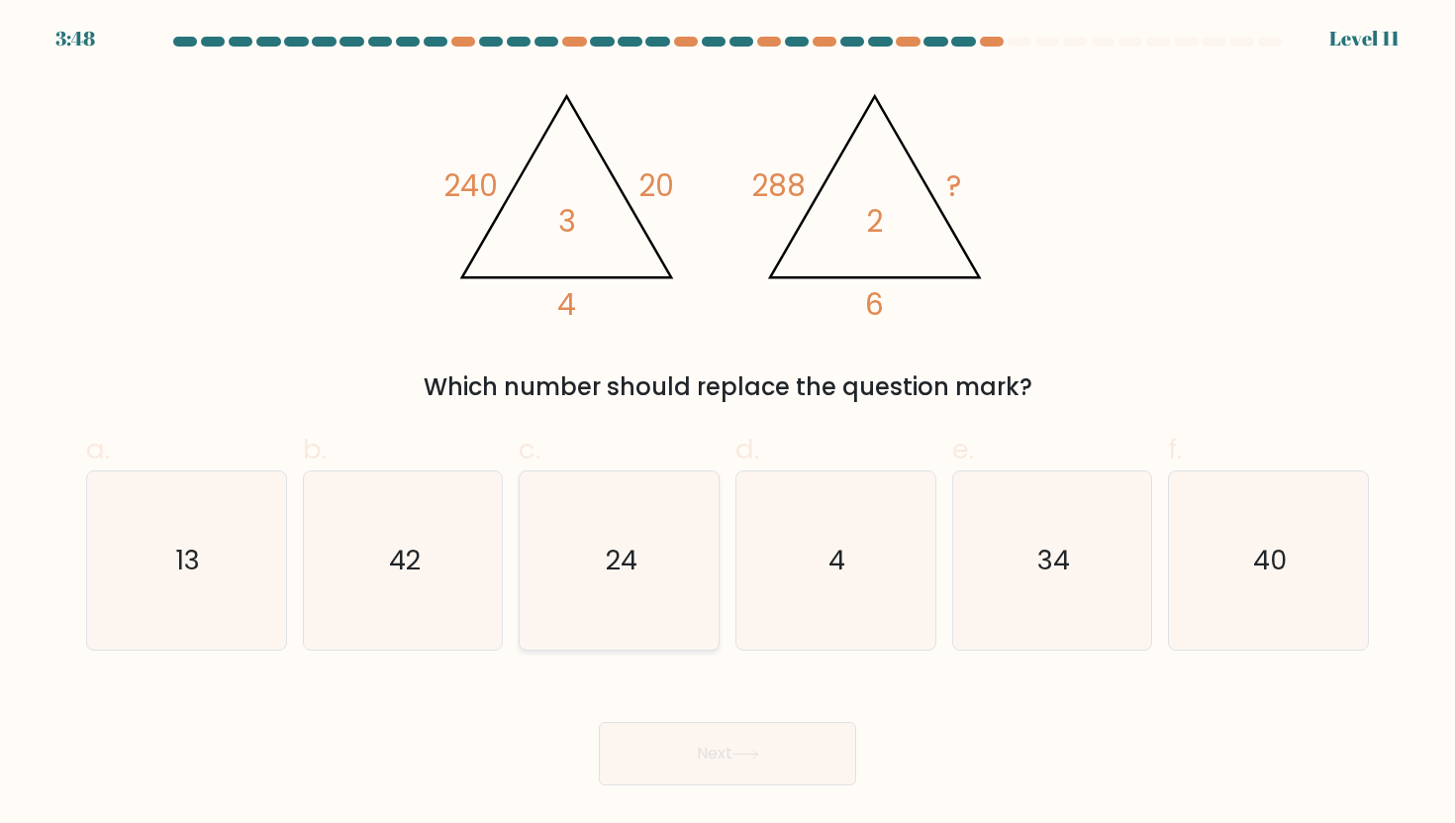
click at [674, 622] on icon "24" at bounding box center [620, 560] width 178 height 178
click at [727, 425] on input "c. 24" at bounding box center [727, 418] width 1 height 13
radio input "true"
click at [751, 749] on icon at bounding box center [745, 753] width 27 height 11
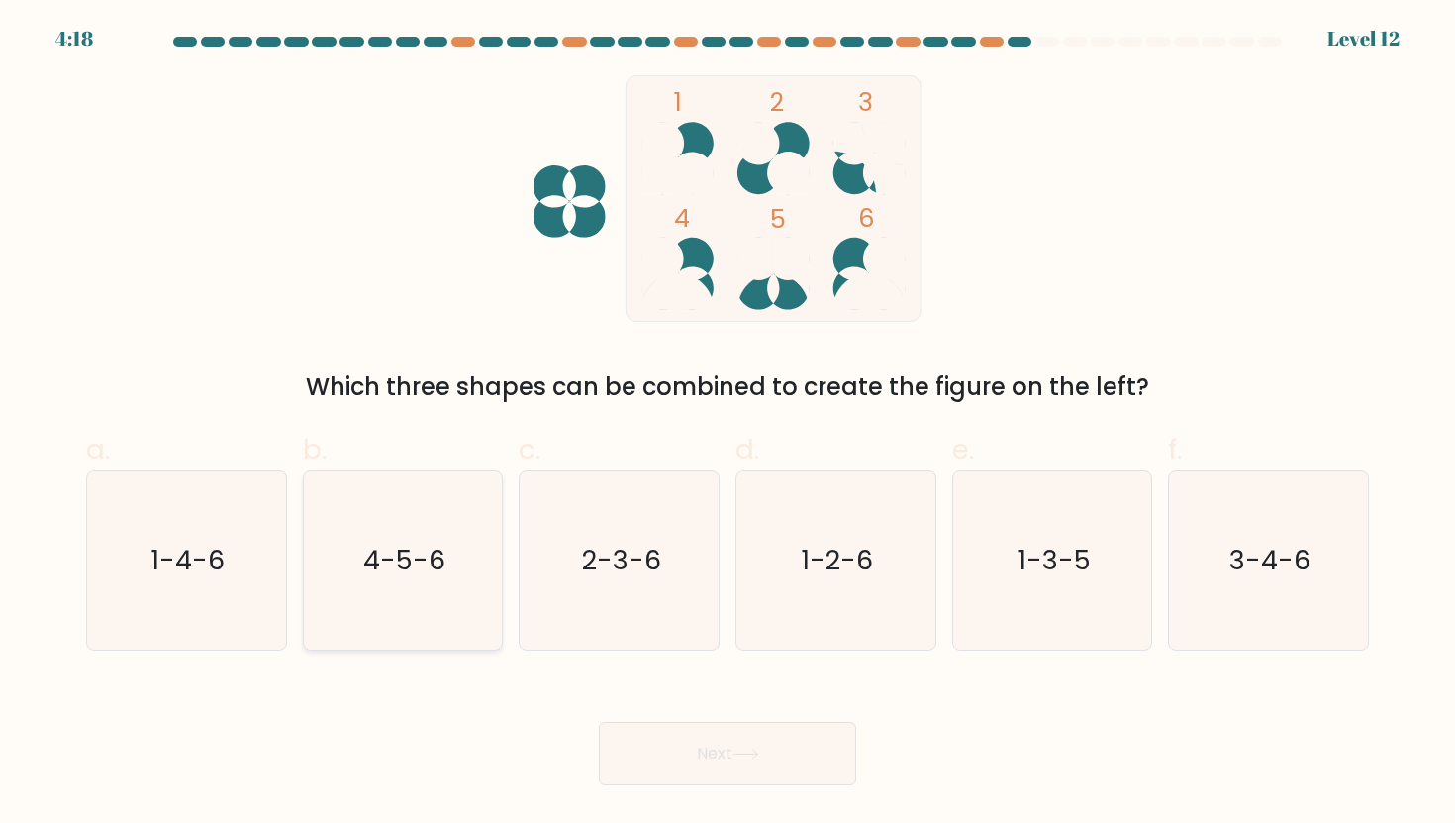
click at [352, 566] on icon "4-5-6" at bounding box center [403, 560] width 178 height 178
click at [727, 425] on input "b. 4-5-6" at bounding box center [727, 418] width 1 height 13
radio input "true"
click at [686, 770] on button "Next" at bounding box center [727, 753] width 257 height 63
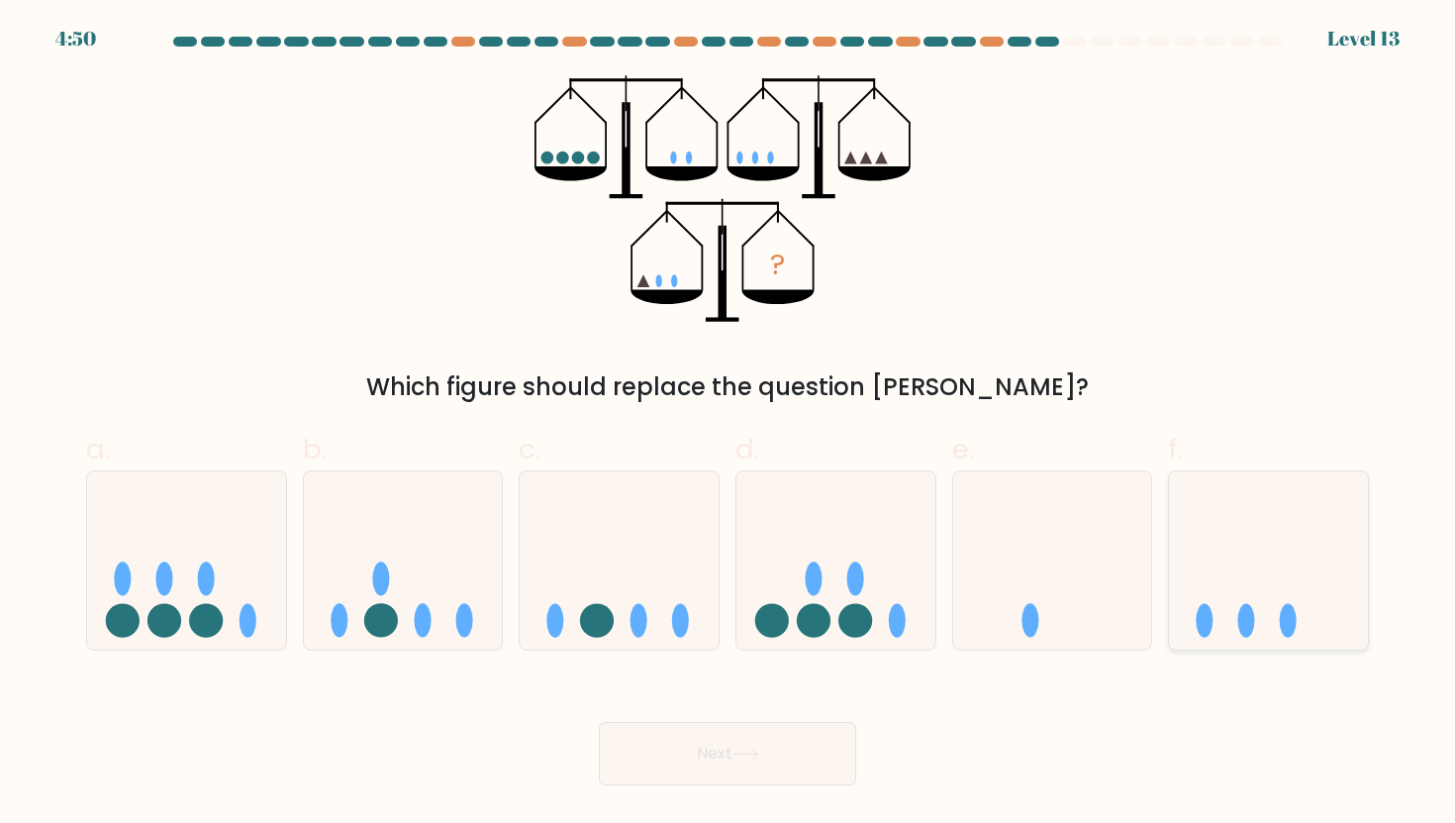
click at [1264, 578] on icon at bounding box center [1268, 560] width 199 height 164
click at [728, 425] on input "f." at bounding box center [727, 418] width 1 height 13
radio input "true"
click at [814, 756] on button "Next" at bounding box center [727, 753] width 257 height 63
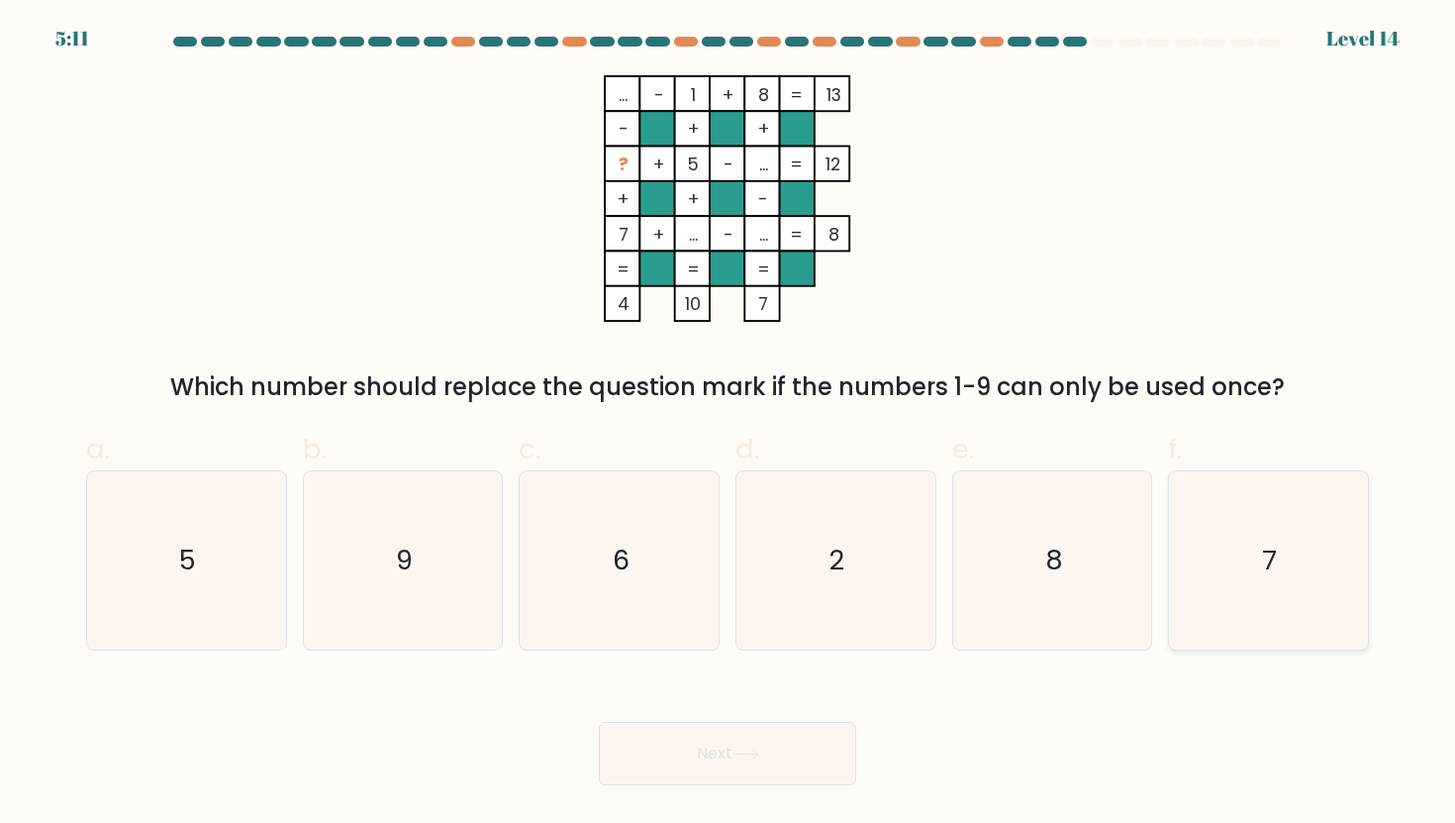
click at [1237, 551] on icon "7" at bounding box center [1268, 560] width 178 height 178
click at [728, 425] on input "f. 7" at bounding box center [727, 418] width 1 height 13
radio input "true"
click at [1031, 553] on icon "8" at bounding box center [1052, 560] width 178 height 178
click at [728, 425] on input "e. 8" at bounding box center [727, 418] width 1 height 13
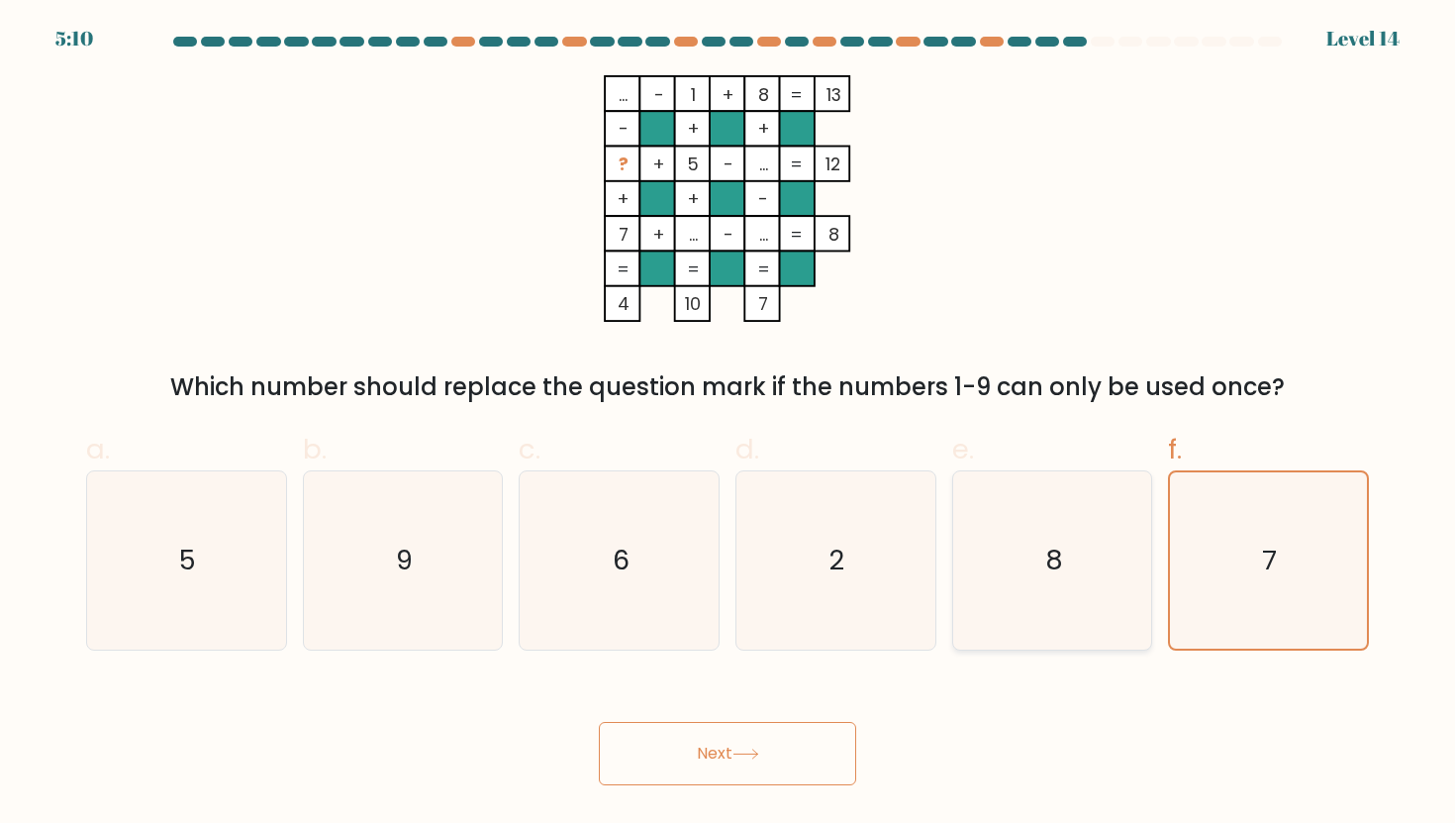
radio input "true"
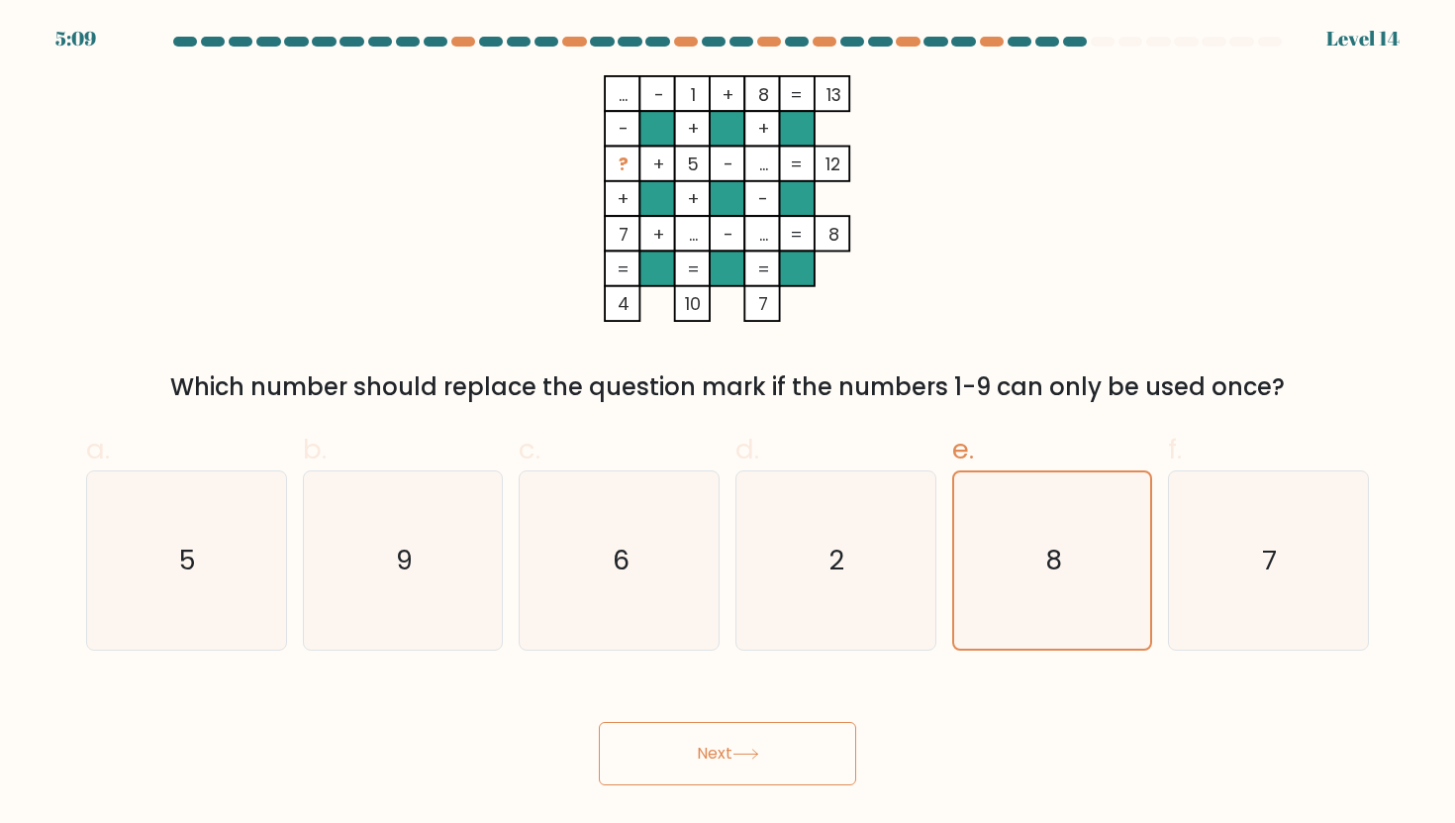
click at [763, 740] on button "Next" at bounding box center [727, 753] width 257 height 63
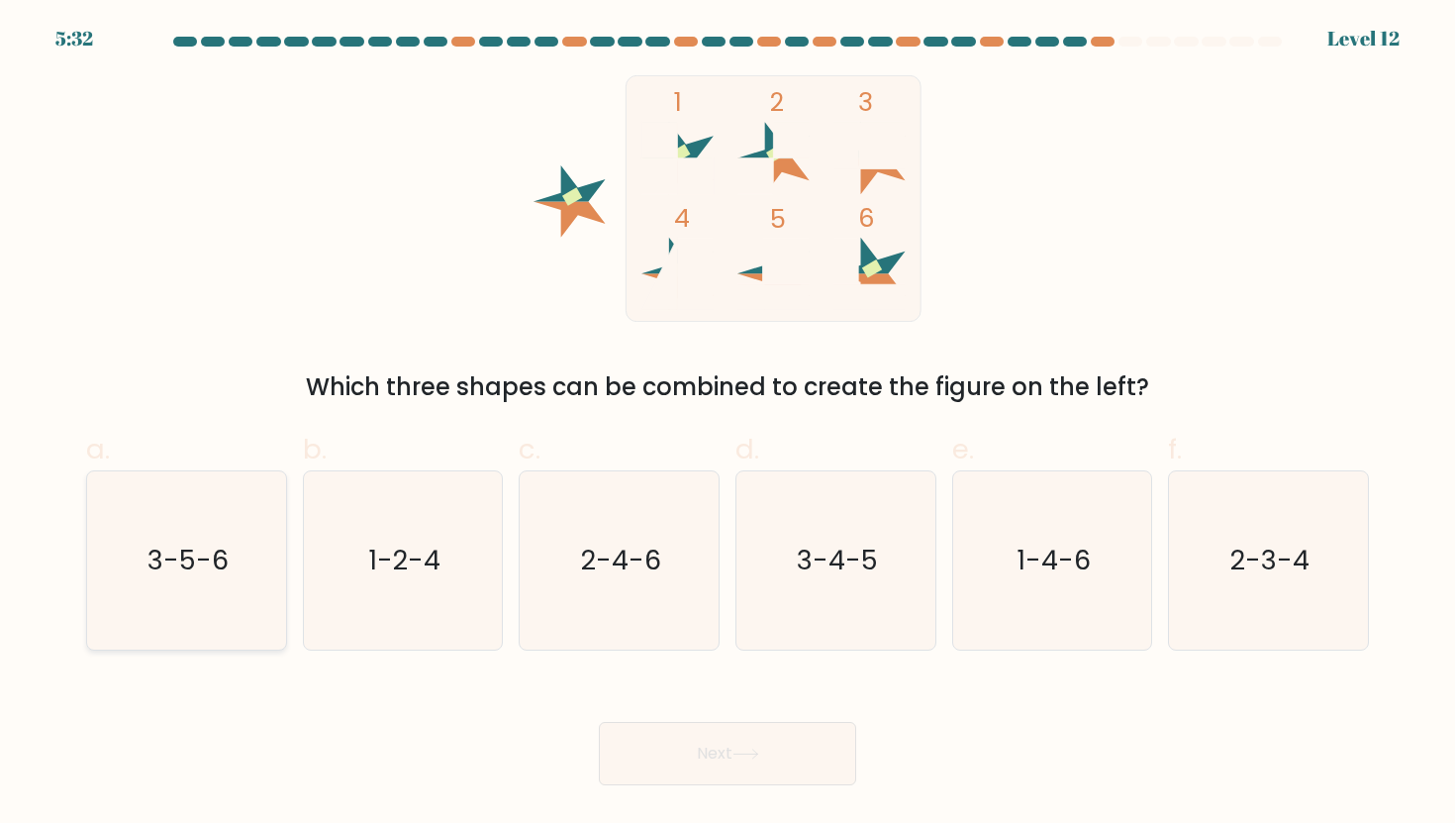
click at [214, 579] on icon "3-5-6" at bounding box center [186, 560] width 178 height 178
click at [727, 425] on input "a. 3-5-6" at bounding box center [727, 418] width 1 height 13
radio input "true"
click at [797, 759] on button "Next" at bounding box center [727, 753] width 257 height 63
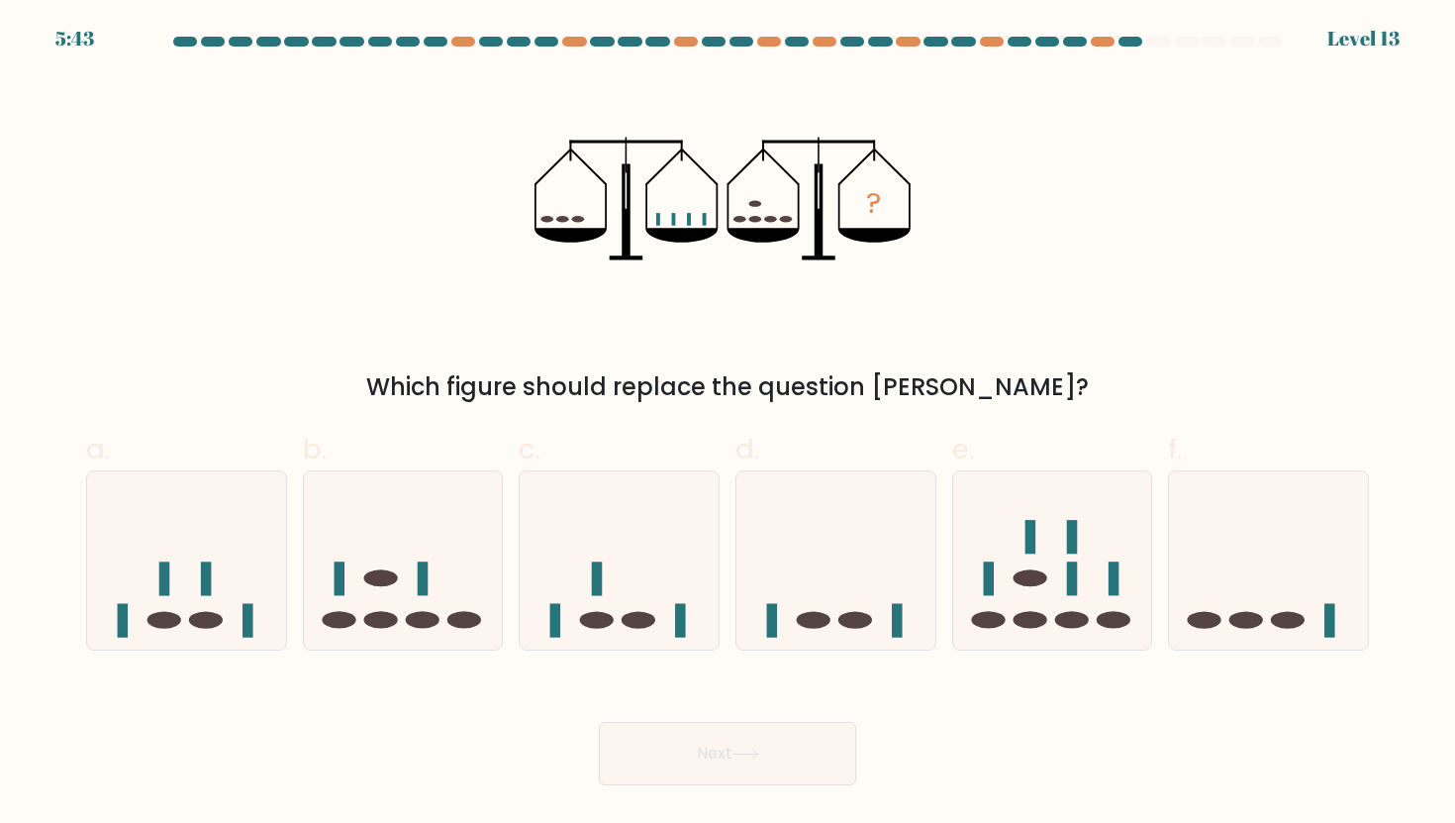
click at [737, 412] on form at bounding box center [727, 411] width 1455 height 748
click at [1288, 541] on icon at bounding box center [1268, 560] width 199 height 164
click at [728, 425] on input "f." at bounding box center [727, 418] width 1 height 13
radio input "true"
click at [434, 570] on icon at bounding box center [403, 560] width 199 height 164
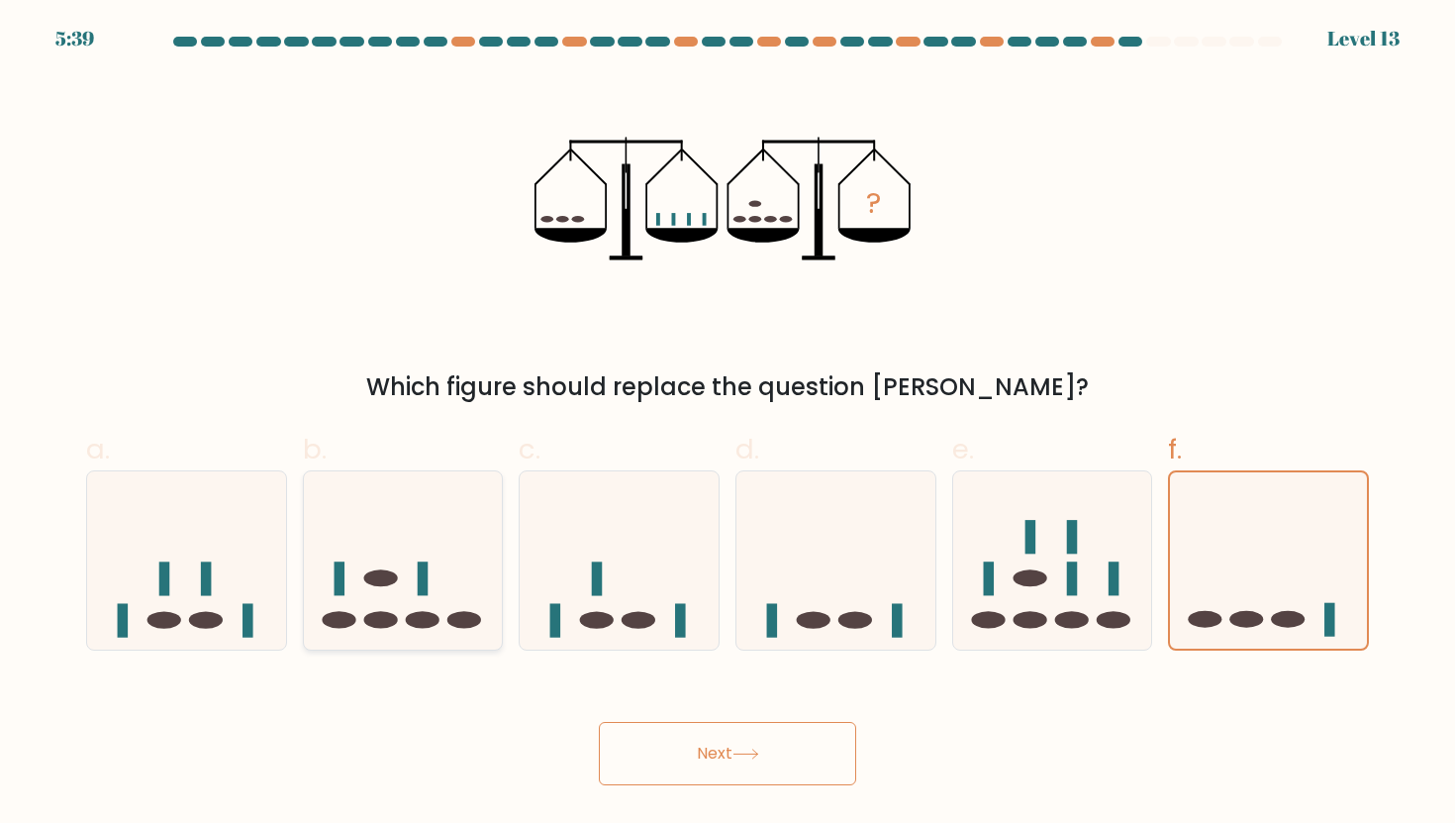
click at [727, 425] on input "b." at bounding box center [727, 418] width 1 height 13
radio input "true"
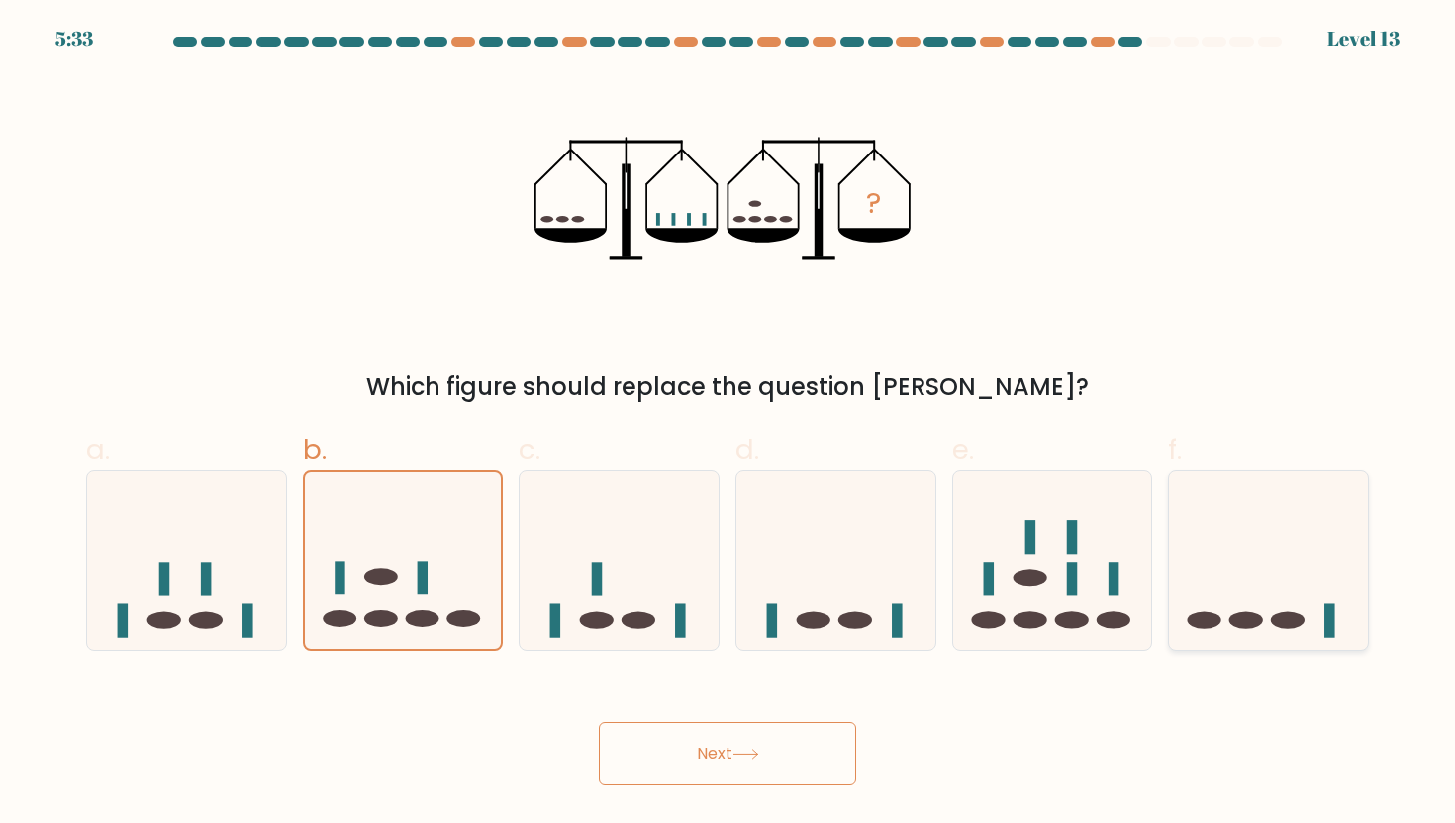
click at [1281, 569] on icon at bounding box center [1268, 560] width 199 height 164
click at [728, 425] on input "f." at bounding box center [727, 418] width 1 height 13
radio input "true"
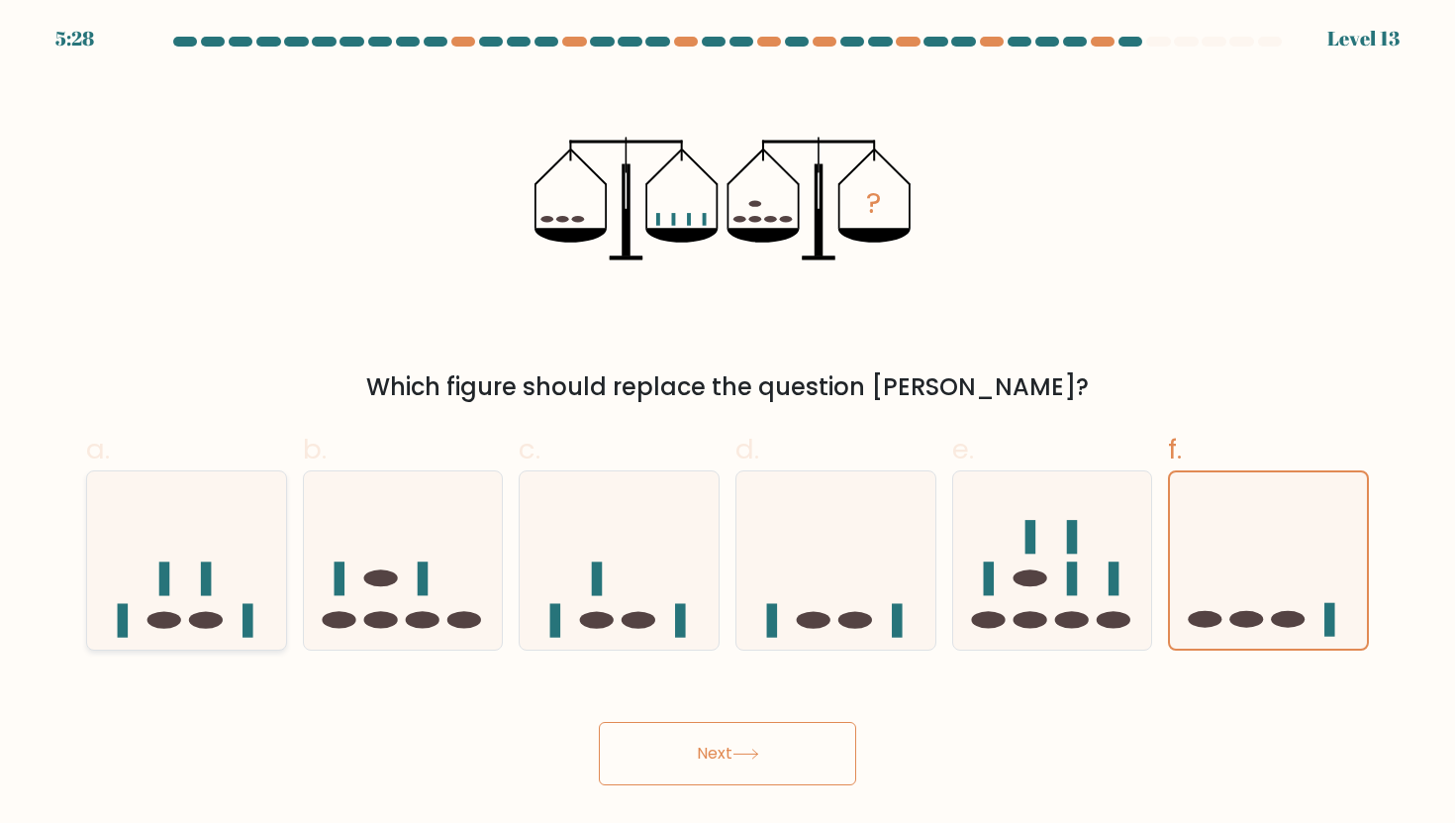
click at [204, 564] on rect at bounding box center [206, 578] width 11 height 34
click at [727, 425] on input "a." at bounding box center [727, 418] width 1 height 13
radio input "true"
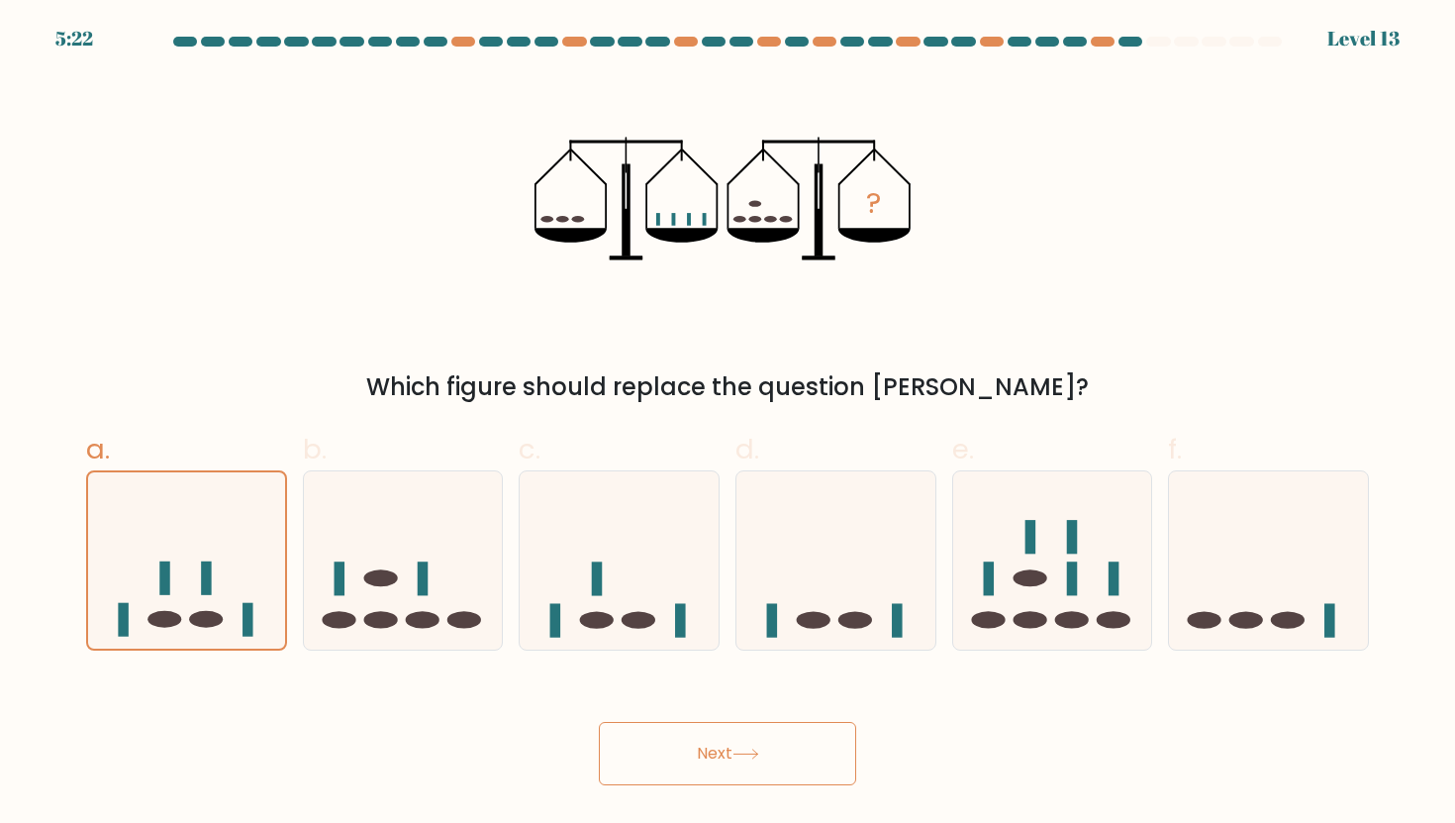
click at [644, 740] on button "Next" at bounding box center [727, 753] width 257 height 63
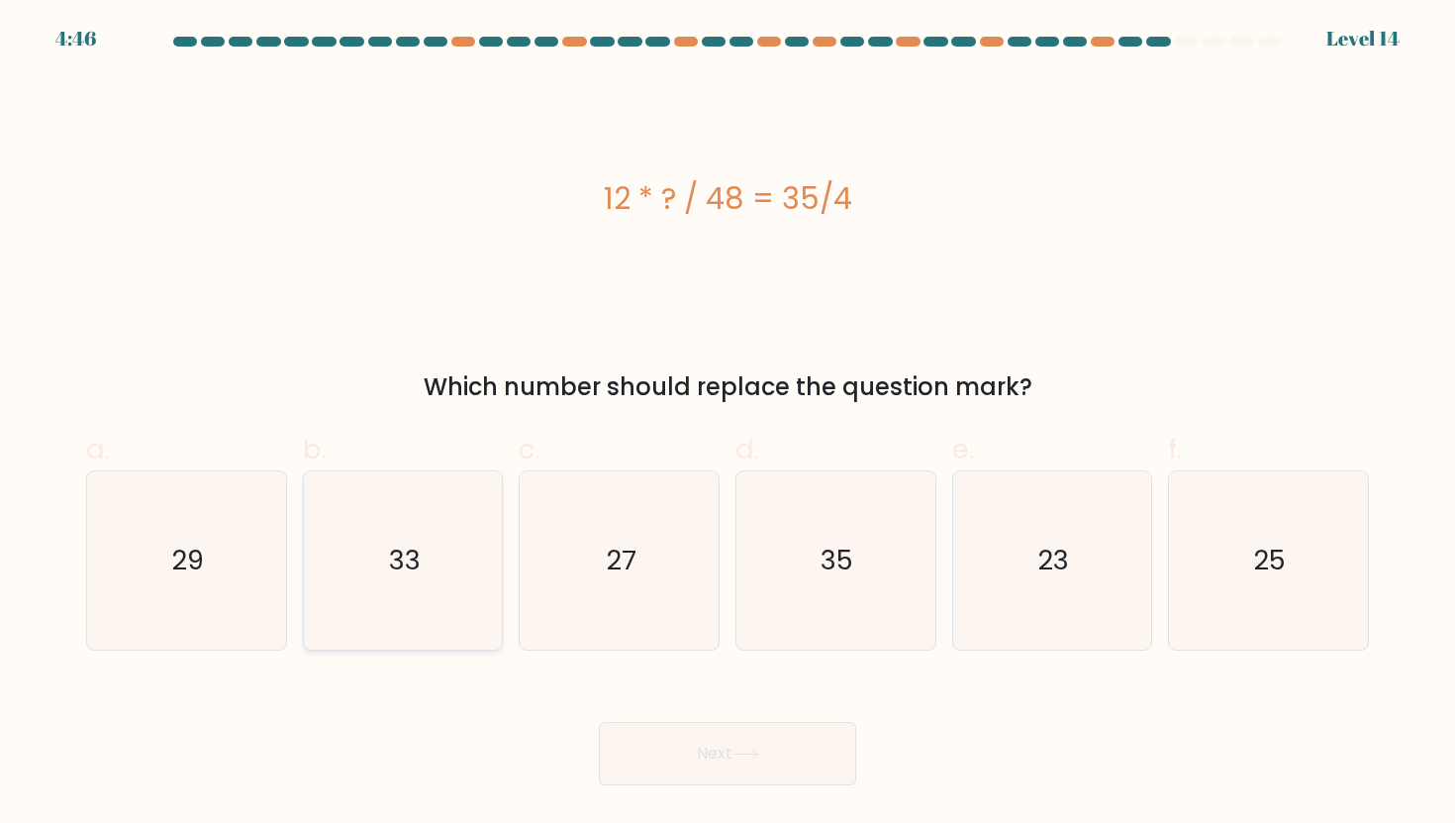
click at [362, 540] on icon "33" at bounding box center [403, 560] width 178 height 178
click at [727, 425] on input "b. 33" at bounding box center [727, 418] width 1 height 13
radio input "true"
click at [668, 746] on button "Next" at bounding box center [727, 753] width 257 height 63
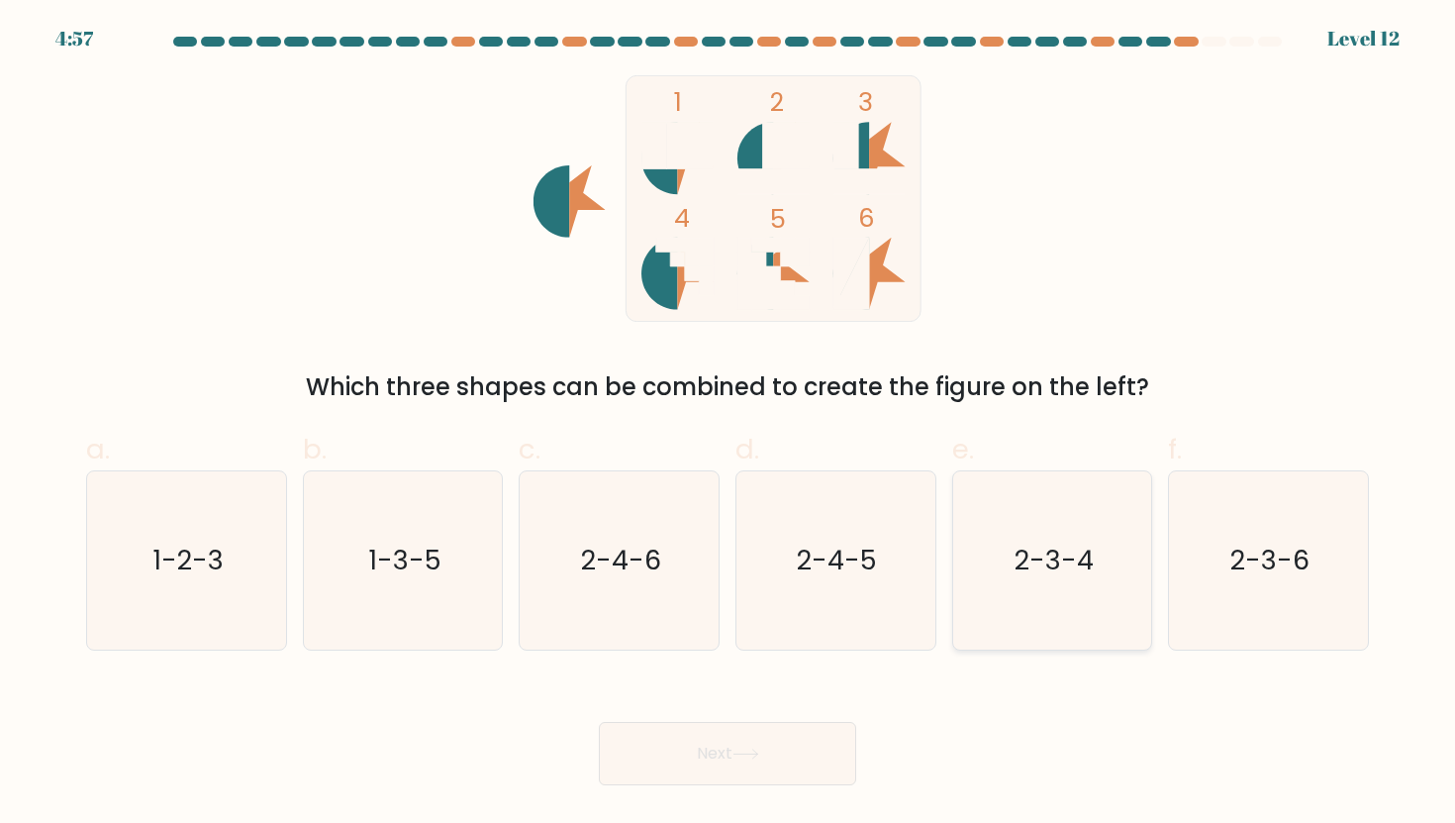
click at [1006, 536] on icon "2-3-4" at bounding box center [1052, 560] width 178 height 178
click at [728, 425] on input "e. 2-3-4" at bounding box center [727, 418] width 1 height 13
radio input "true"
click at [789, 769] on button "Next" at bounding box center [727, 753] width 257 height 63
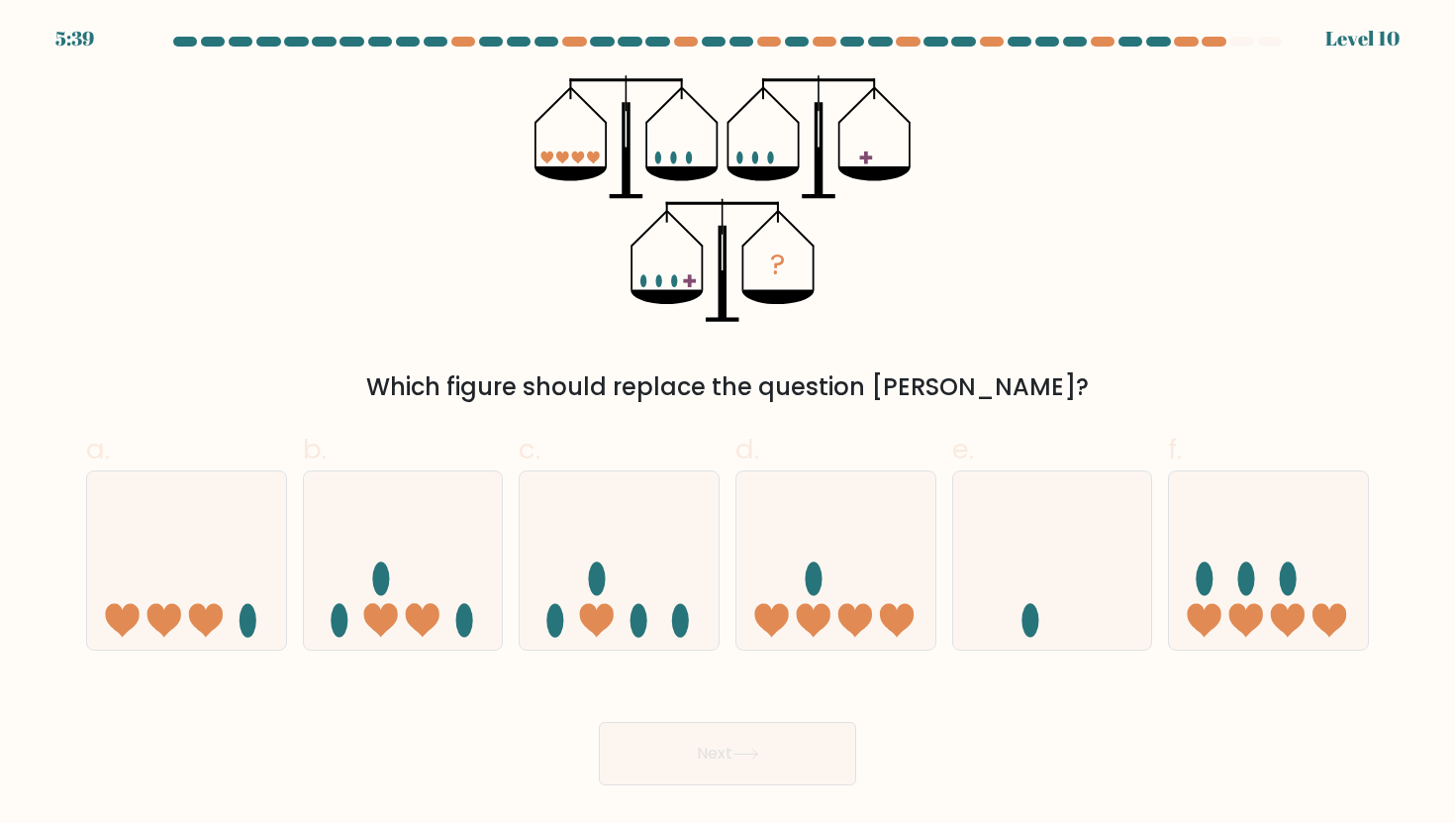
click at [896, 413] on div "a. b. c." at bounding box center [727, 532] width 1299 height 238
click at [1219, 535] on icon at bounding box center [1268, 560] width 199 height 164
click at [728, 425] on input "f." at bounding box center [727, 418] width 1 height 13
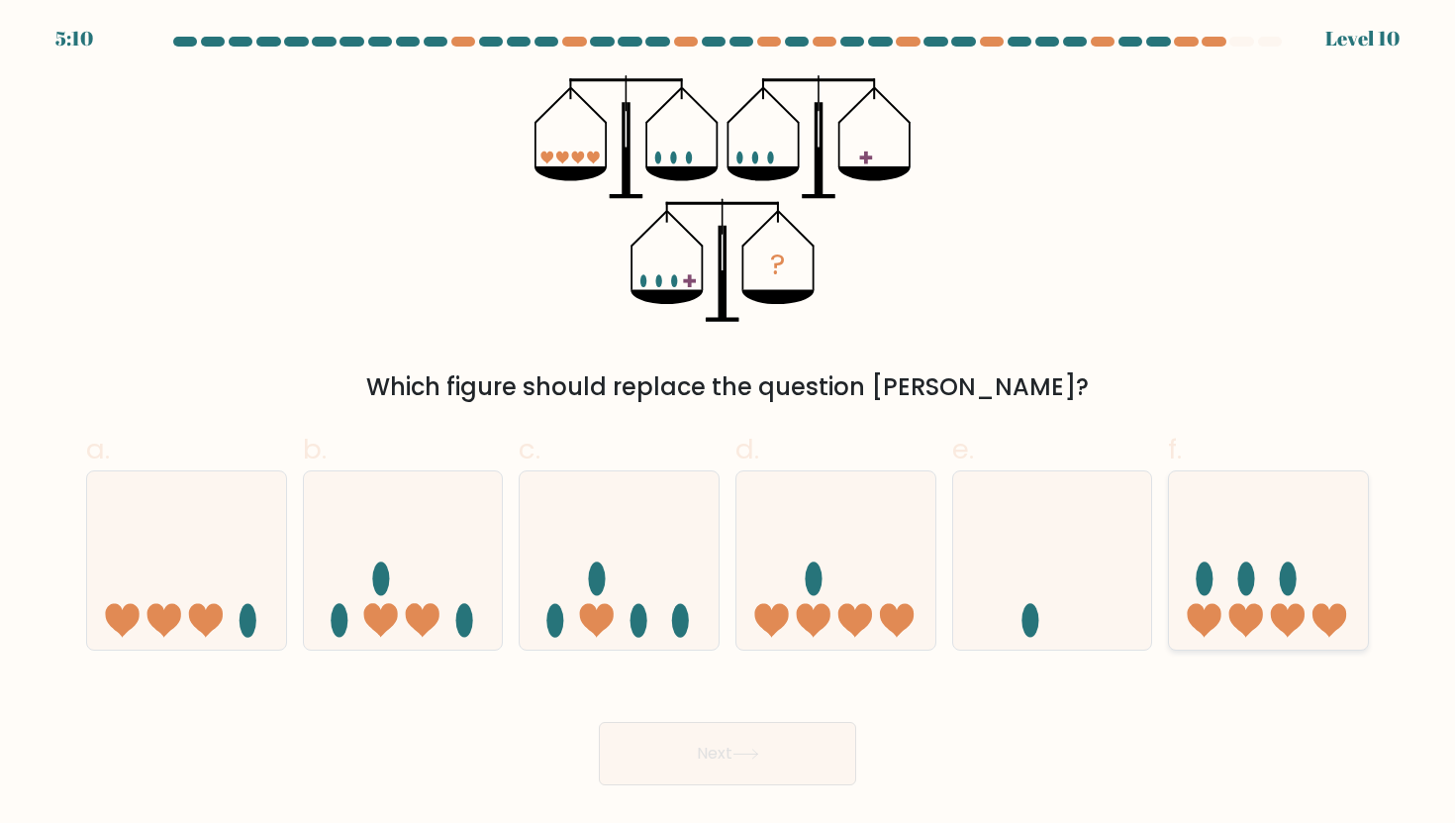
radio input "true"
click at [770, 773] on button "Next" at bounding box center [727, 753] width 257 height 63
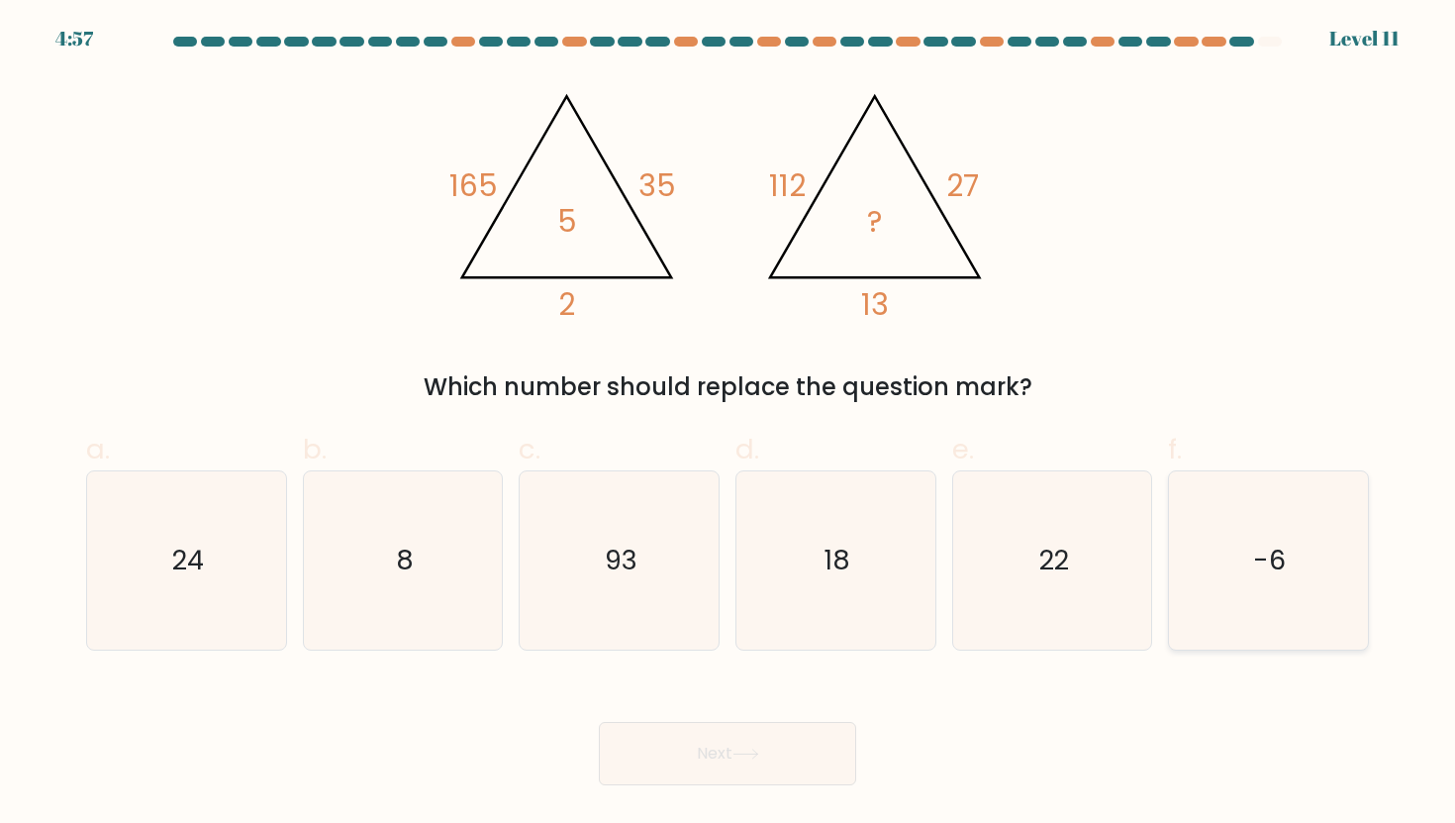
click at [1252, 538] on icon "-6" at bounding box center [1268, 560] width 178 height 178
click at [728, 425] on input "f. -6" at bounding box center [727, 418] width 1 height 13
radio input "true"
click at [747, 763] on button "Next" at bounding box center [727, 753] width 257 height 63
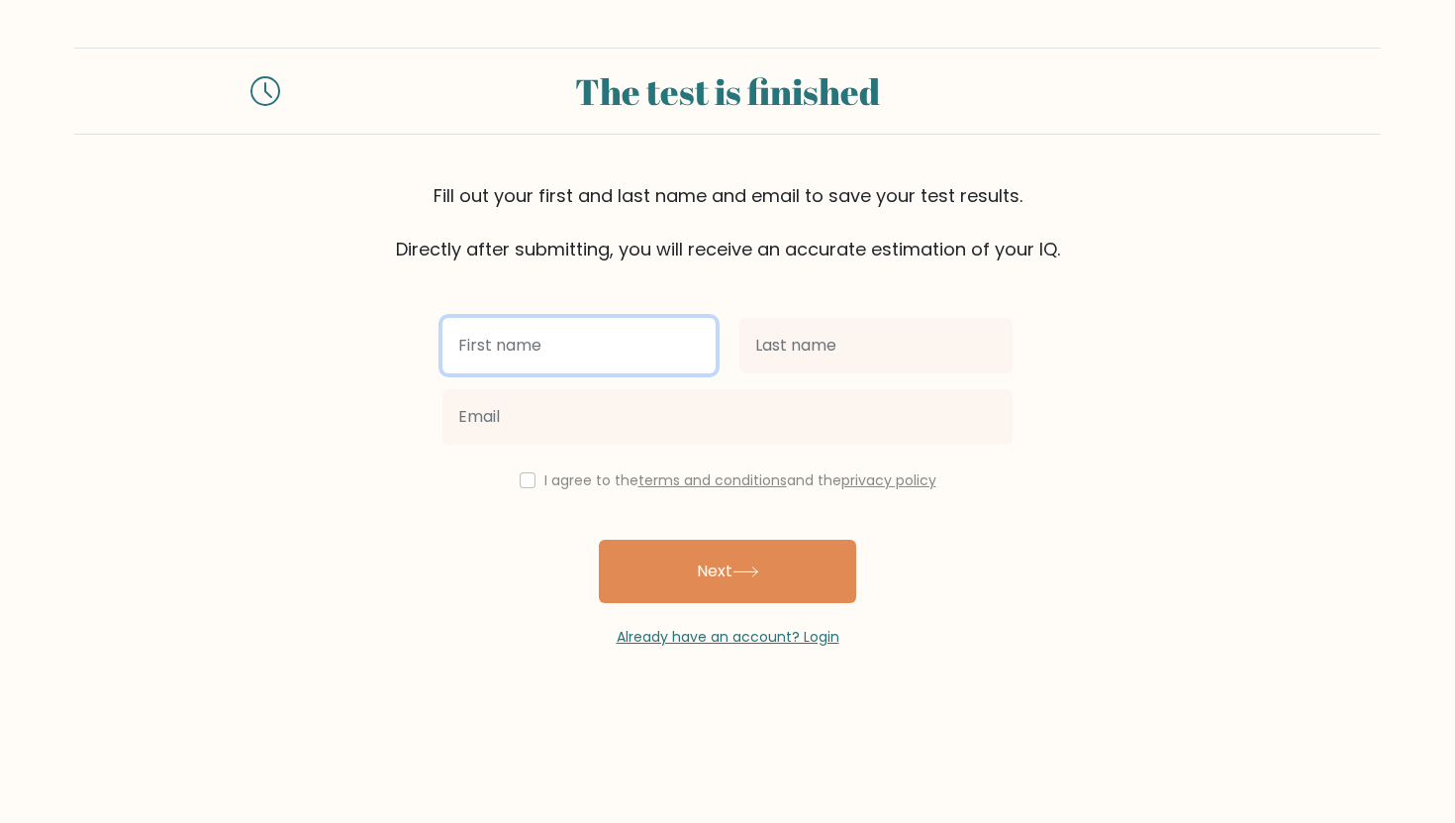
click at [602, 335] on input "text" at bounding box center [578, 345] width 273 height 55
type input "[MEDICAL_DATA]"
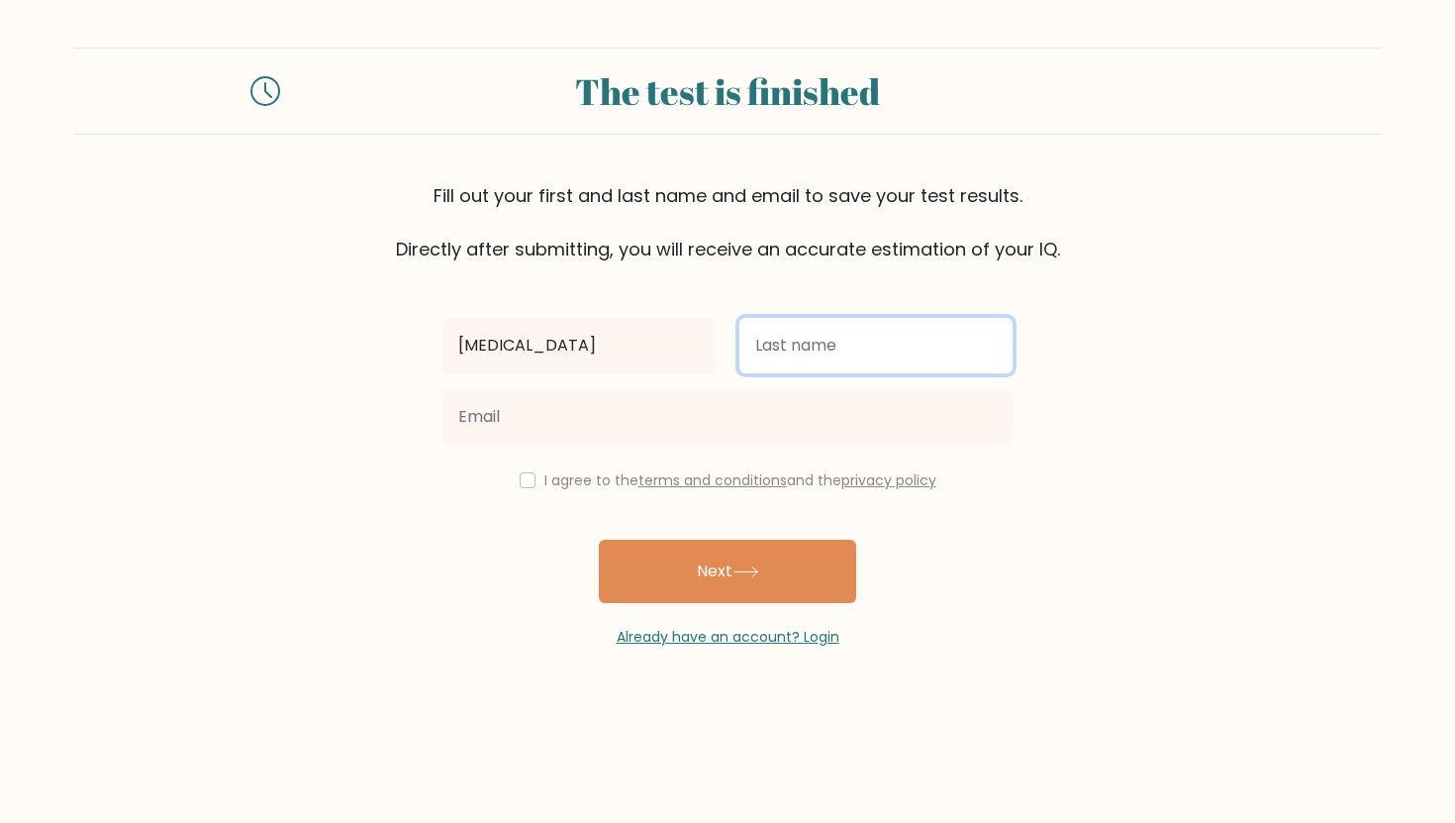
click at [783, 347] on input "text" at bounding box center [875, 345] width 273 height 55
click at [847, 344] on input "PCP" at bounding box center [875, 345] width 273 height 55
type input "P"
type input "Bafussy"
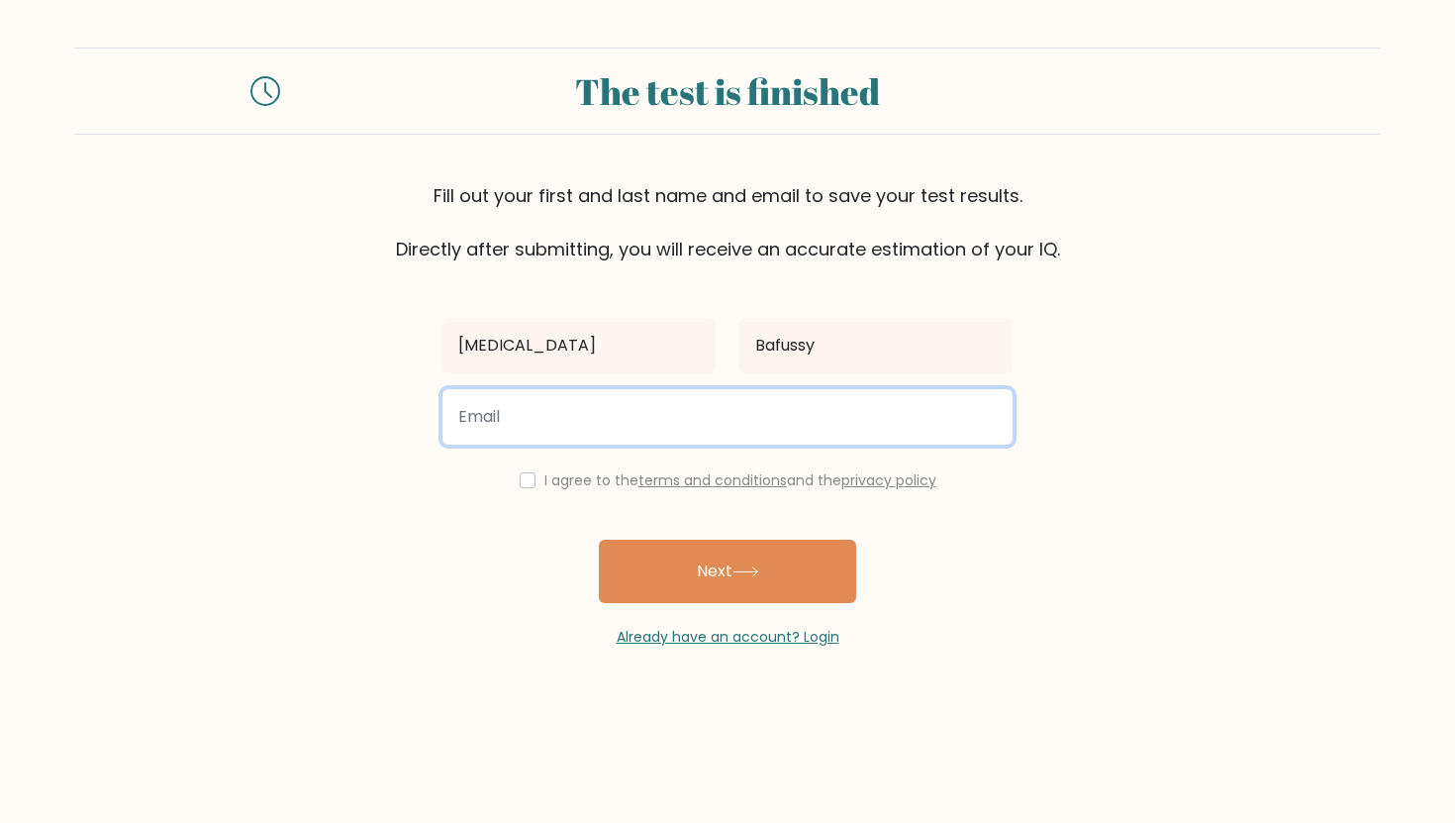
click at [835, 414] on input "email" at bounding box center [727, 416] width 570 height 55
type input "szaf7499@gmail.com"
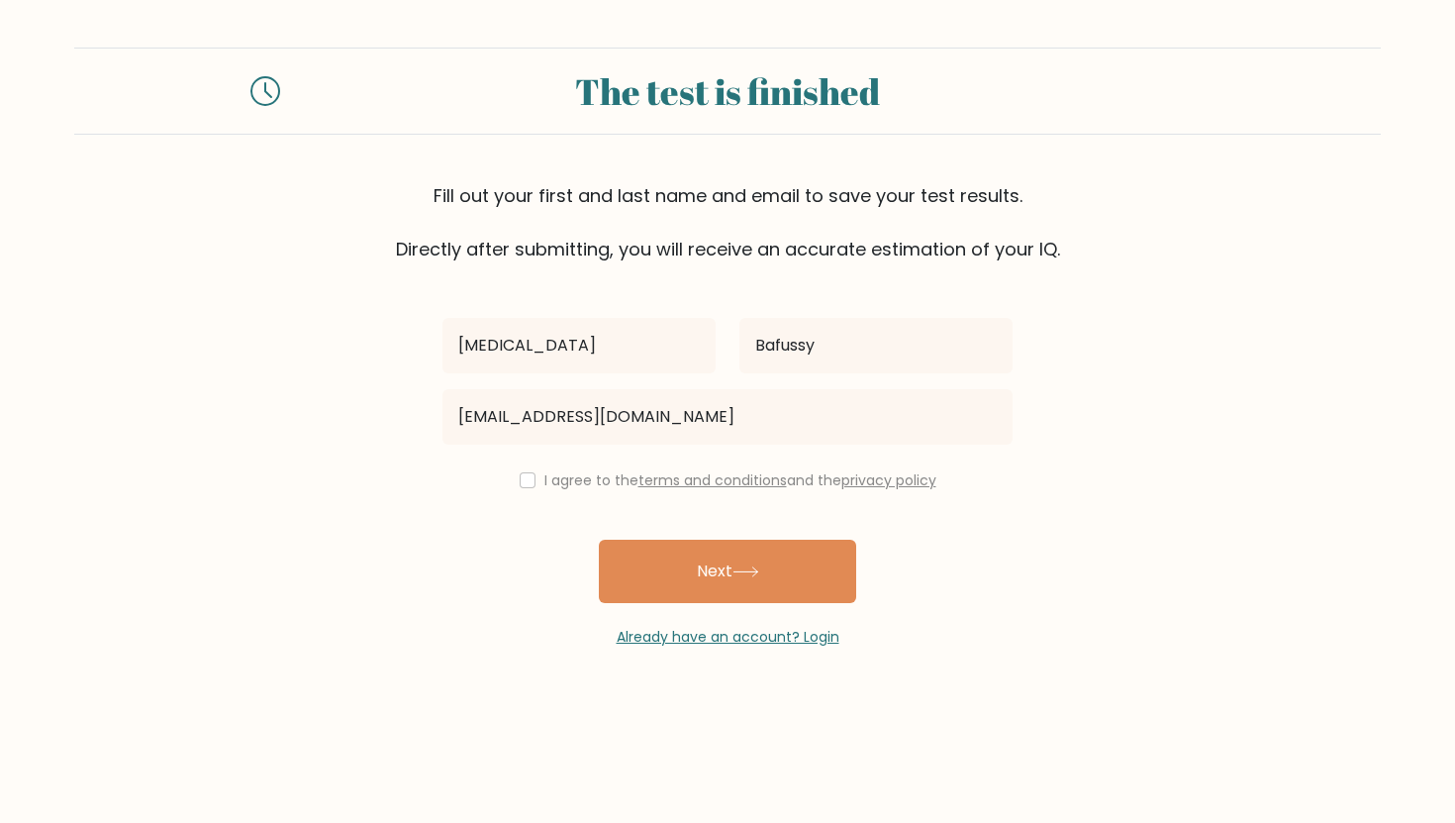
click at [621, 479] on label "I agree to the terms and conditions and the privacy policy" at bounding box center [740, 480] width 392 height 20
click at [520, 473] on input "checkbox" at bounding box center [528, 480] width 16 height 16
checkbox input "true"
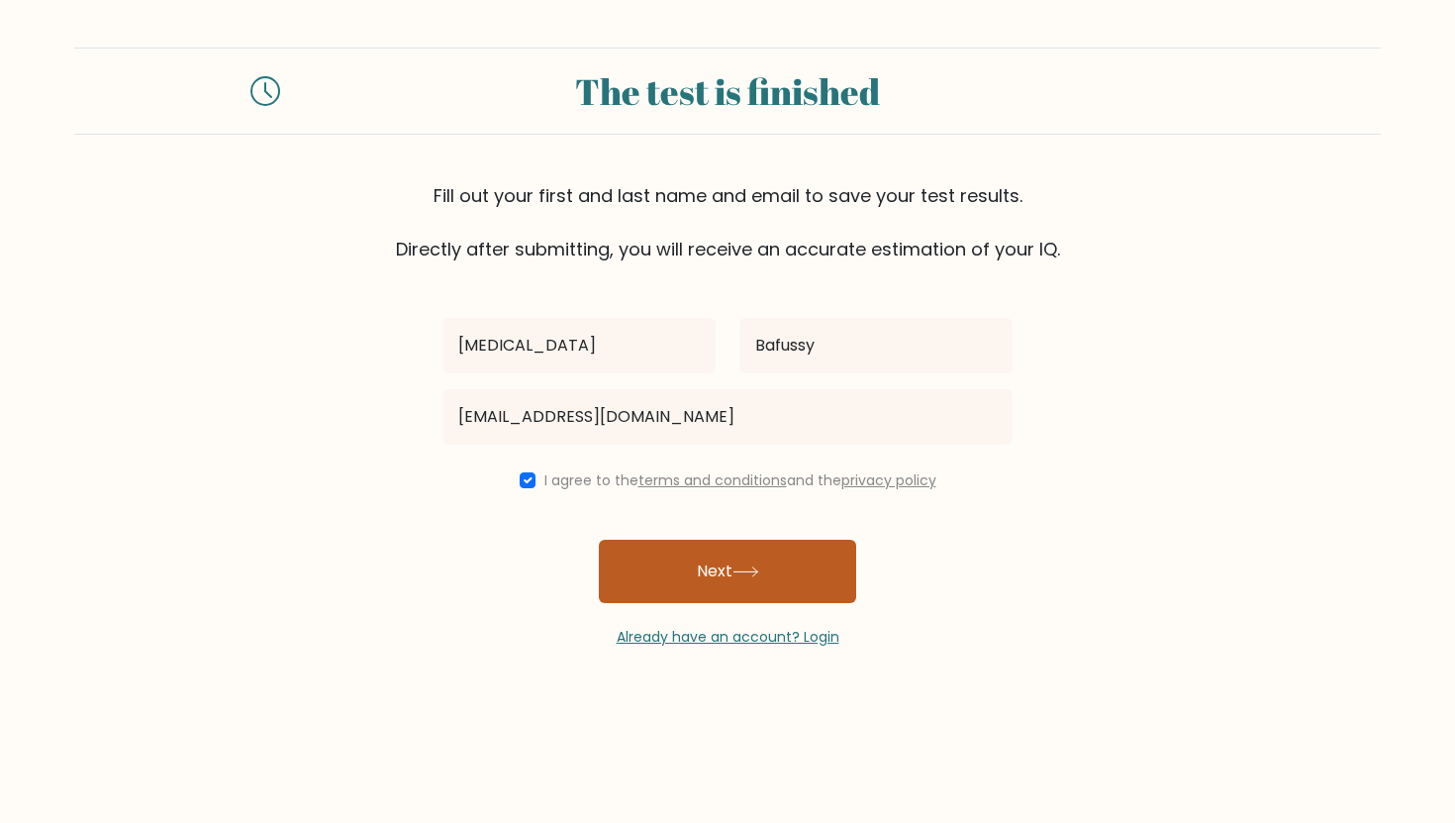
click at [682, 571] on button "Next" at bounding box center [727, 570] width 257 height 63
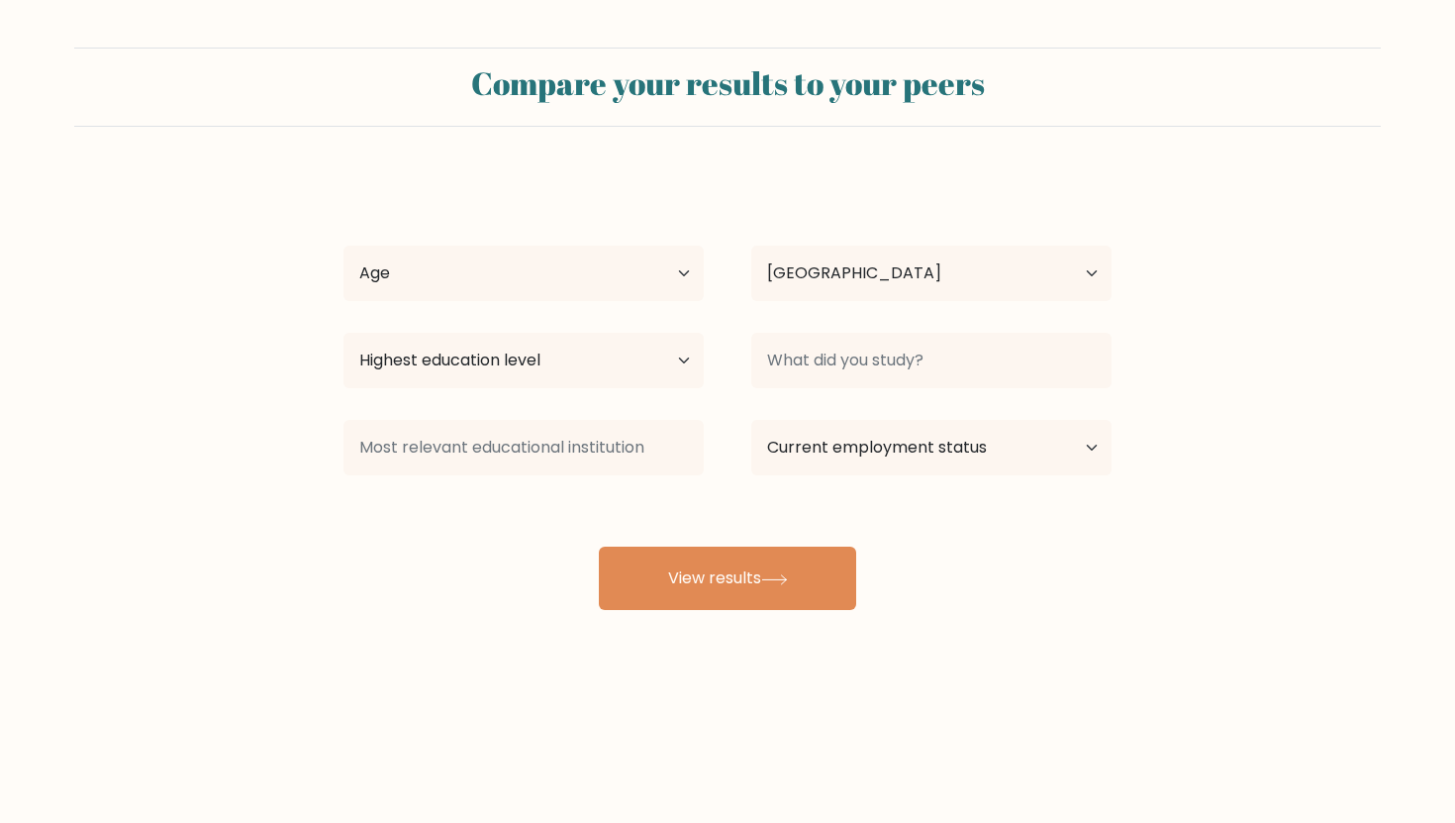
select select "US"
click at [543, 297] on select "Age Under 18 years old 18-24 years old 25-34 years old 35-44 years old 45-54 ye…" at bounding box center [523, 272] width 360 height 55
select select "min_18"
click at [343, 245] on select "Age Under 18 years old 18-24 years old 25-34 years old 35-44 years old 45-54 ye…" at bounding box center [523, 272] width 360 height 55
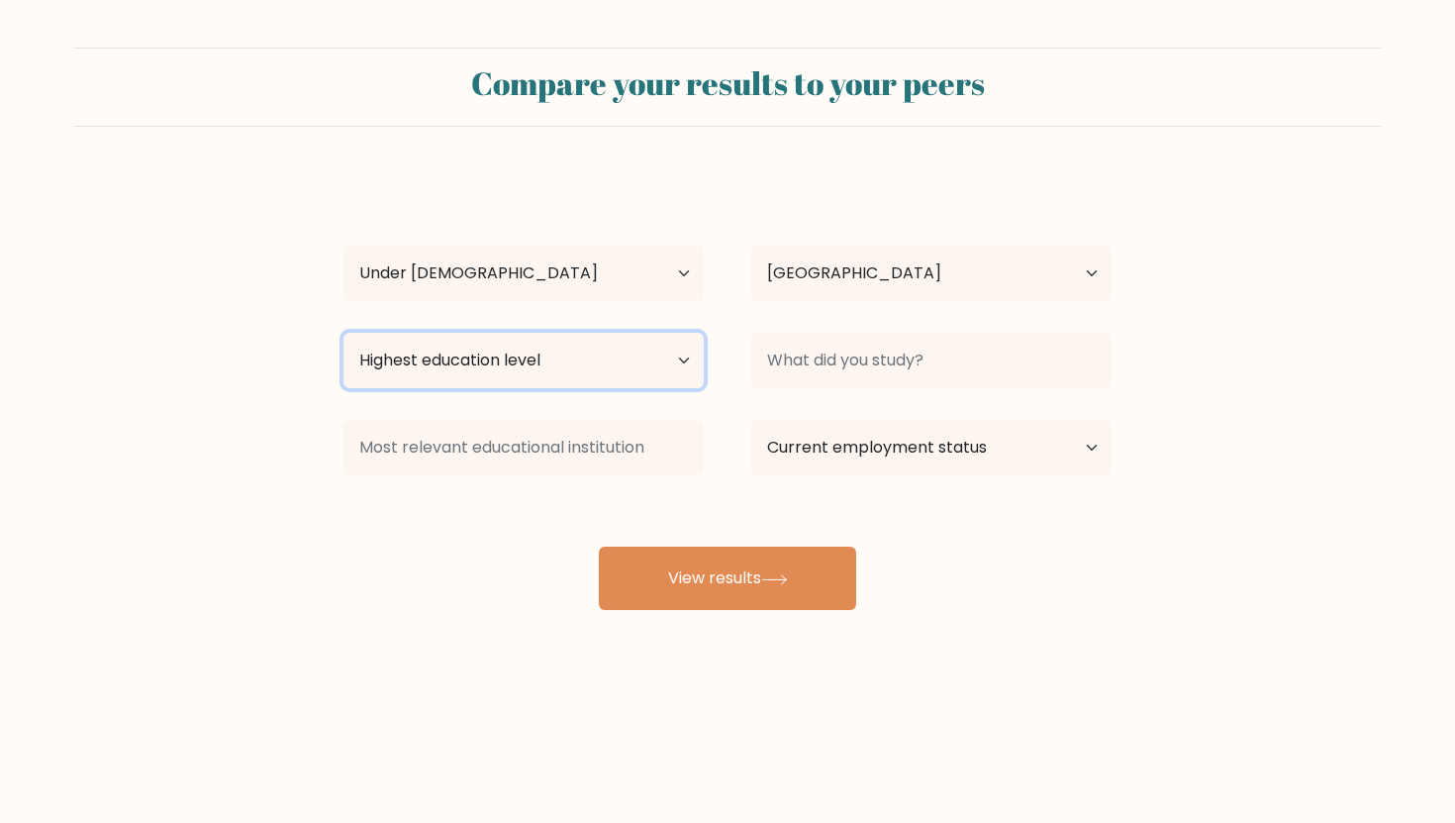
click at [567, 339] on select "Highest education level No schooling Primary Lower Secondary Upper Secondary Oc…" at bounding box center [523, 360] width 360 height 55
select select "upper_secondary"
click at [343, 333] on select "Highest education level No schooling Primary Lower Secondary Upper Secondary Oc…" at bounding box center [523, 360] width 360 height 55
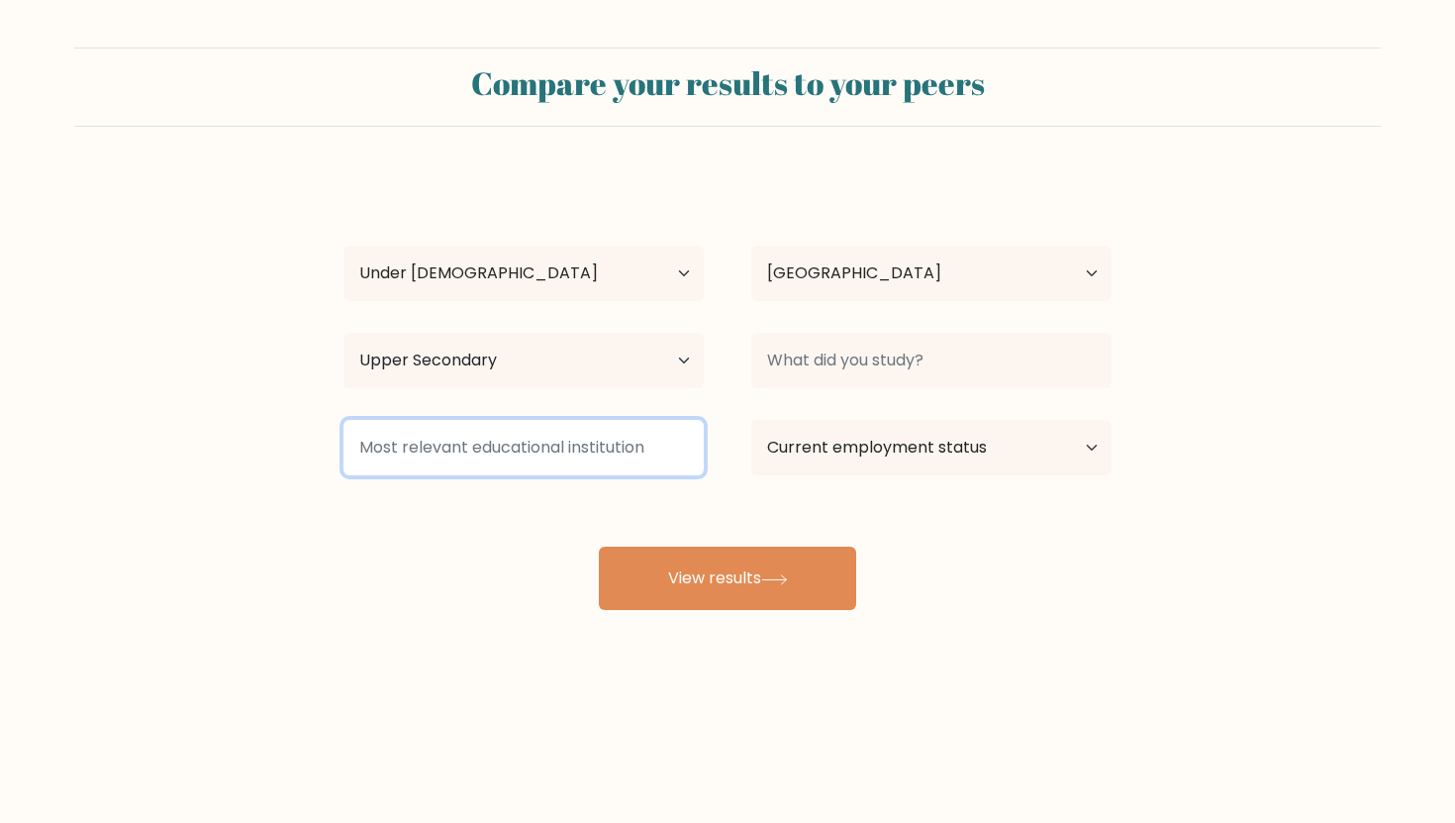
click at [566, 452] on input at bounding box center [523, 447] width 360 height 55
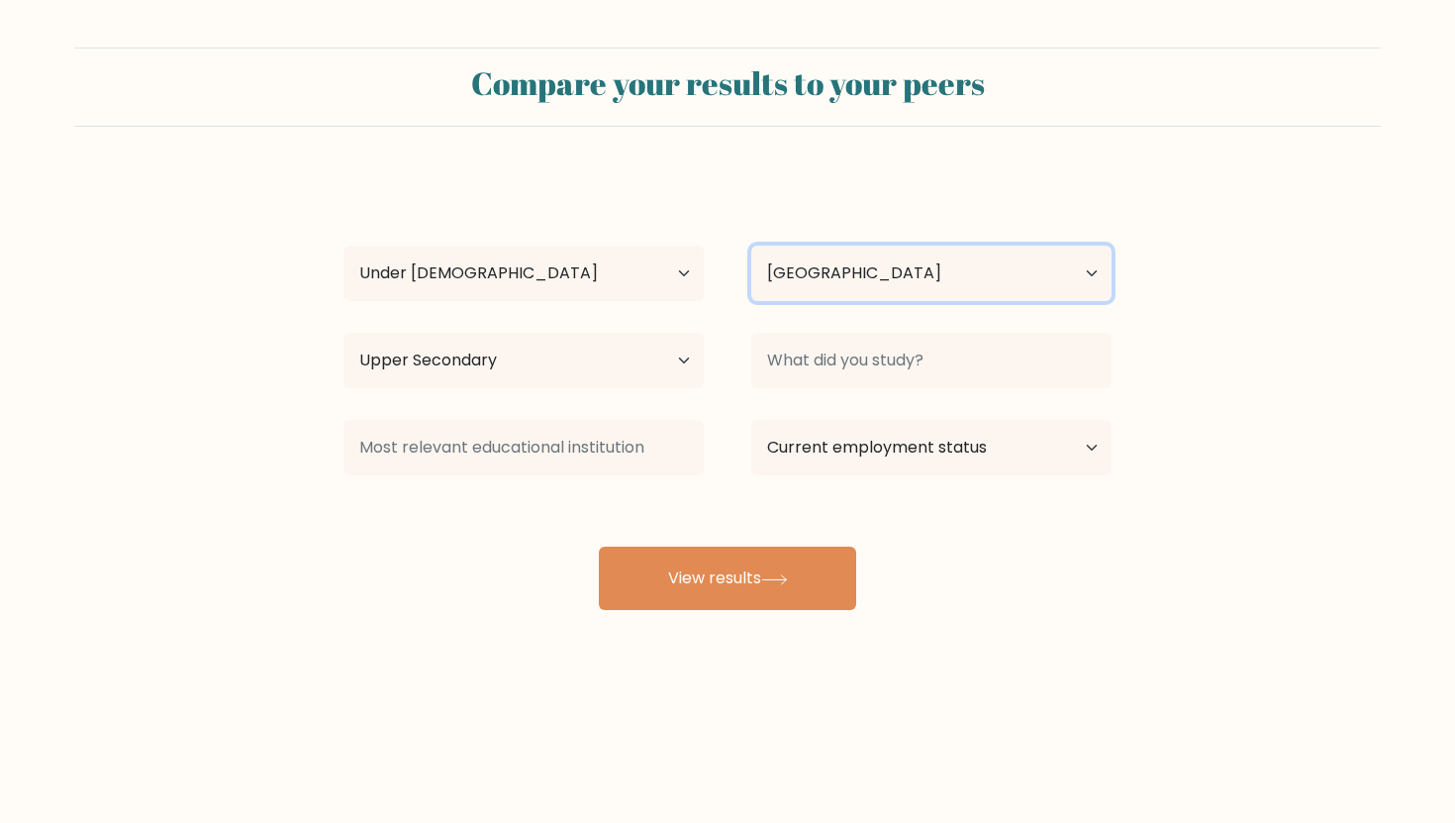
click at [824, 289] on select "Country Afghanistan Albania Algeria American Samoa Andorra Angola Anguilla Anta…" at bounding box center [931, 272] width 360 height 55
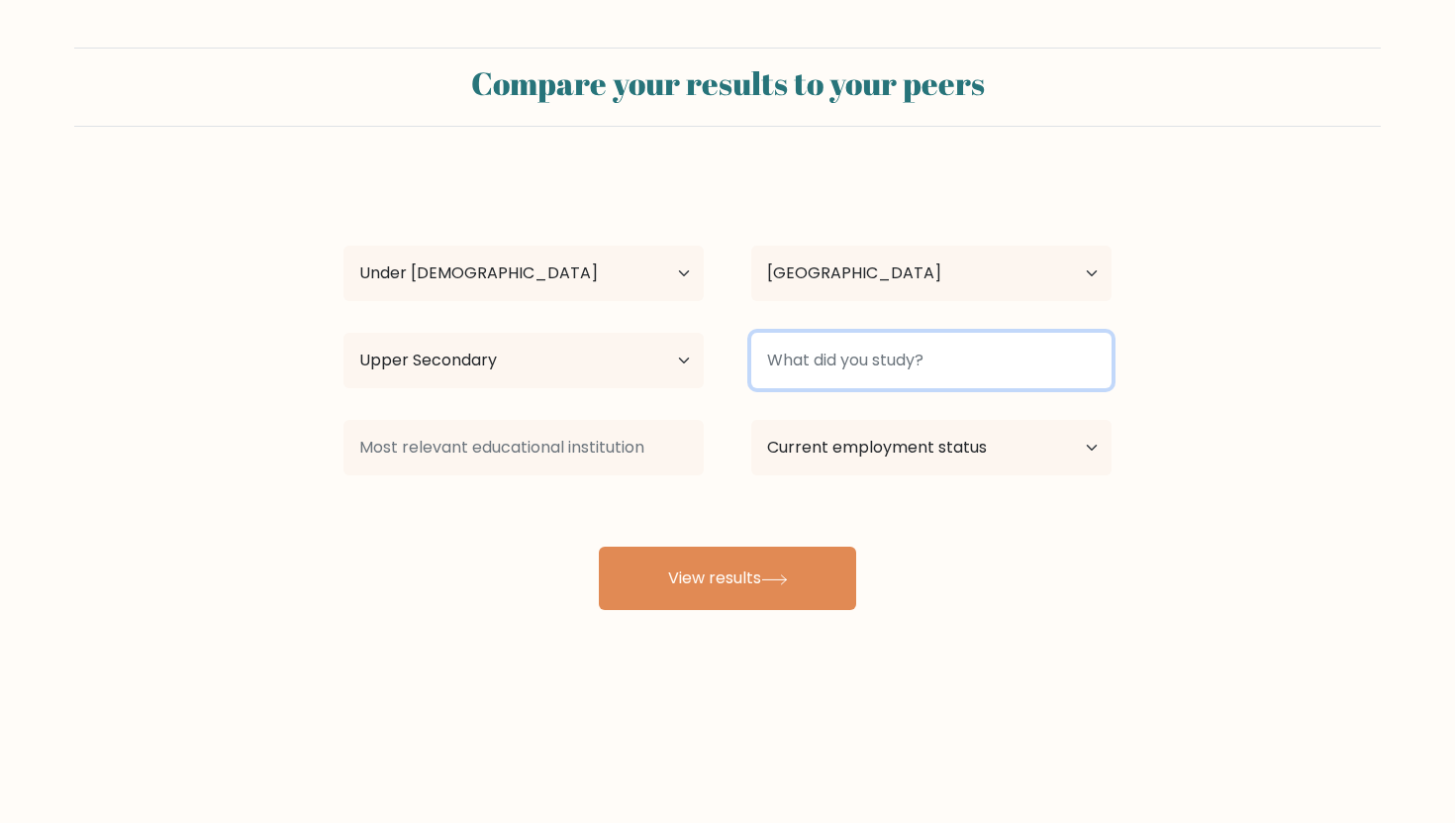
click at [755, 352] on input at bounding box center [931, 360] width 360 height 55
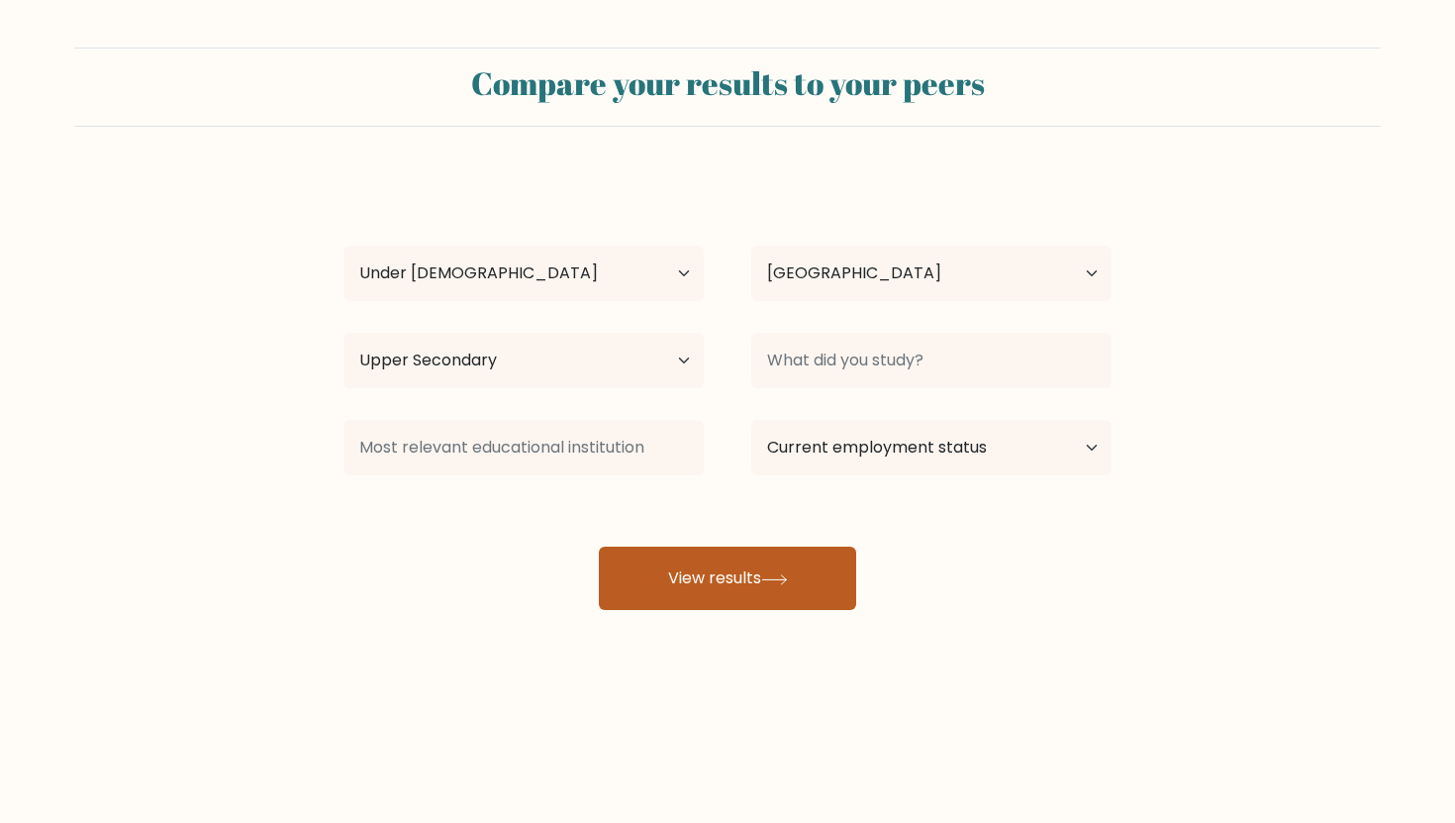
click at [817, 562] on button "View results" at bounding box center [727, 577] width 257 height 63
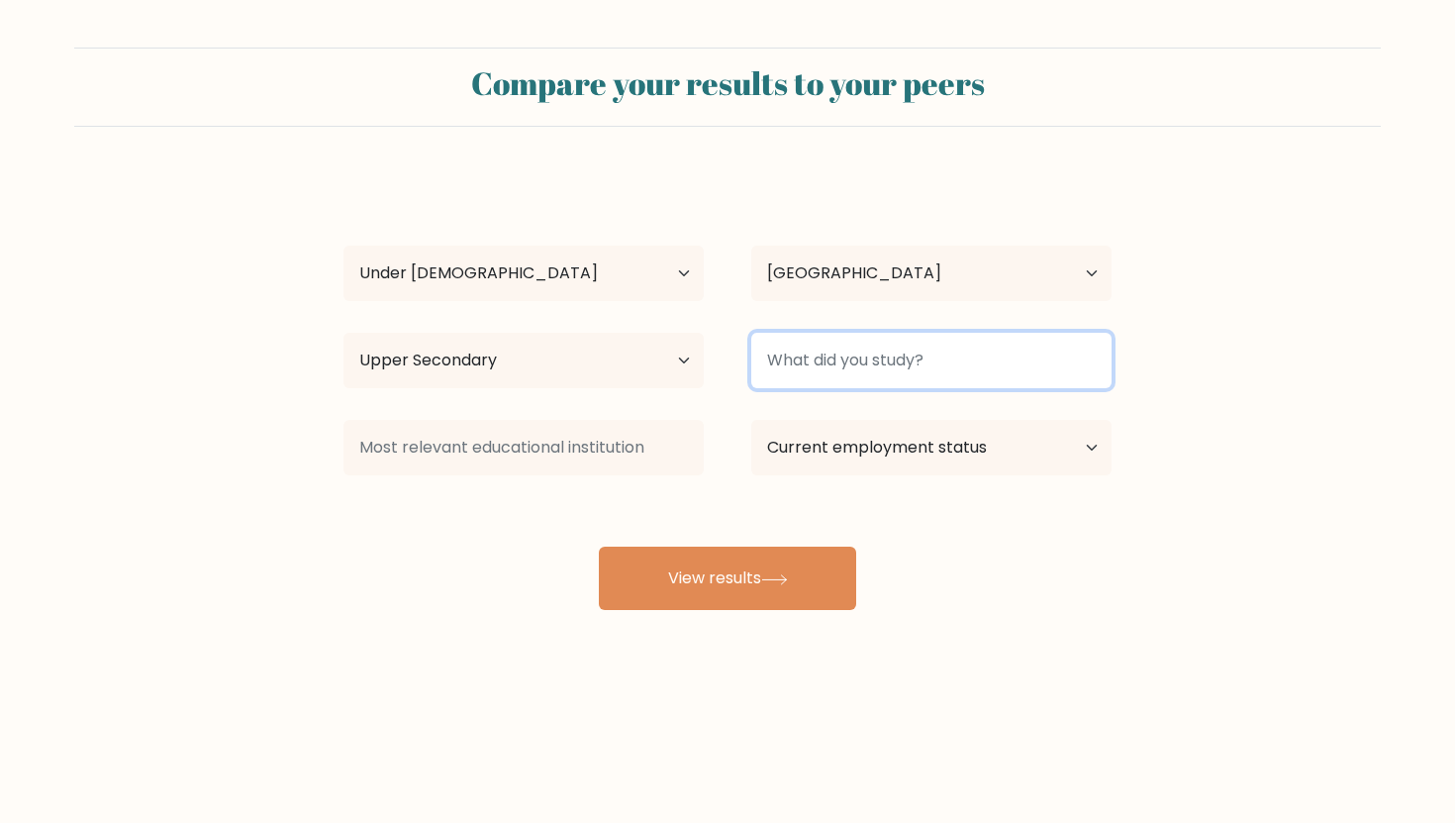
click at [879, 367] on input at bounding box center [931, 360] width 360 height 55
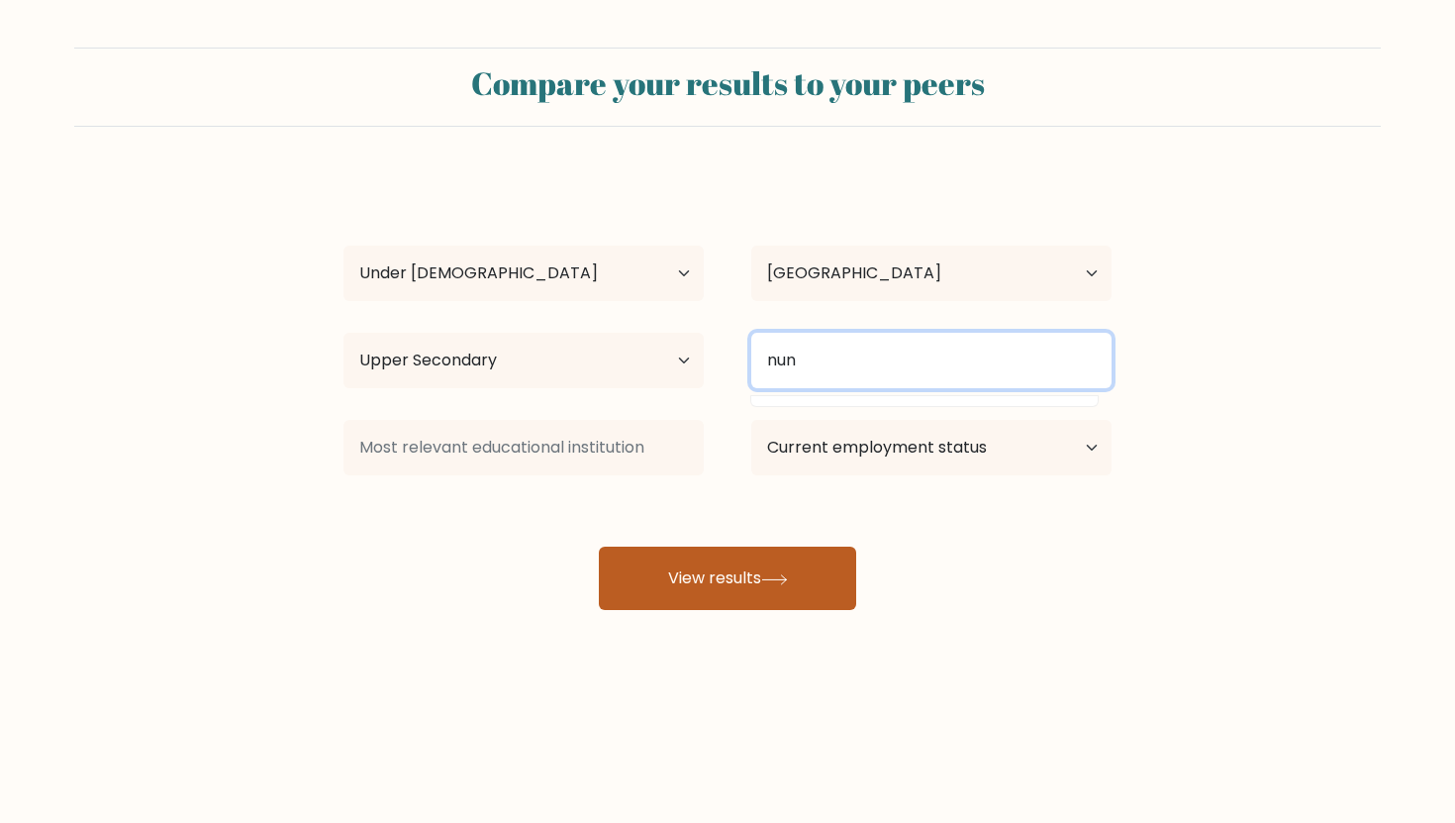
type input "nun"
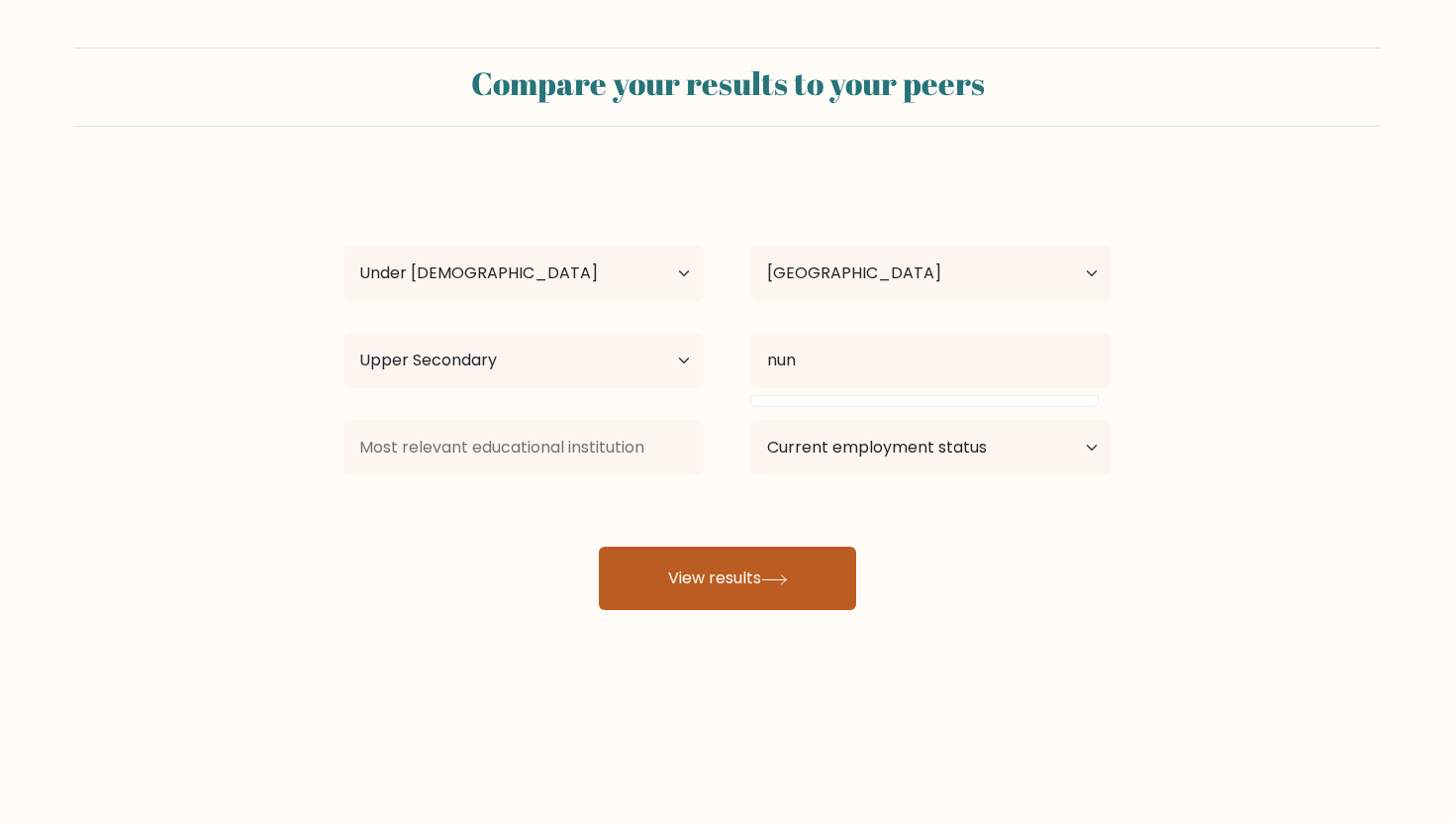
click at [764, 572] on button "View results" at bounding box center [727, 577] width 257 height 63
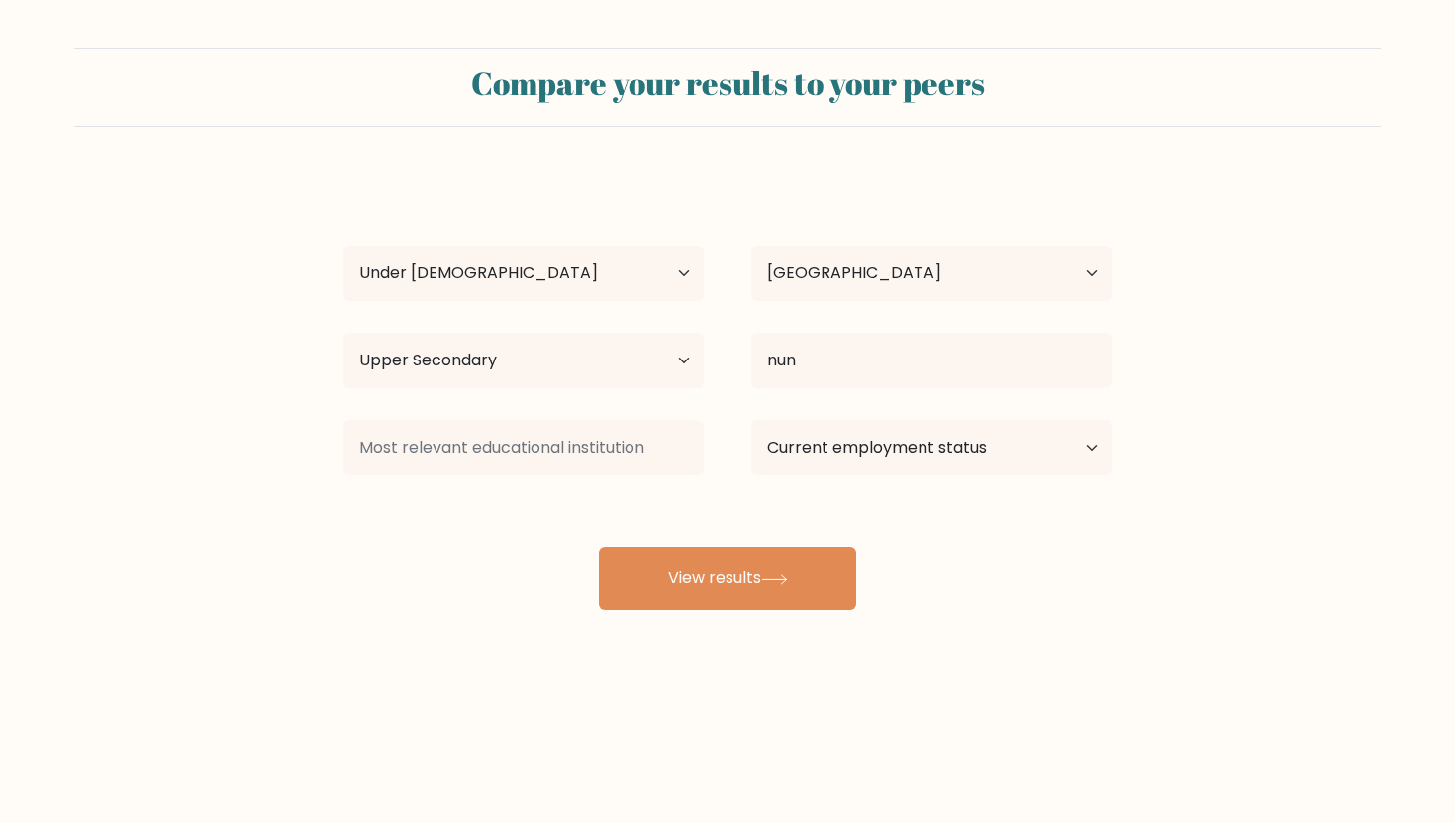
click at [612, 479] on div at bounding box center [524, 447] width 408 height 71
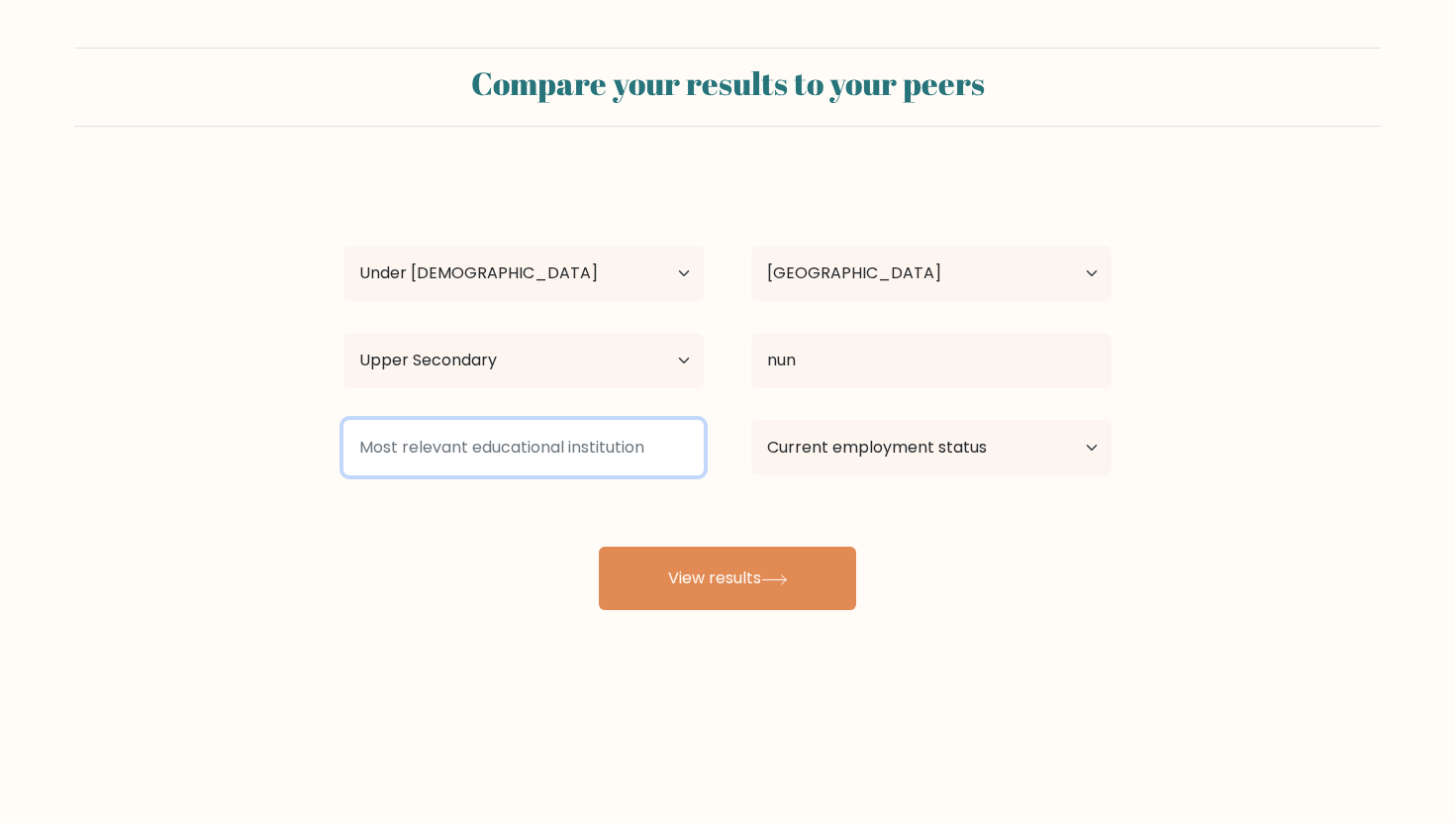
click at [612, 465] on input at bounding box center [523, 447] width 360 height 55
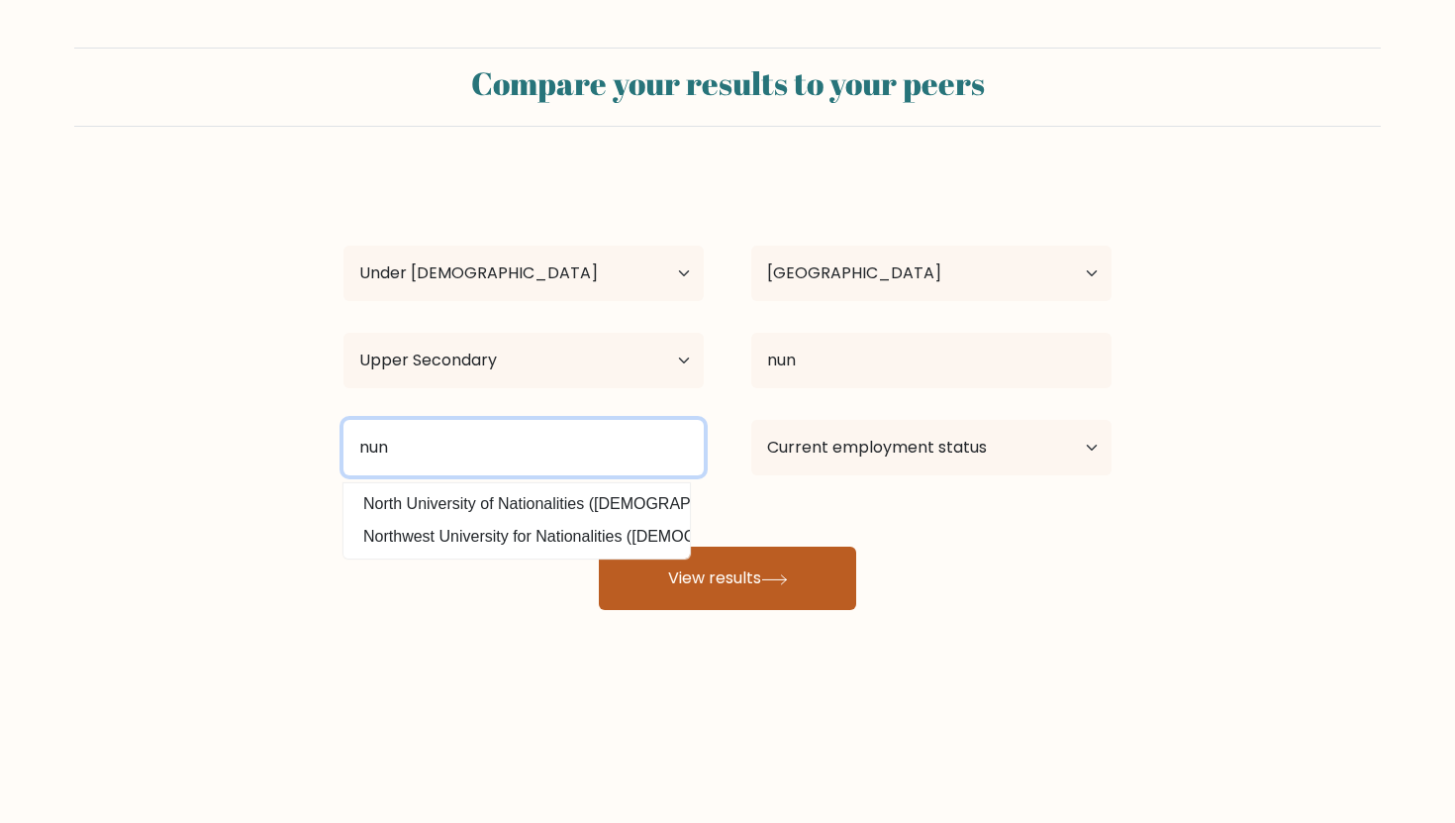
type input "nun"
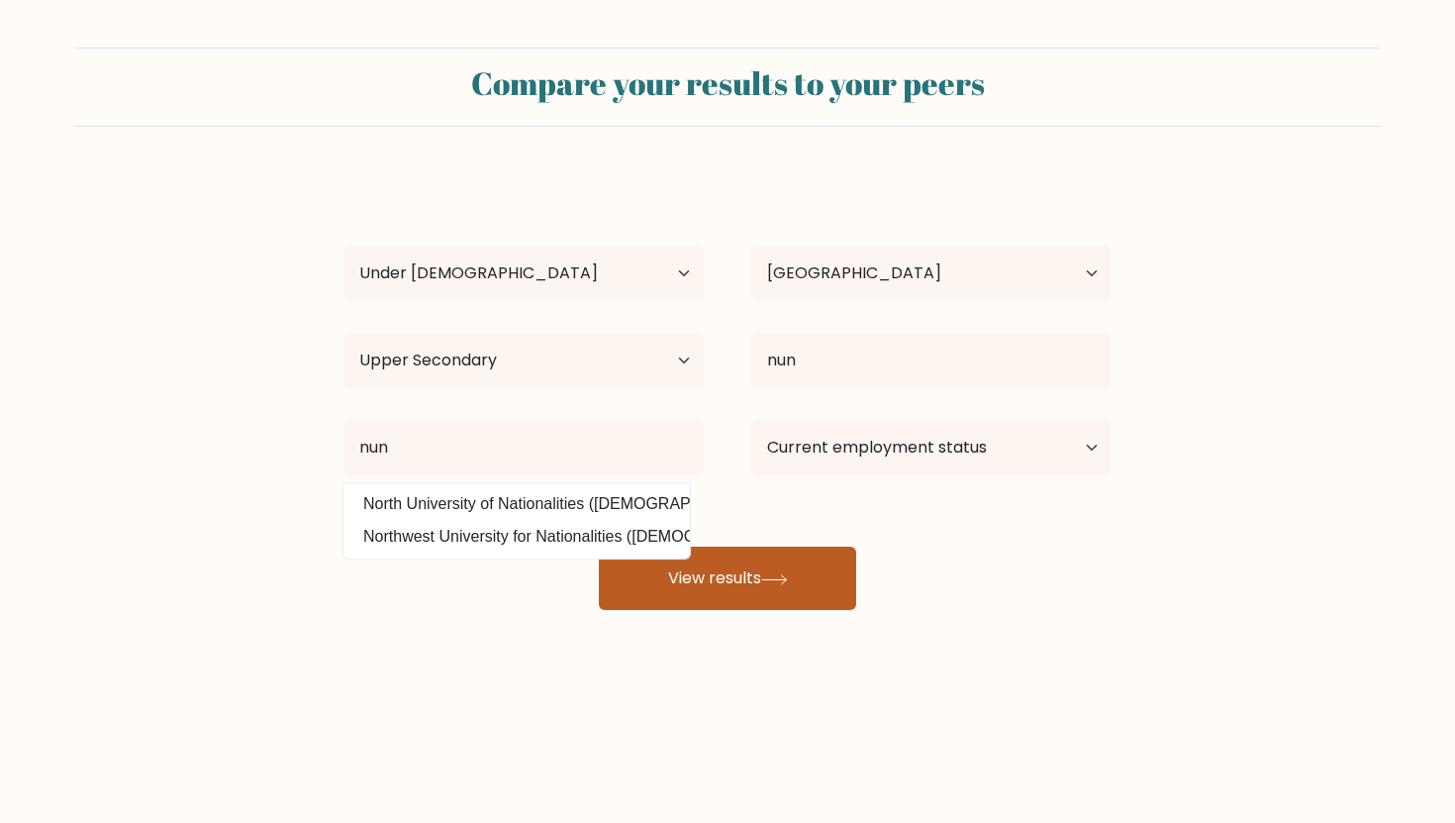
click at [740, 585] on button "View results" at bounding box center [727, 577] width 257 height 63
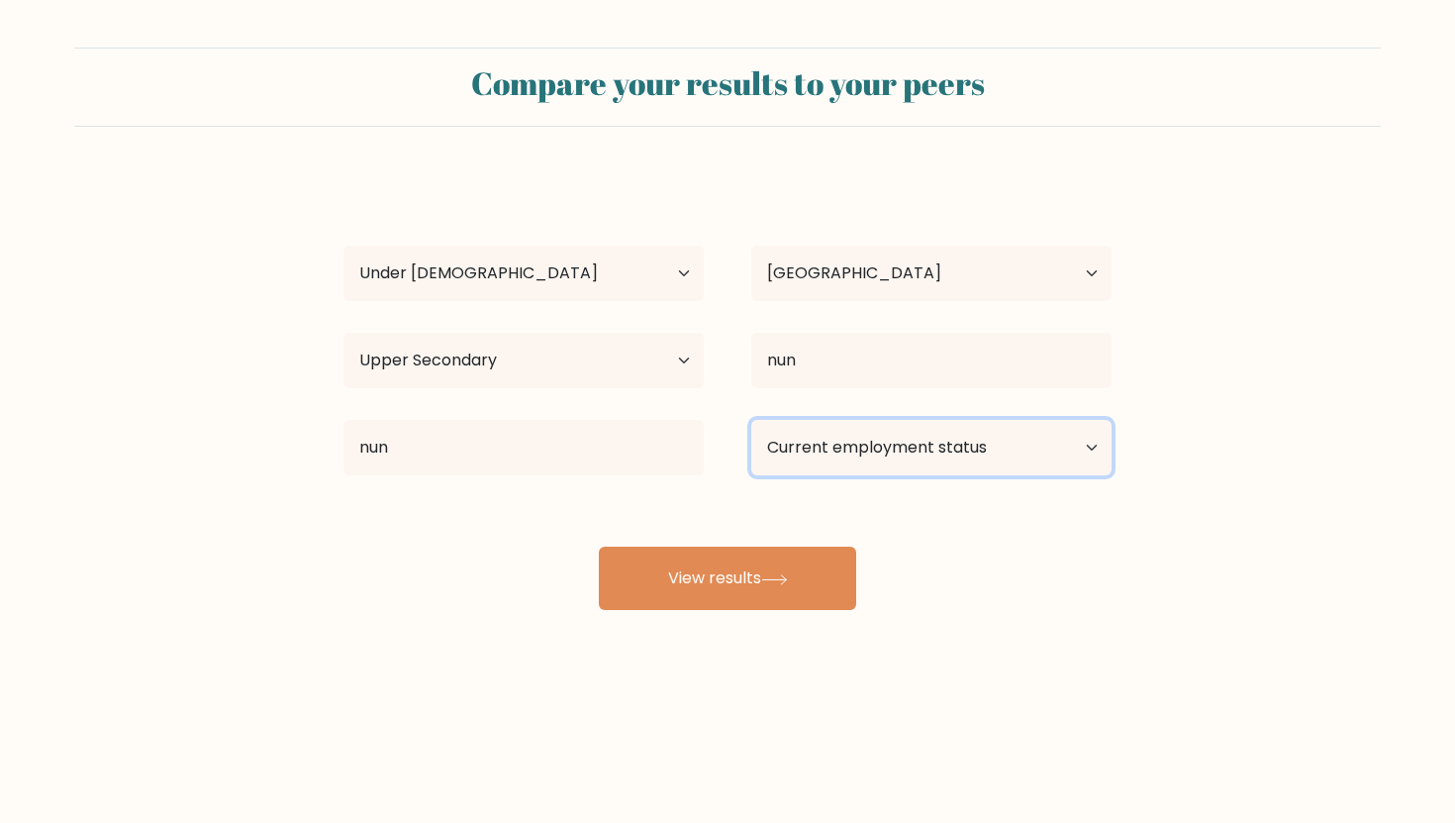
click at [849, 439] on select "Current employment status Employed Student Retired Other / prefer not to answer" at bounding box center [931, 447] width 360 height 55
select select "student"
click at [751, 420] on select "Current employment status Employed Student Retired Other / prefer not to answer" at bounding box center [931, 447] width 360 height 55
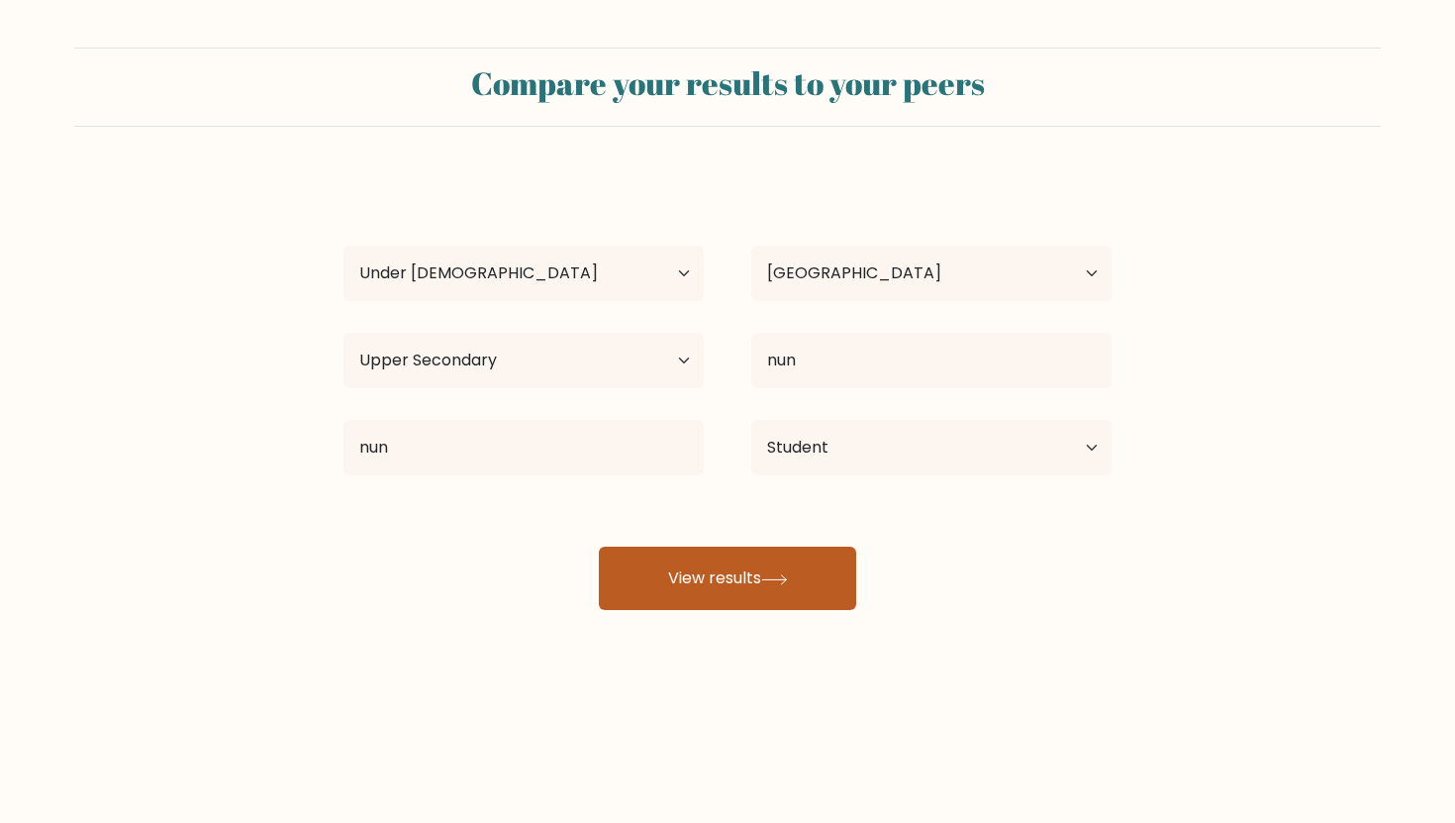
click at [785, 573] on button "View results" at bounding box center [727, 577] width 257 height 63
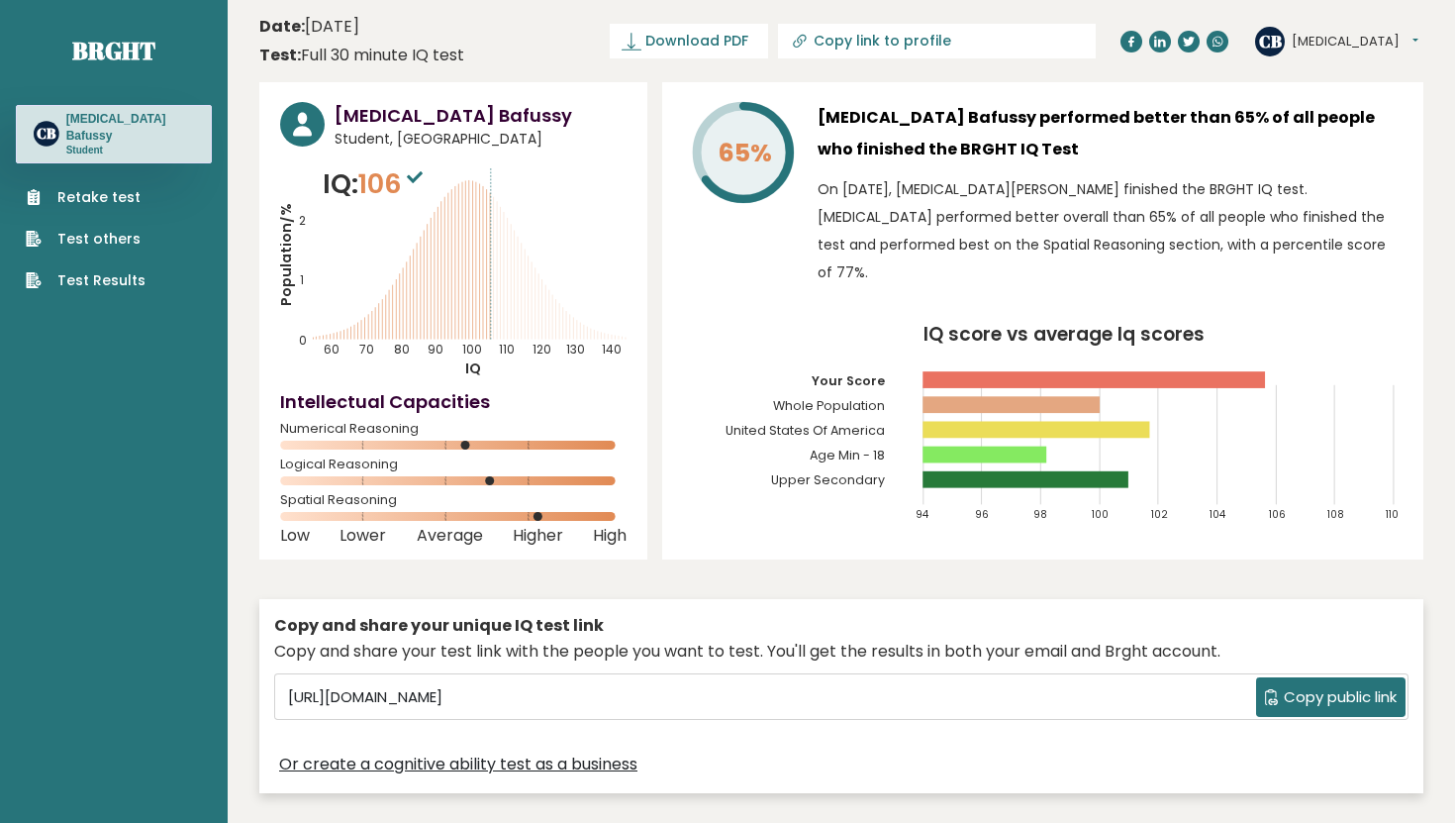
click at [483, 268] on icon "Population/% IQ 0 1 2 60 70 80 90 100 110 120 130 140" at bounding box center [453, 271] width 346 height 214
drag, startPoint x: 283, startPoint y: 427, endPoint x: 392, endPoint y: 504, distance: 133.5
click at [392, 504] on div "[MEDICAL_DATA] Bafussy Student, [GEOGRAPHIC_DATA] IQ: 106 Population/% IQ 0 1 2…" at bounding box center [453, 320] width 388 height 477
copy div "Numerical Reasoning Logical Reasoning Spatial Reasoning"
click at [462, 492] on div "[MEDICAL_DATA] Bafussy Student, [GEOGRAPHIC_DATA] IQ: 106 Population/% IQ 0 1 2…" at bounding box center [453, 320] width 388 height 477
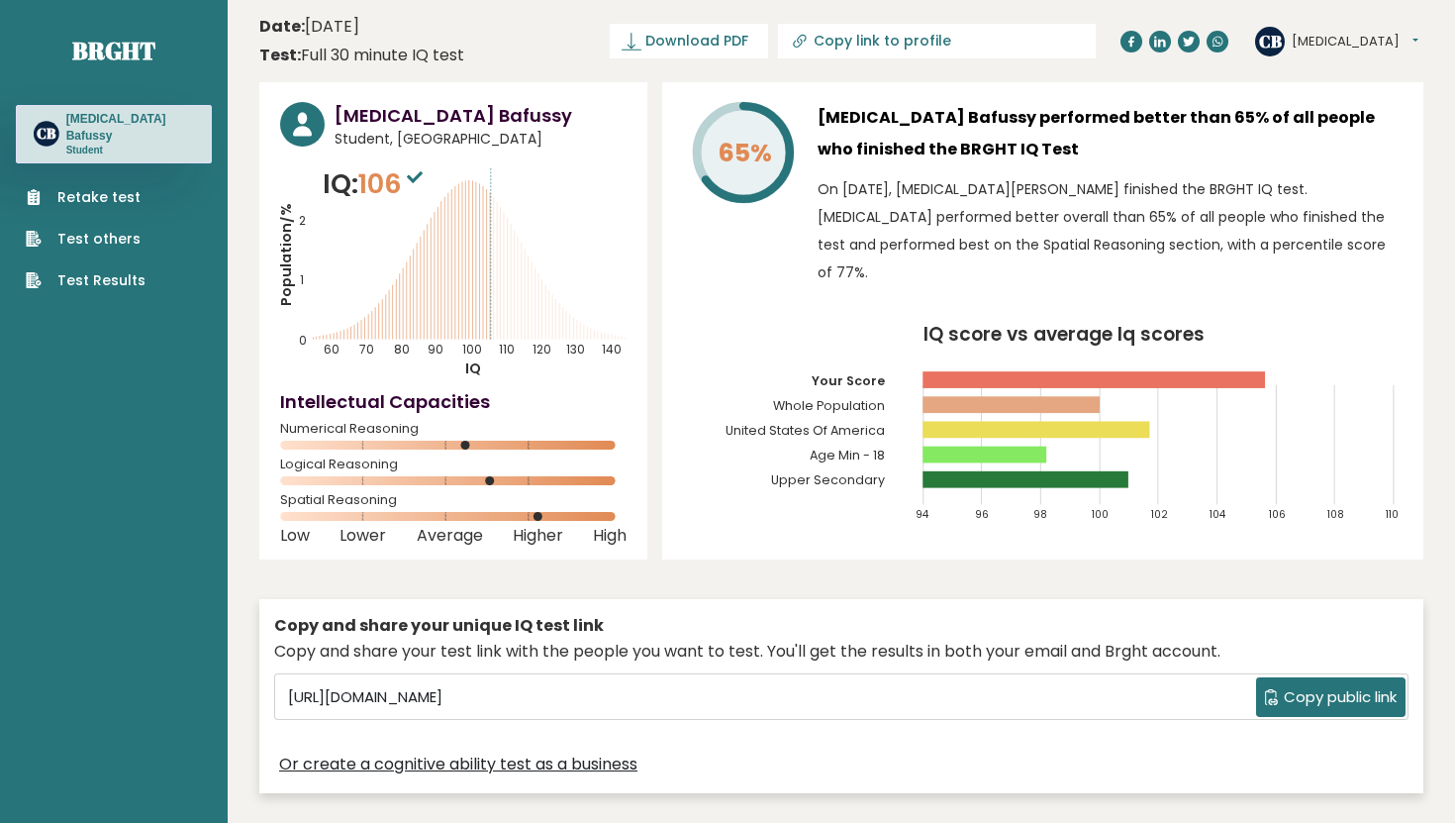
scroll to position [93, 0]
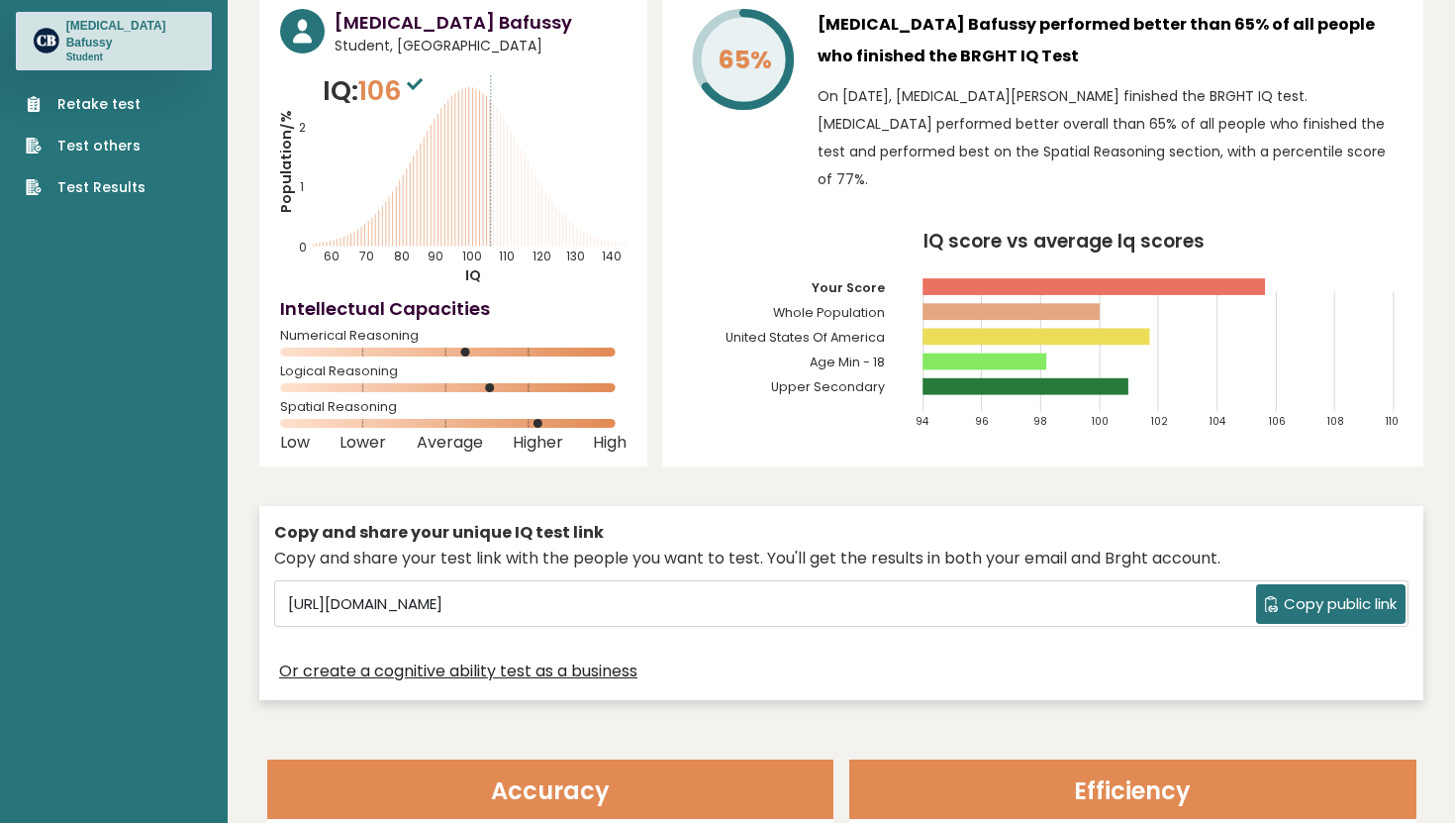
click at [1063, 378] on rect at bounding box center [1025, 386] width 206 height 17
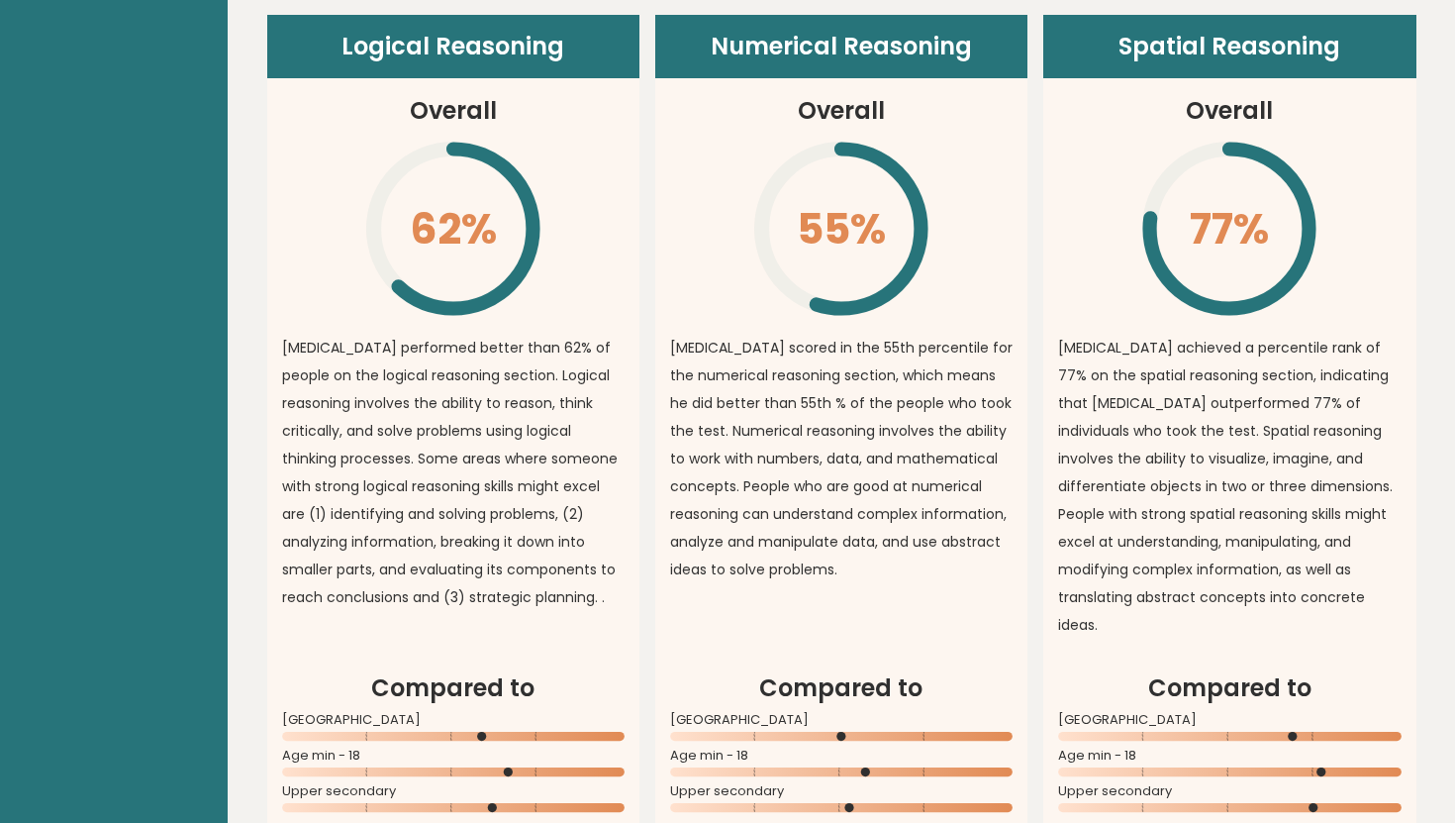
scroll to position [1436, 0]
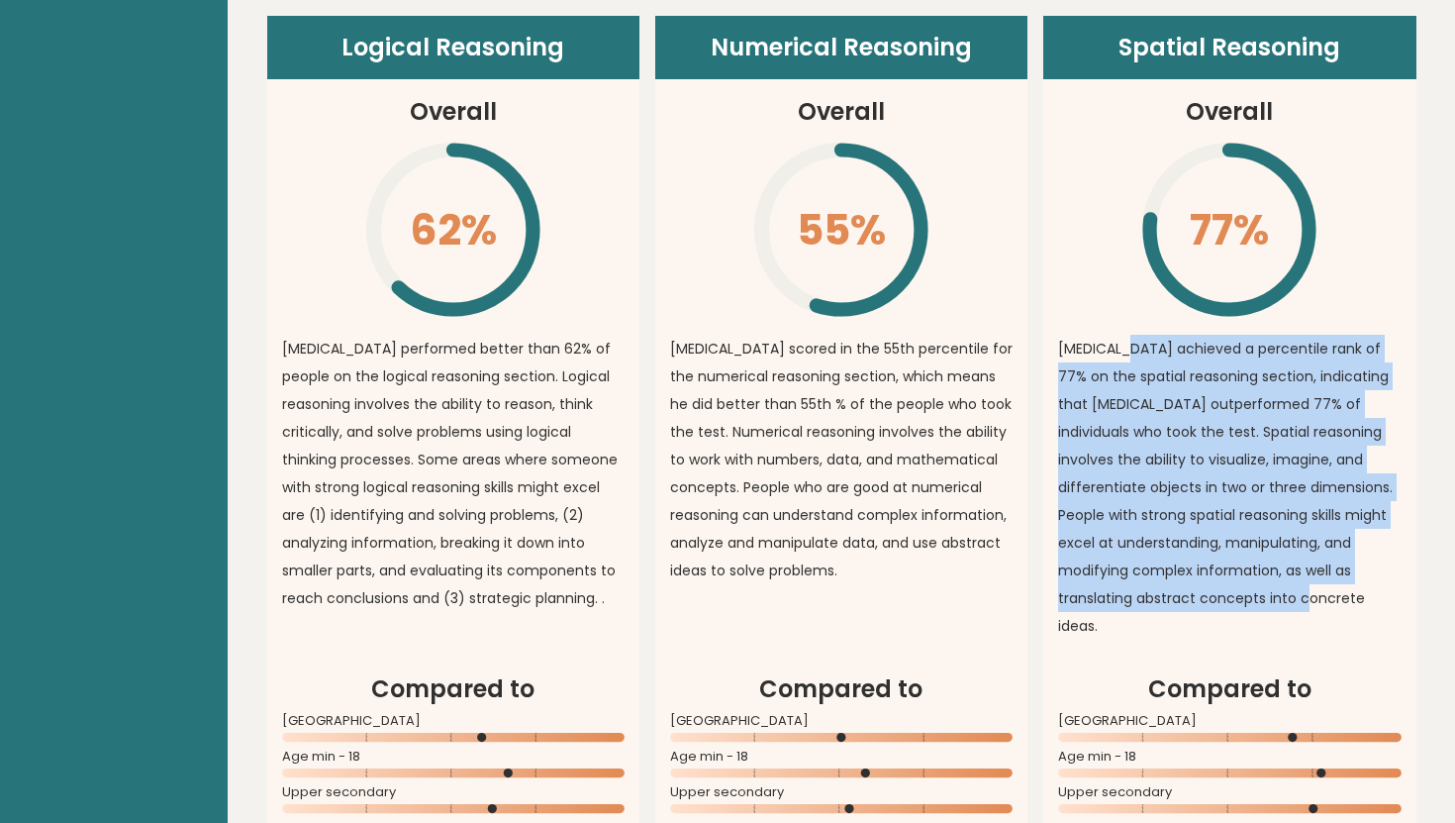
drag, startPoint x: 1126, startPoint y: 344, endPoint x: 1353, endPoint y: 596, distance: 338.5
click at [1353, 596] on p "Codeine achieved a percentile rank of 77% on the spatial reasoning section, ind…" at bounding box center [1229, 487] width 342 height 305
copy p "chieved a percentile rank of 77% on the spatial reasoning section, indicating t…"
drag, startPoint x: 1058, startPoint y: 344, endPoint x: 1293, endPoint y: 623, distance: 363.8
click at [1293, 623] on article "Spatial Reasoning Overall 77% \ Codeine achieved a percentile rank of 77% on th…" at bounding box center [1229, 343] width 372 height 655
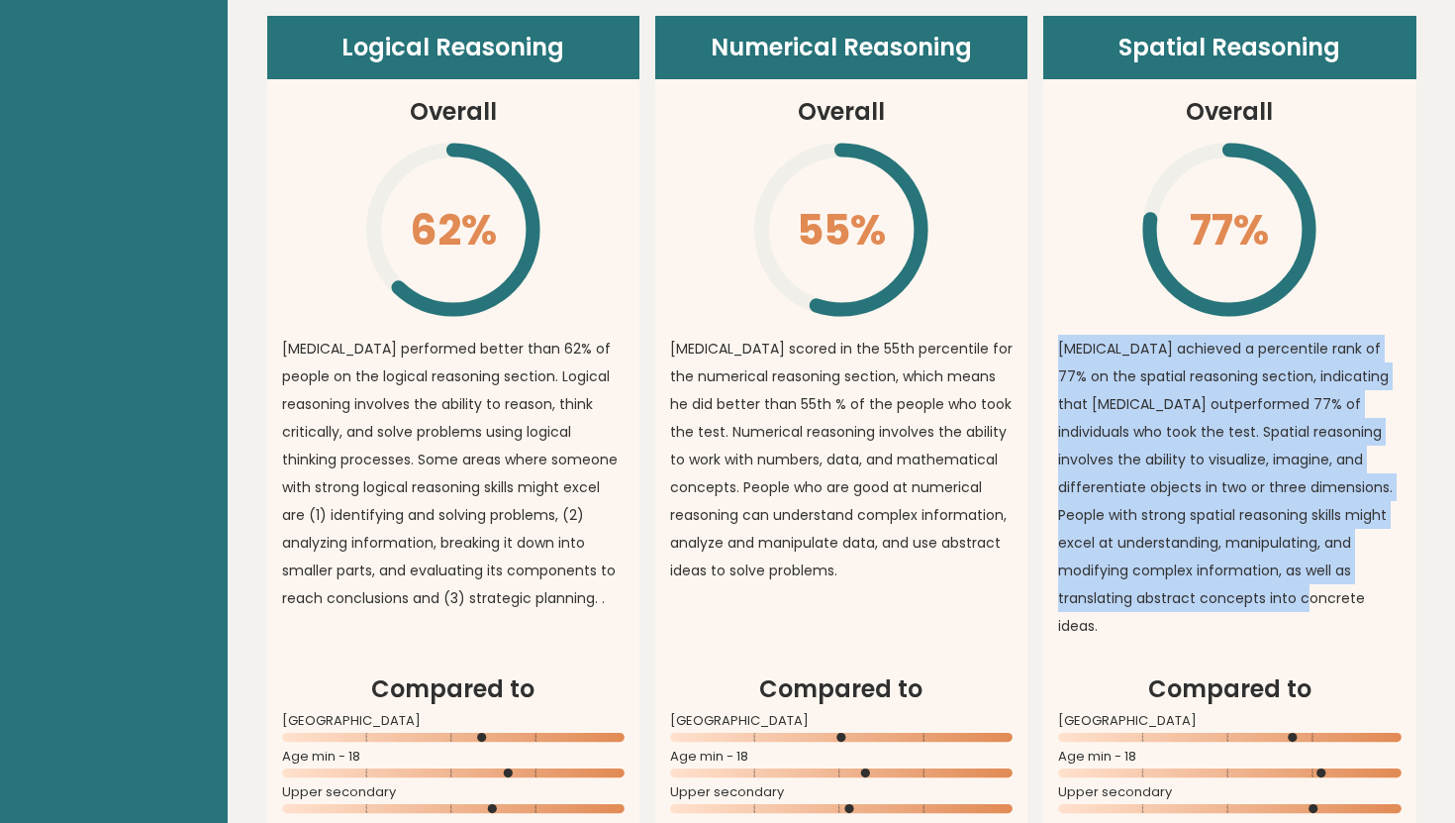
copy p "Codeine achieved a percentile rank of 77% on the spatial reasoning section, ind…"
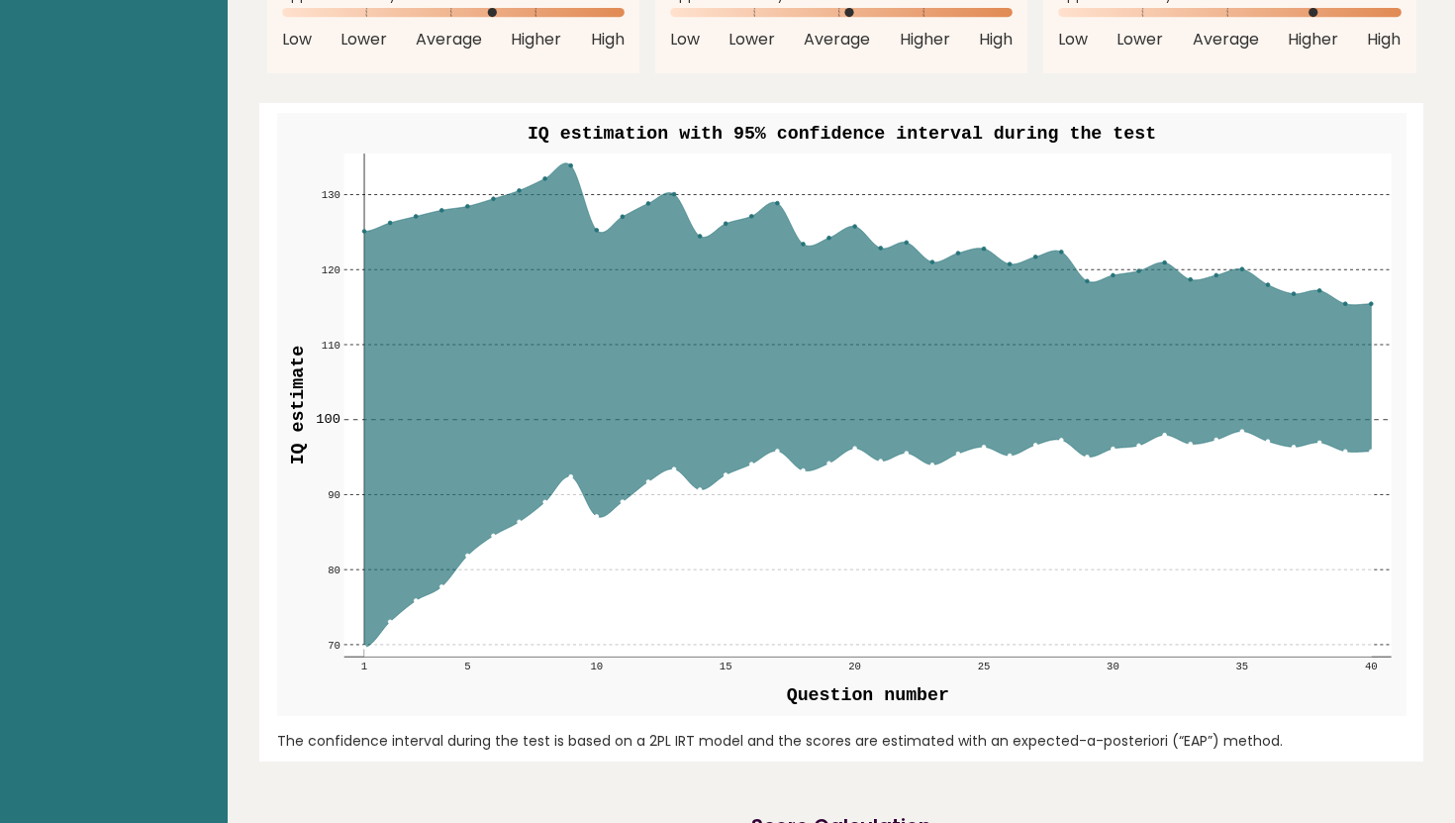
scroll to position [2233, 0]
click at [1084, 210] on rect at bounding box center [866, 403] width 1047 height 503
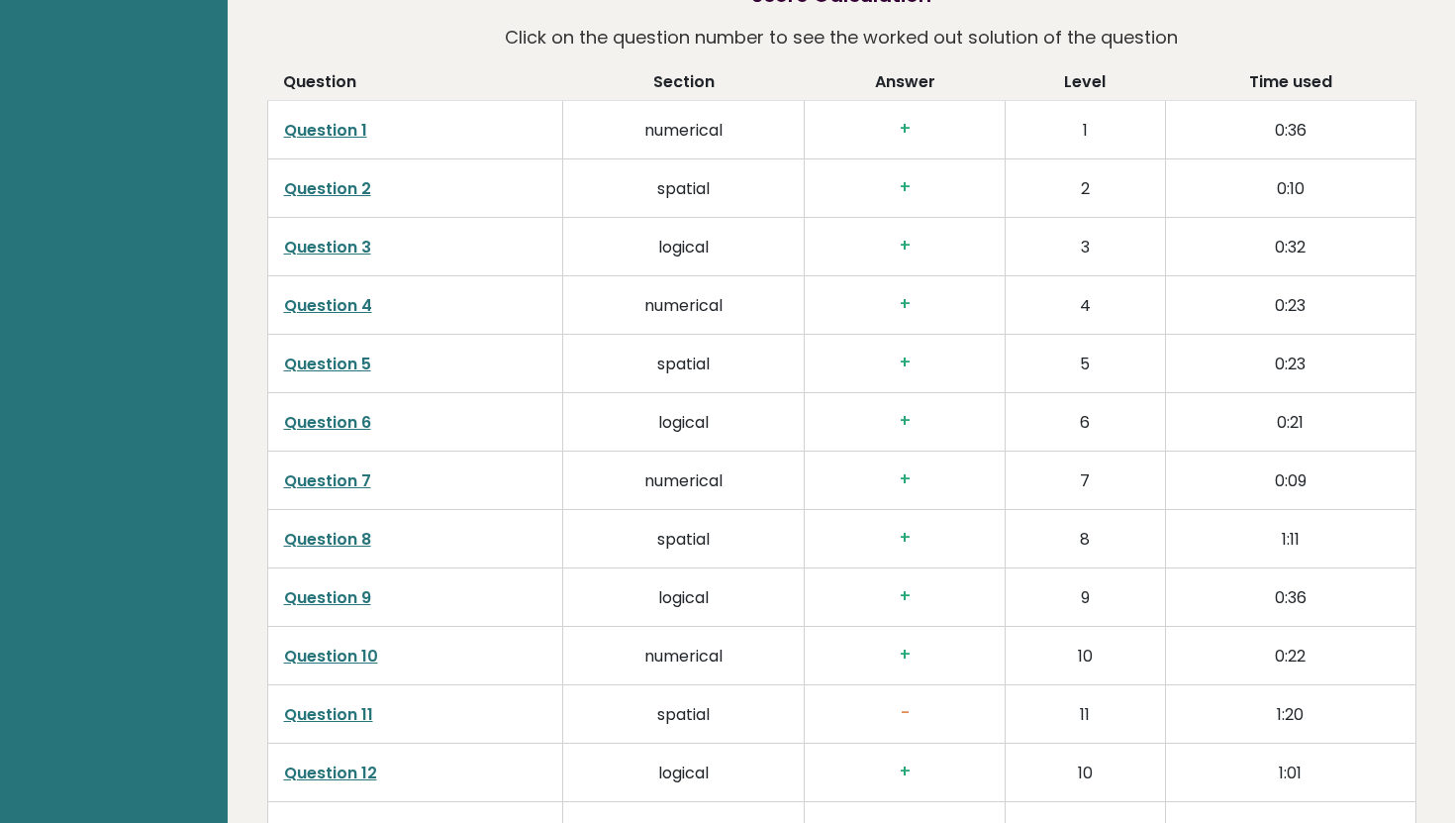
scroll to position [3061, 0]
click at [290, 704] on link "Question 11" at bounding box center [328, 715] width 89 height 23
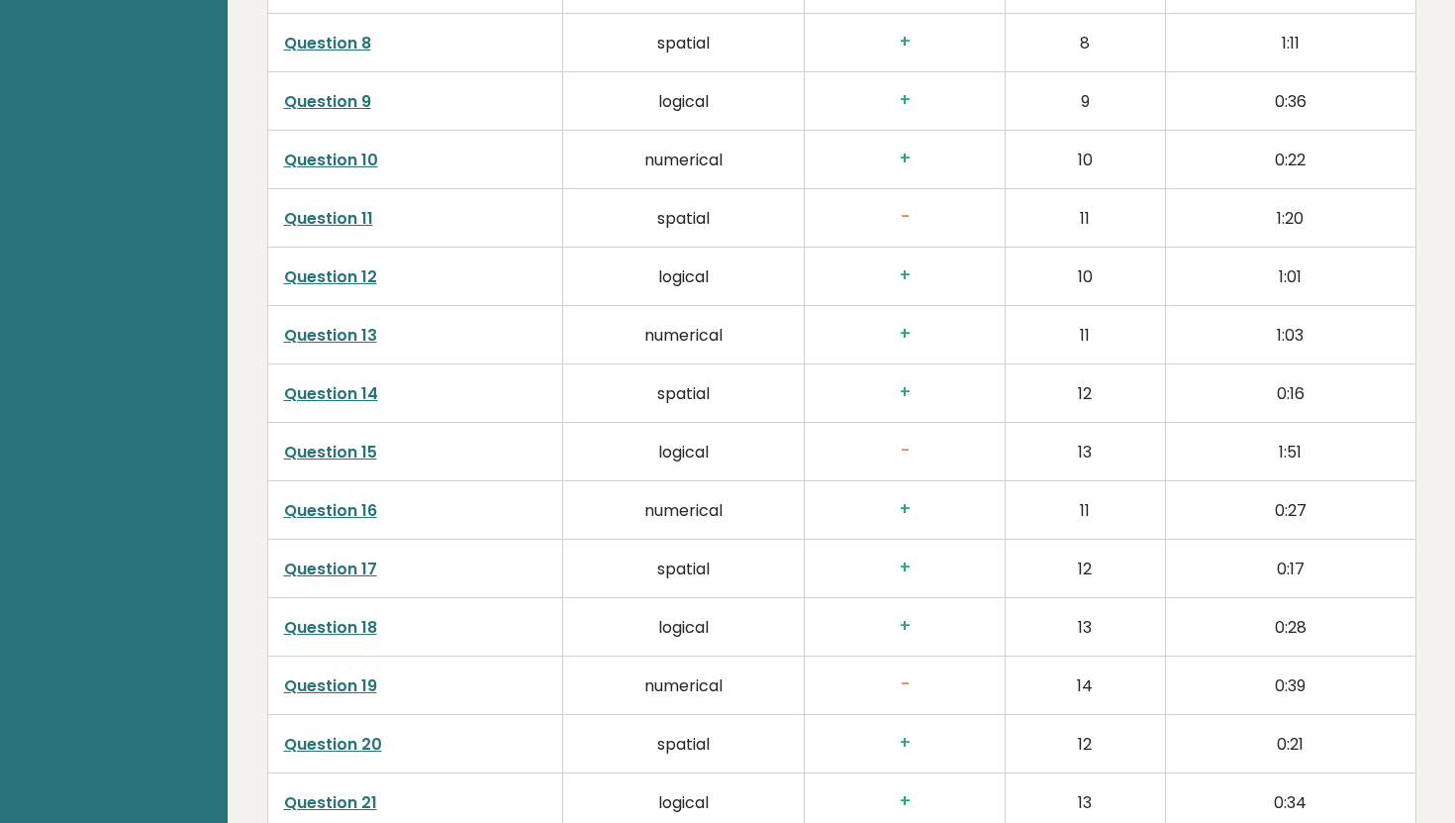
scroll to position [3565, 0]
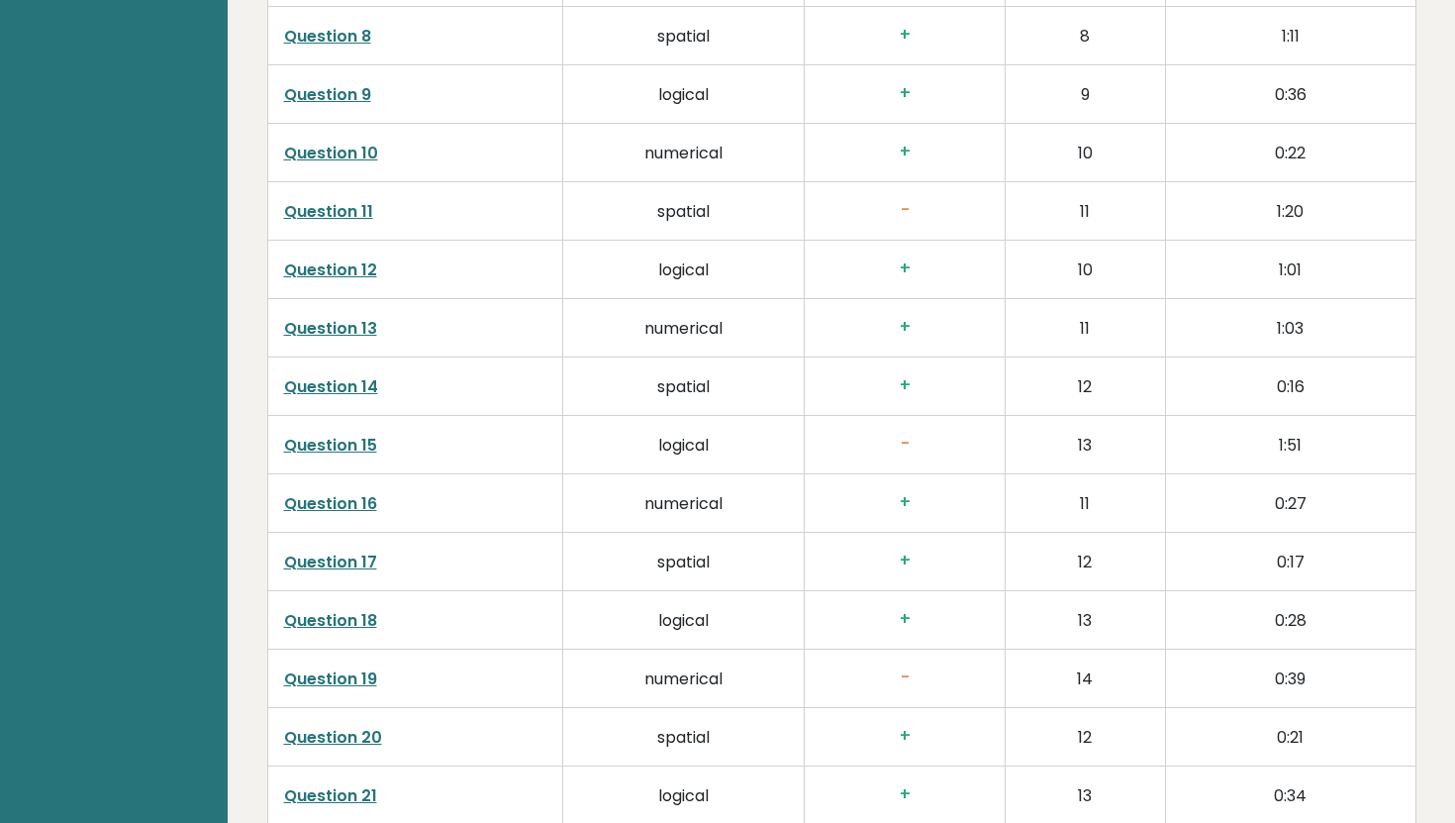
click at [336, 434] on link "Question 15" at bounding box center [330, 445] width 93 height 23
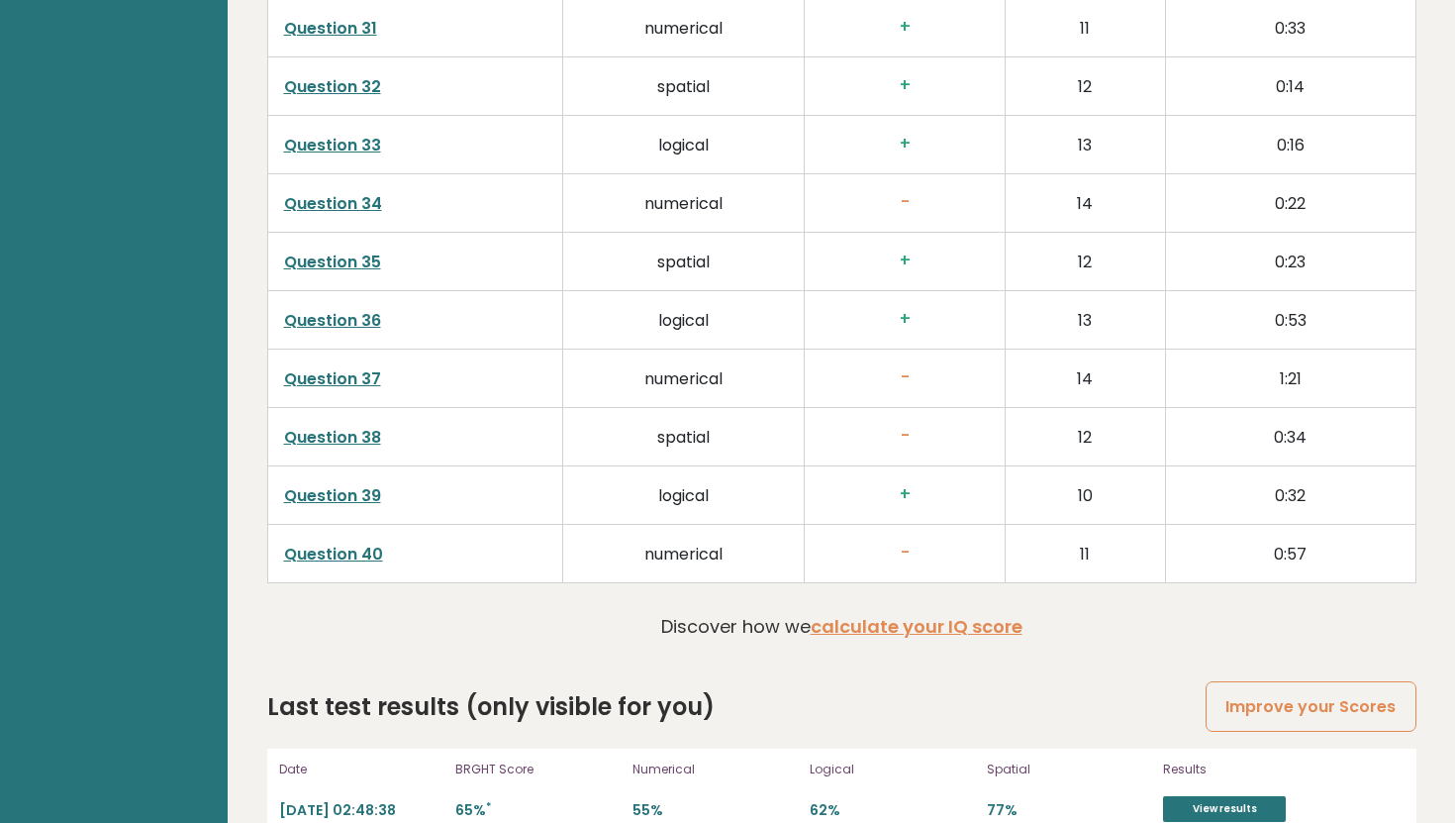
scroll to position [4927, 0]
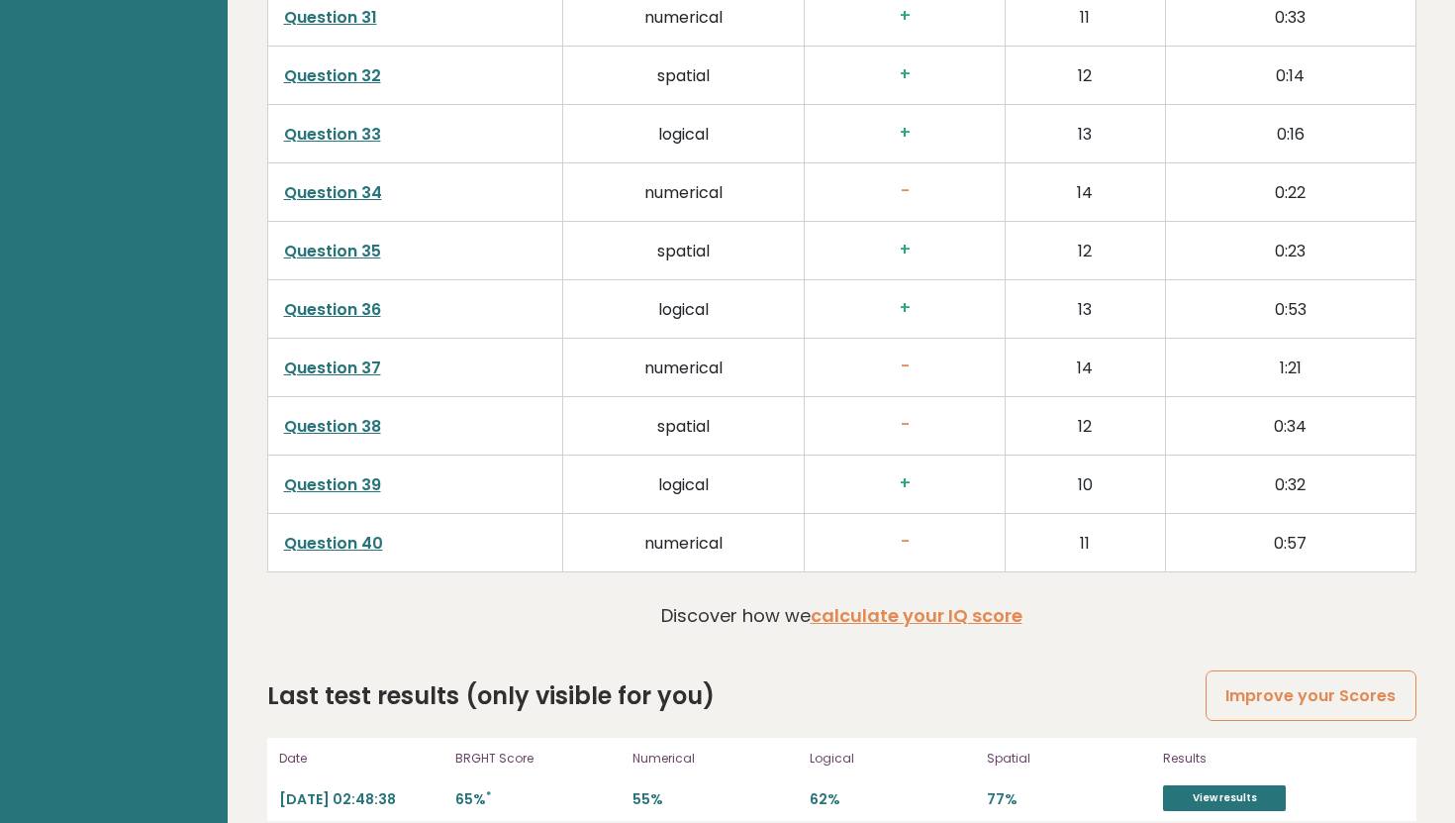
click at [1208, 678] on div "Last test results (only visible for you) Improve your Scores" at bounding box center [841, 696] width 1149 height 36
click at [1227, 670] on link "Improve your Scores" at bounding box center [1311, 695] width 210 height 50
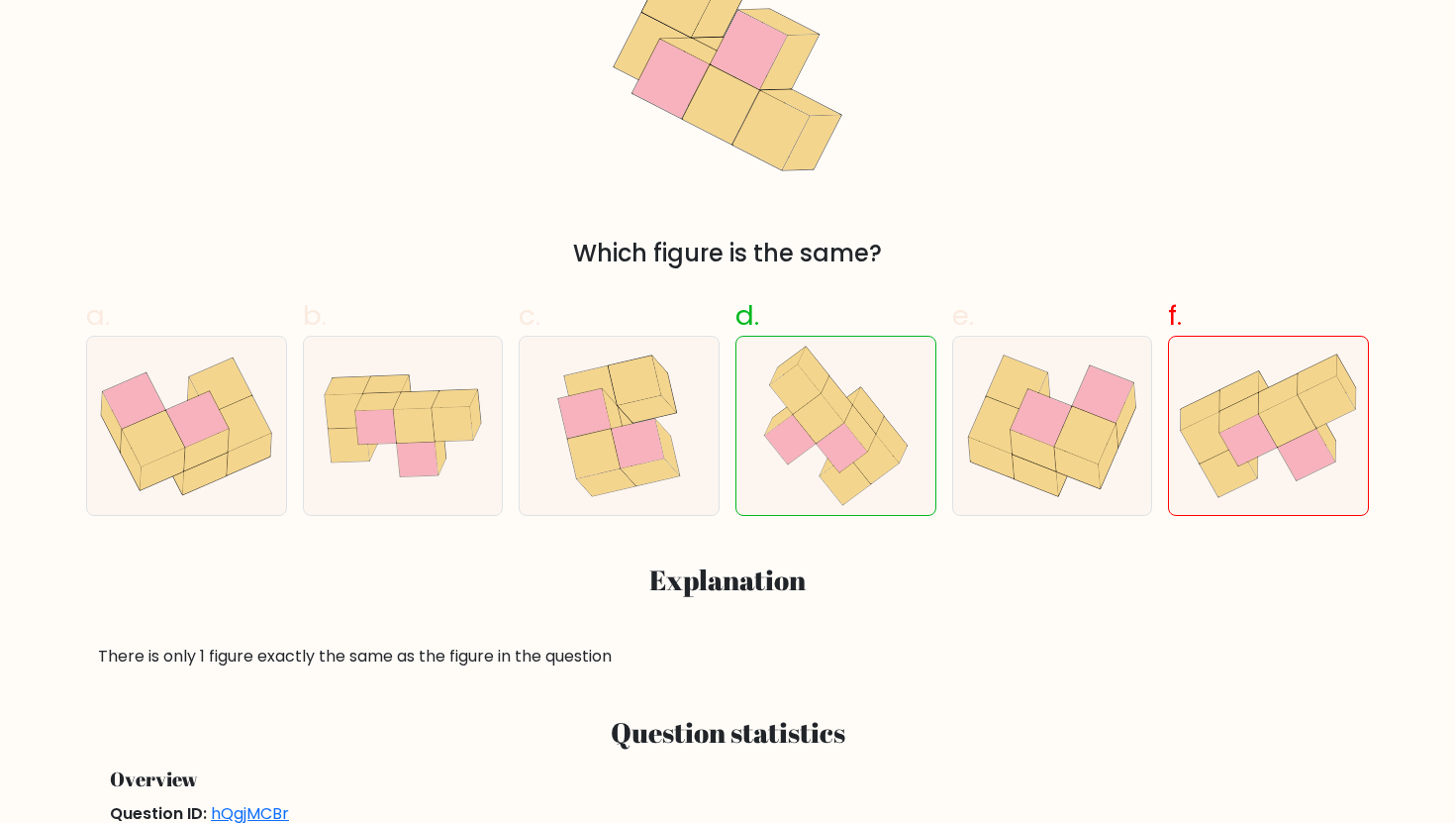
scroll to position [462, 0]
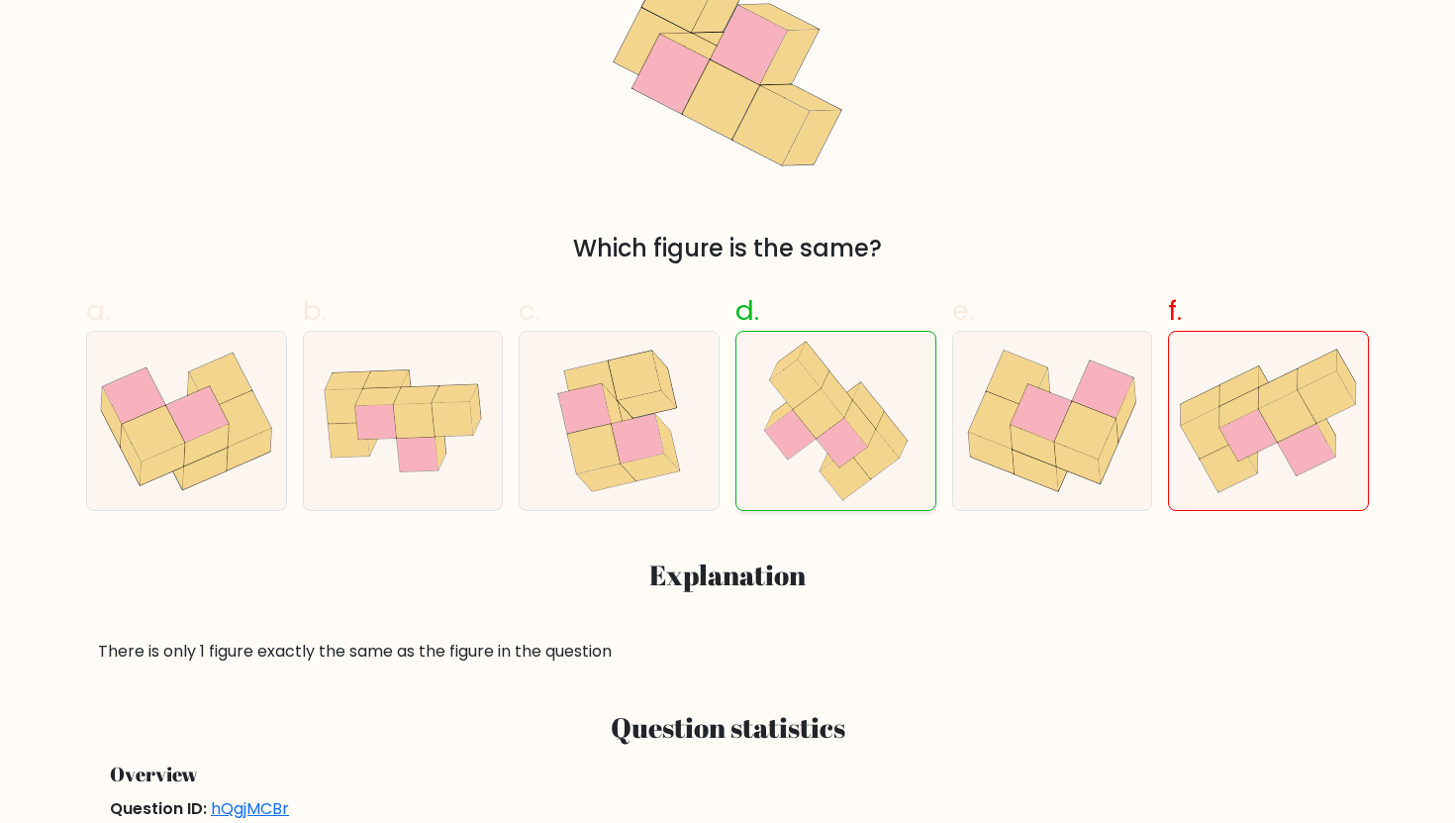
click at [818, 428] on icon at bounding box center [818, 413] width 50 height 49
radio input "true"
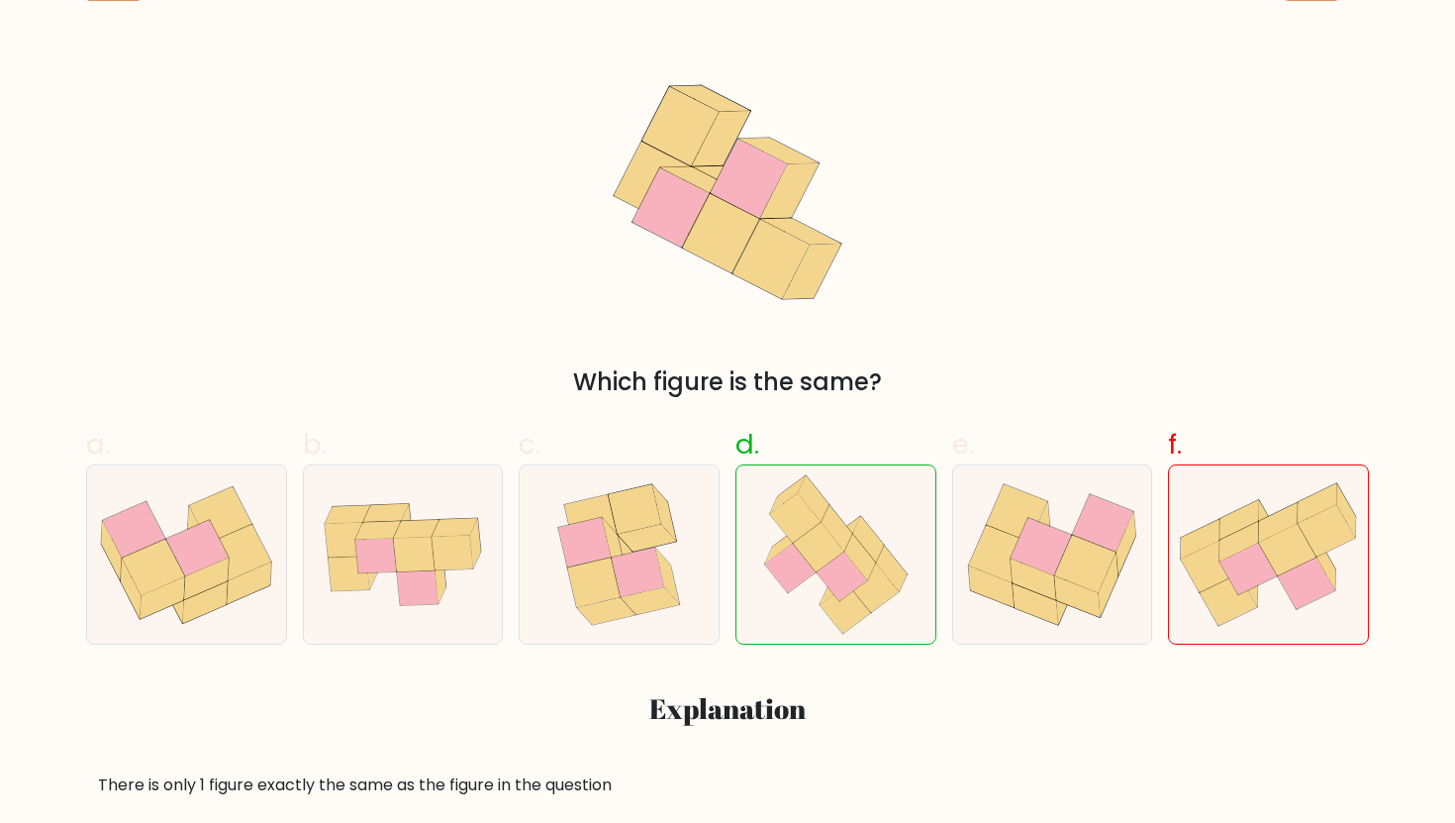
scroll to position [376, 0]
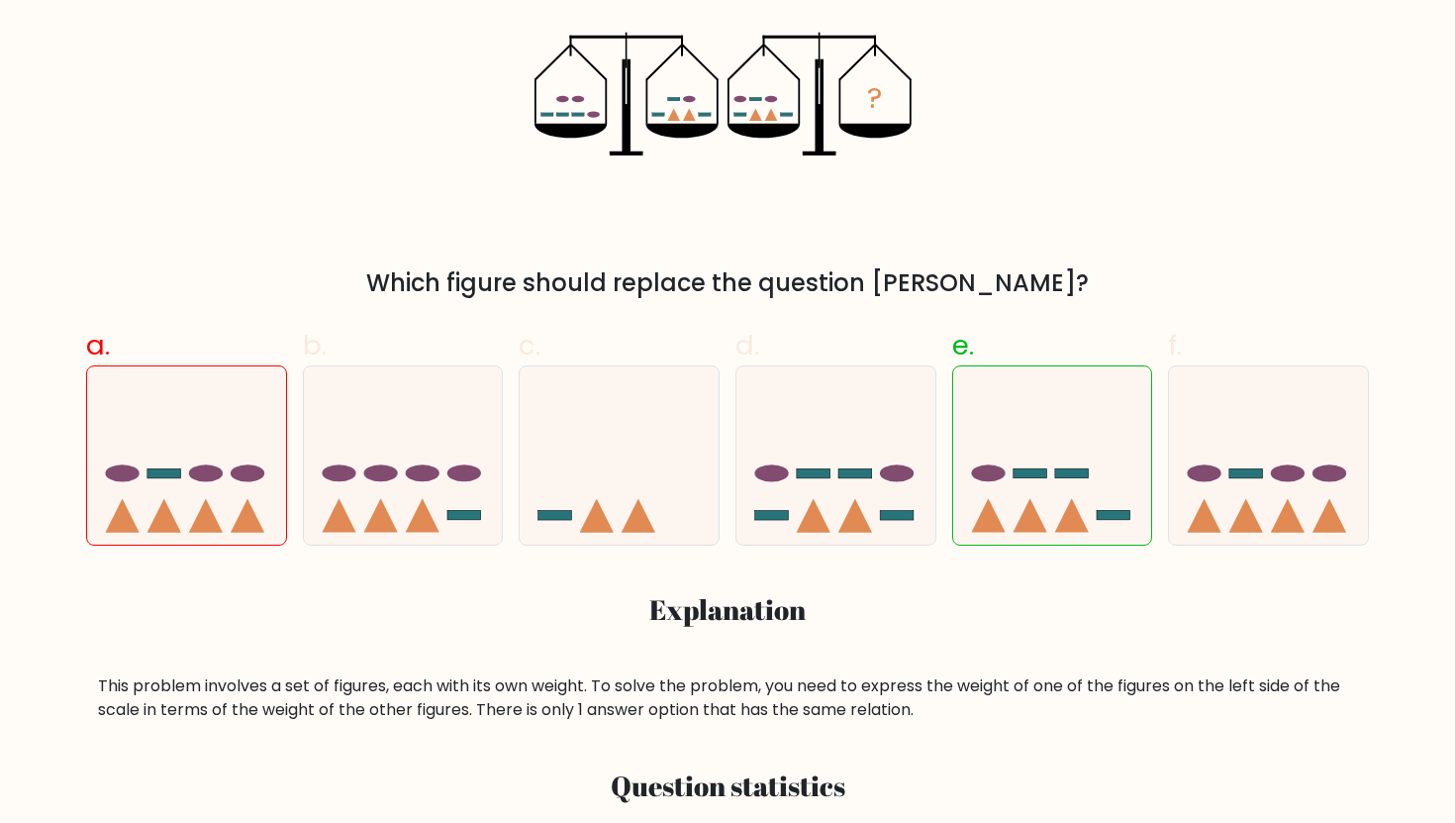
scroll to position [435, 0]
